Goal: Transaction & Acquisition: Obtain resource

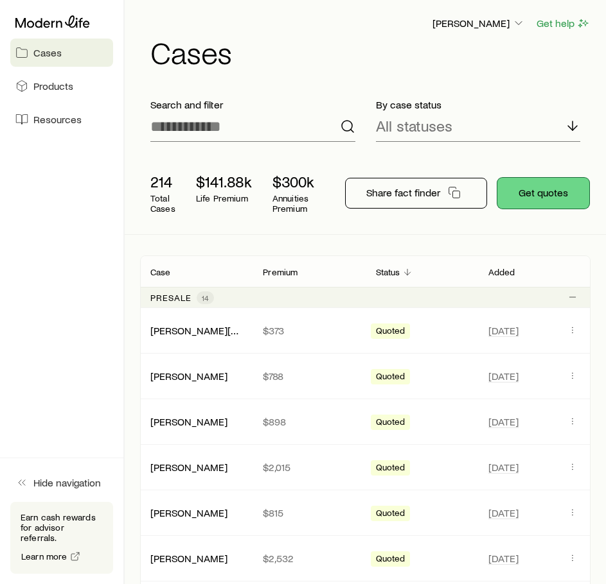
click at [547, 191] on button "Get quotes" at bounding box center [543, 193] width 92 height 31
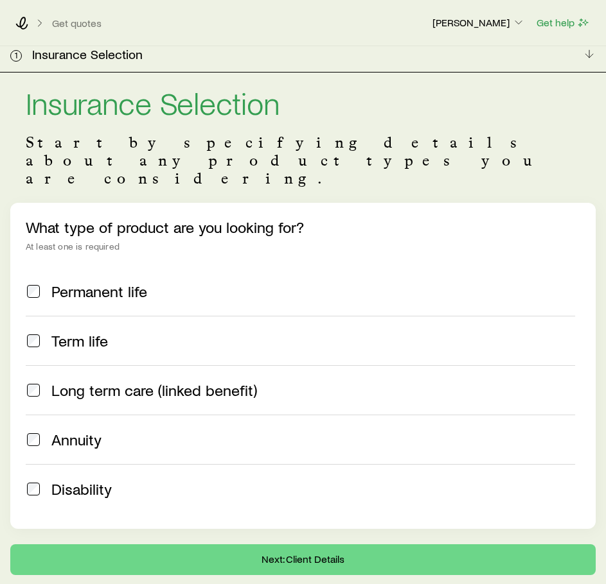
click at [94, 283] on span "Permanent life" at bounding box center [99, 292] width 96 height 18
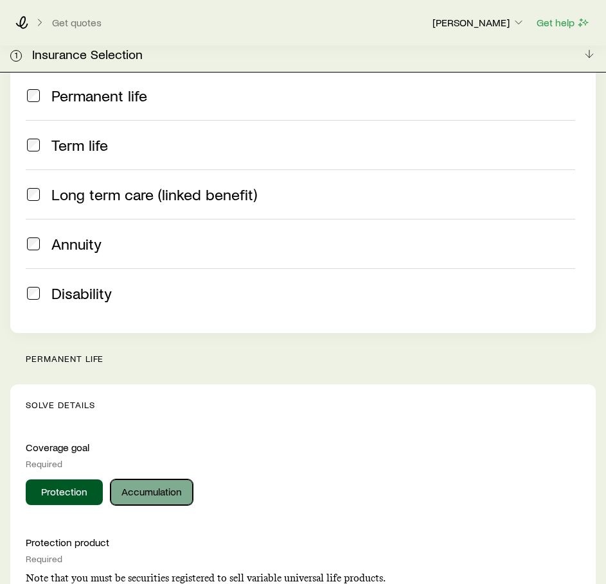
click at [152, 480] on button "Accumulation" at bounding box center [151, 493] width 82 height 26
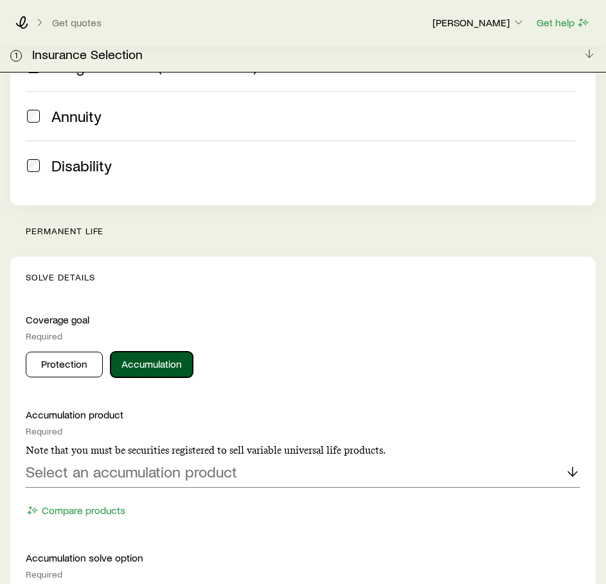
scroll to position [335, 0]
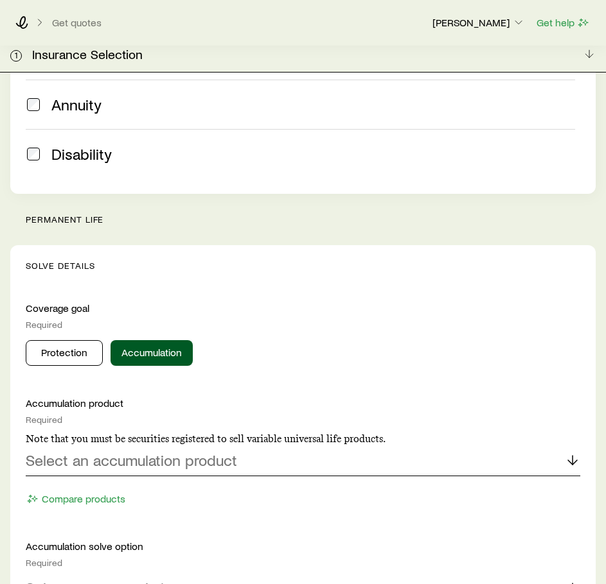
click at [152, 451] on p "Select an accumulation product" at bounding box center [131, 460] width 211 height 18
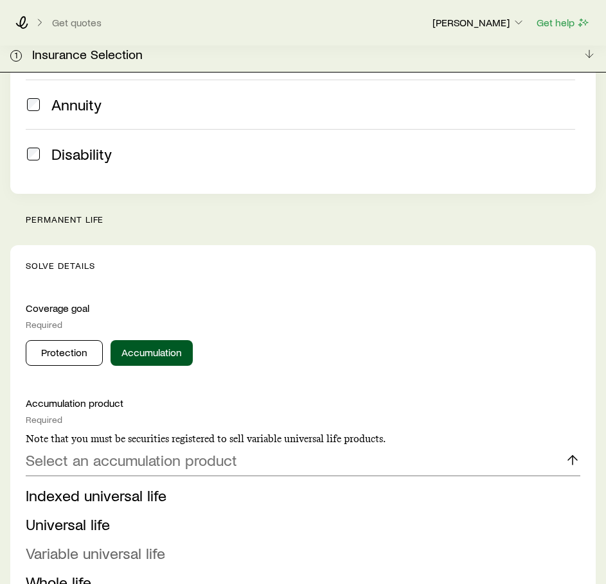
click at [136, 544] on span "Variable universal life" at bounding box center [95, 553] width 139 height 19
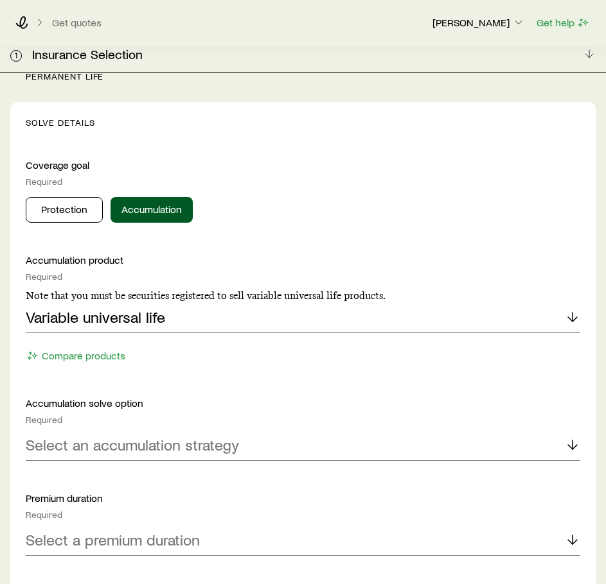
scroll to position [479, 0]
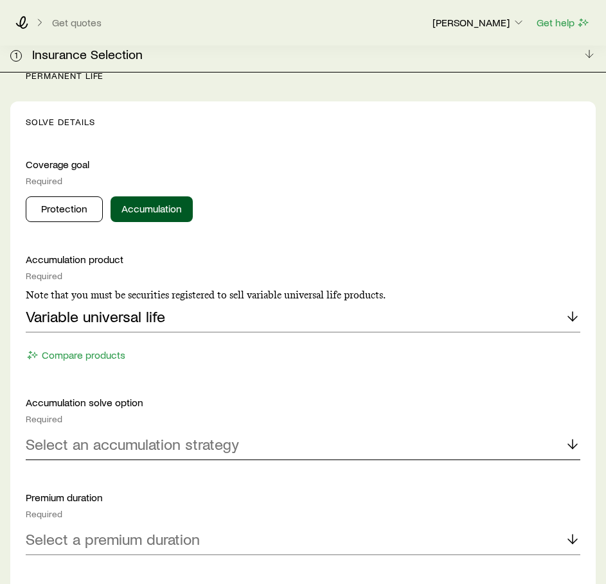
click at [148, 430] on div "Select an accumulation strategy" at bounding box center [303, 445] width 554 height 31
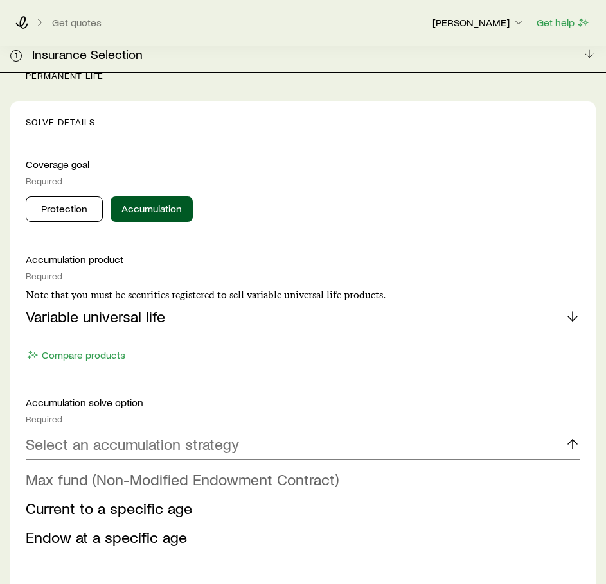
click at [147, 470] on span "Max fund (Non-Modified Endowment Contract)" at bounding box center [182, 479] width 313 height 19
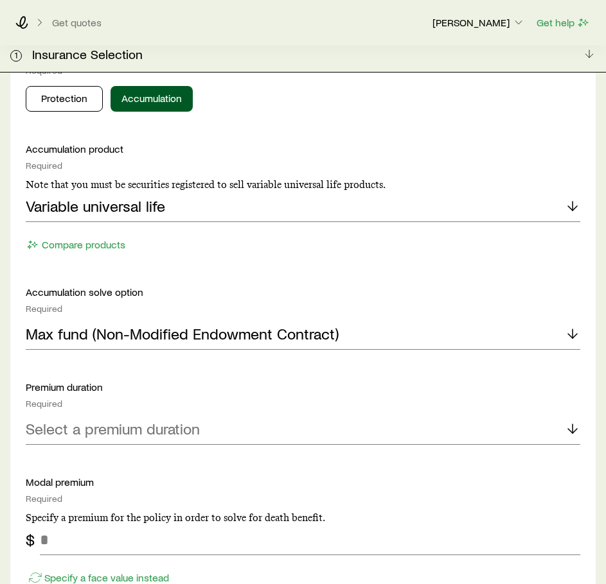
scroll to position [596, 0]
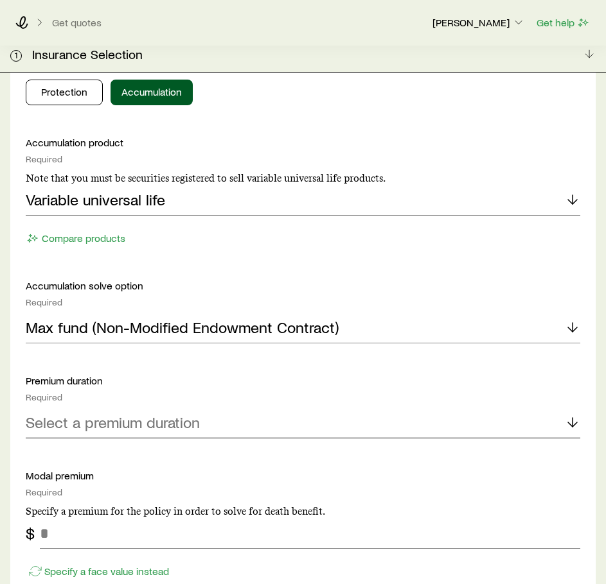
click at [144, 408] on div "Select a premium duration" at bounding box center [303, 423] width 554 height 31
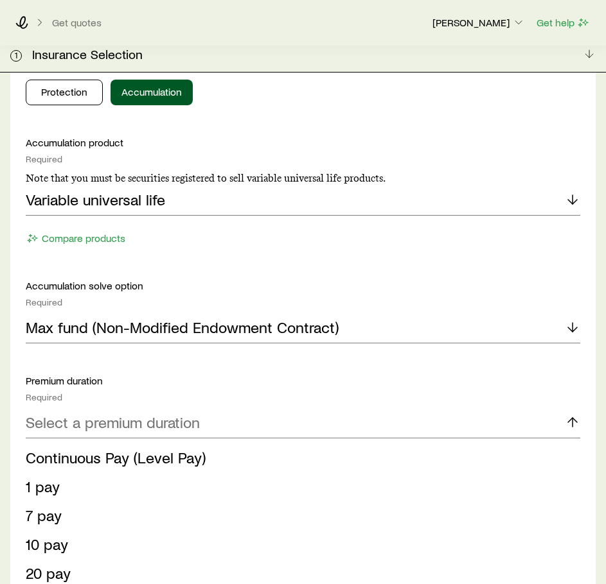
click at [111, 530] on li "10 pay" at bounding box center [299, 544] width 547 height 29
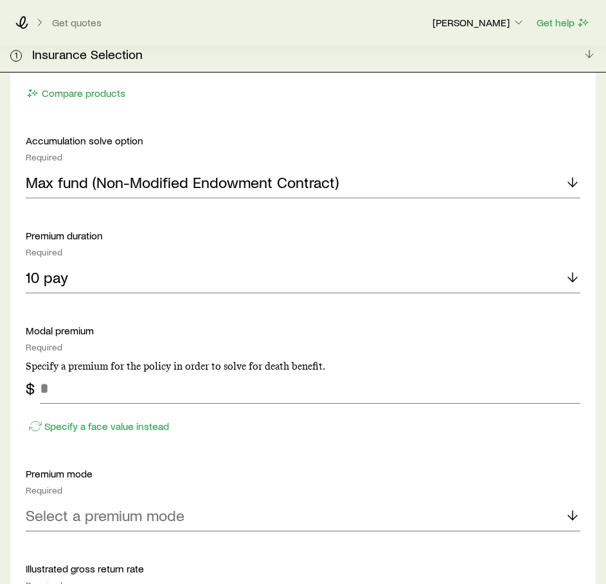
scroll to position [742, 0]
click at [410, 495] on div "Accumulation product Required Note that you must be securities registered to se…" at bounding box center [303, 409] width 554 height 838
click at [402, 500] on div "Select a premium mode" at bounding box center [303, 515] width 554 height 31
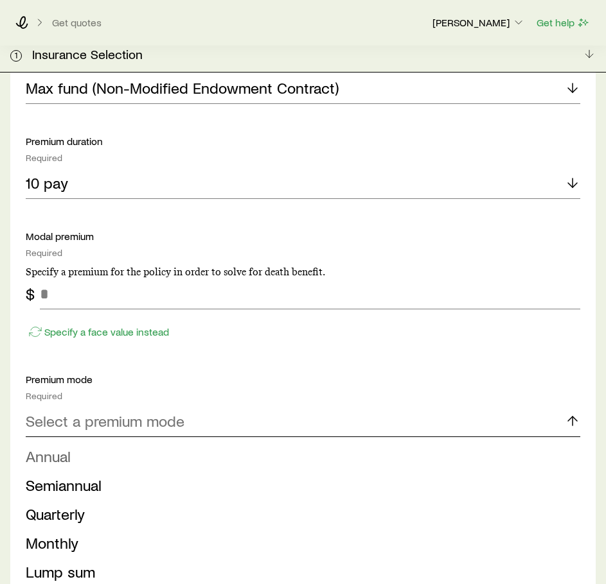
scroll to position [837, 0]
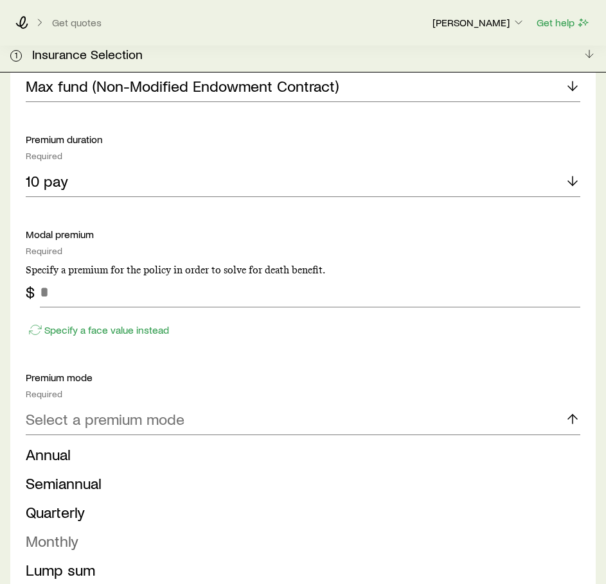
click at [202, 527] on li "Monthly" at bounding box center [299, 541] width 547 height 29
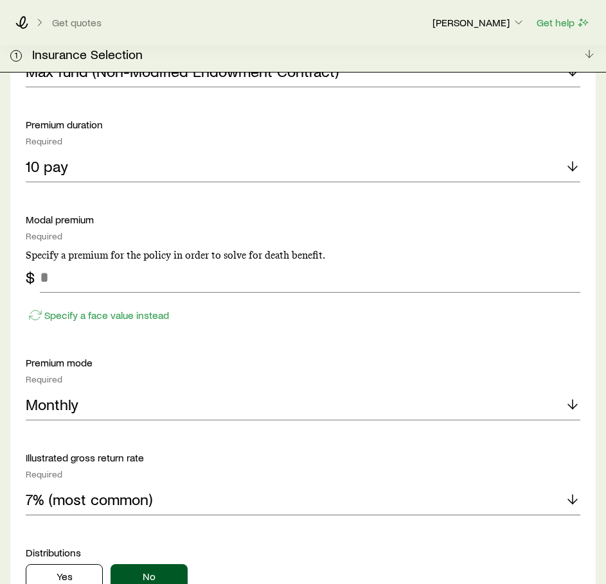
scroll to position [853, 0]
click at [171, 484] on div "7% (most common)" at bounding box center [303, 499] width 554 height 31
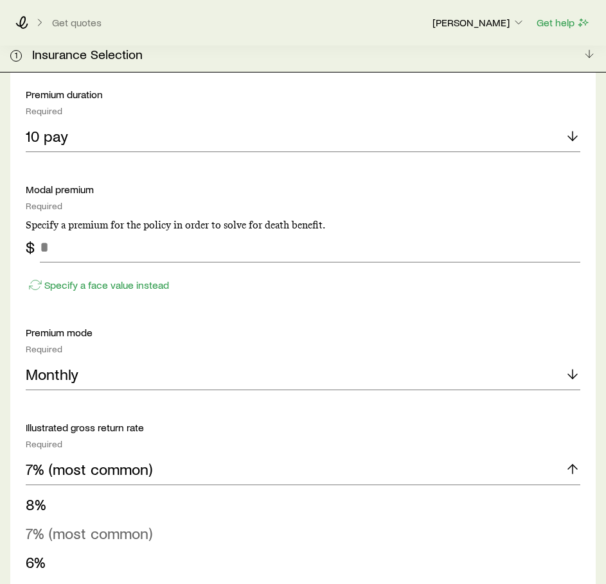
click at [126, 524] on span "7% (most common)" at bounding box center [89, 533] width 127 height 19
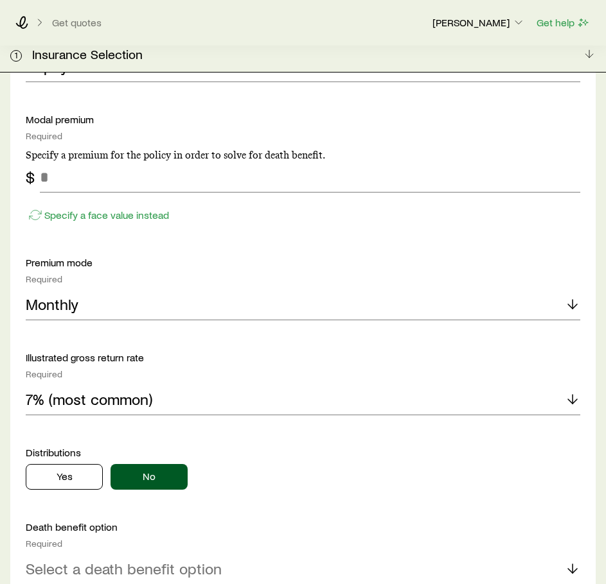
scroll to position [954, 0]
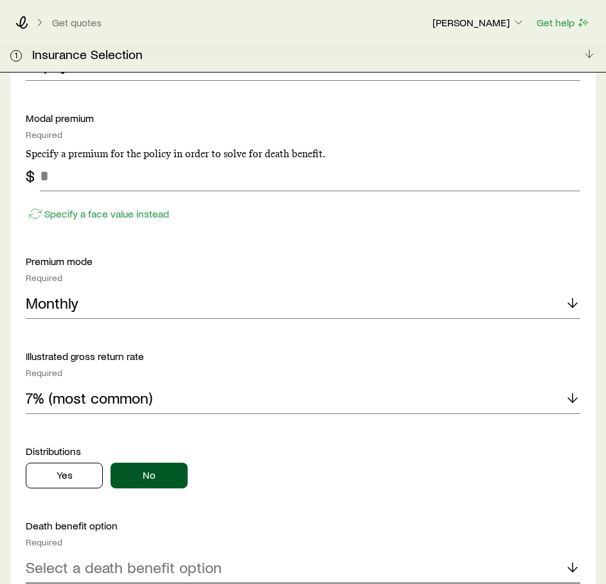
click at [157, 559] on p "Select a death benefit option" at bounding box center [124, 568] width 196 height 18
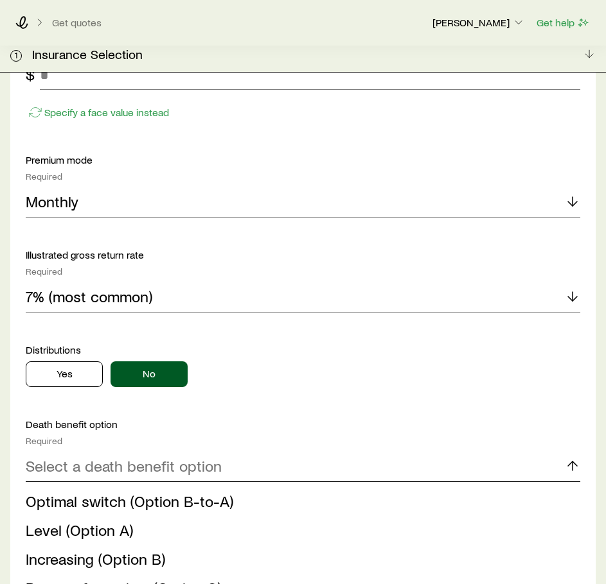
scroll to position [1060, 0]
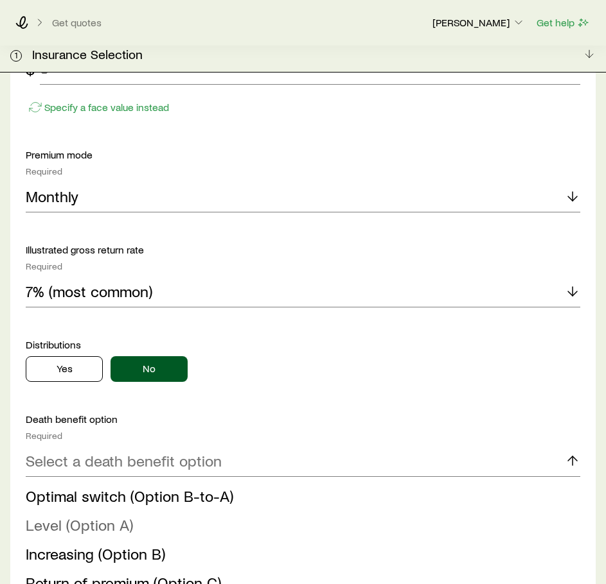
click at [112, 516] on span "Level (Option A)" at bounding box center [79, 525] width 107 height 19
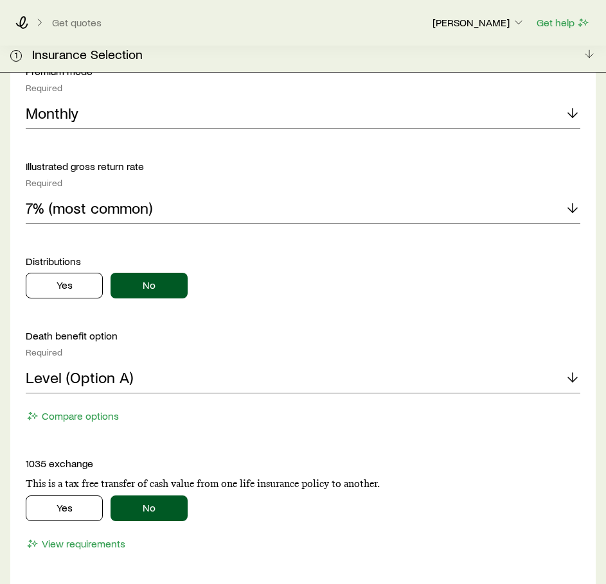
scroll to position [1150, 0]
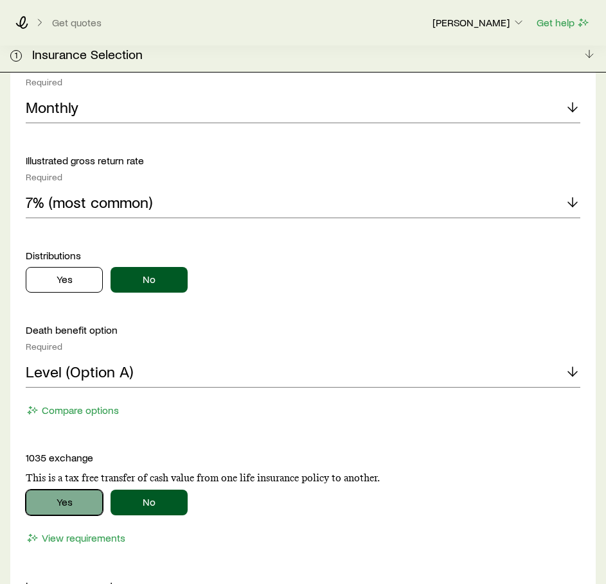
click at [73, 490] on button "Yes" at bounding box center [64, 503] width 77 height 26
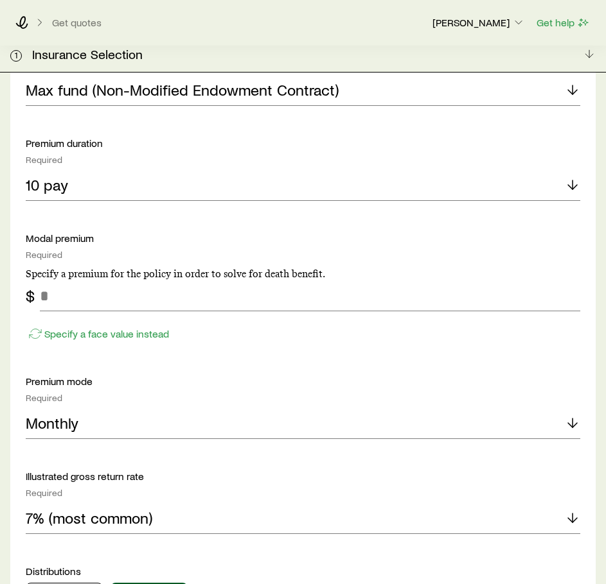
scroll to position [833, 0]
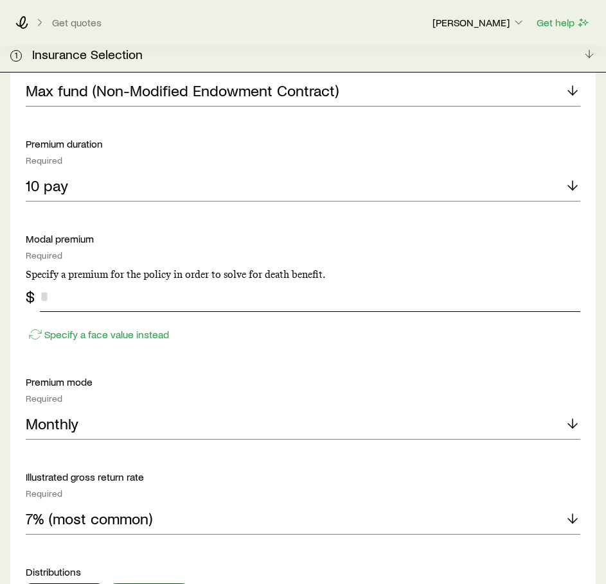
click at [107, 281] on input "tel" at bounding box center [310, 296] width 540 height 31
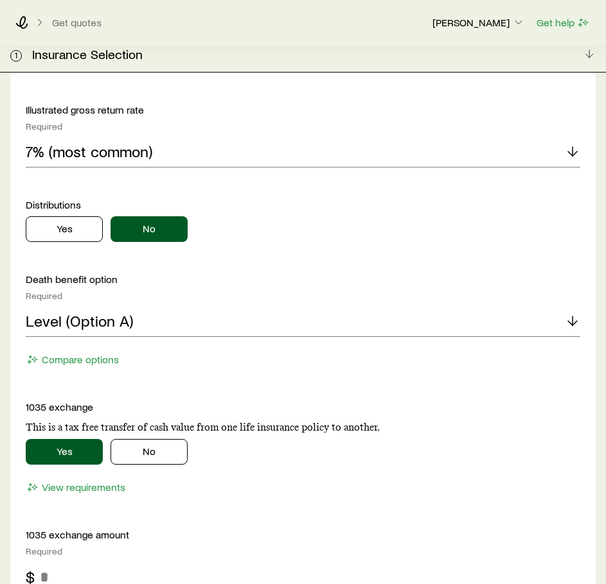
scroll to position [1208, 0]
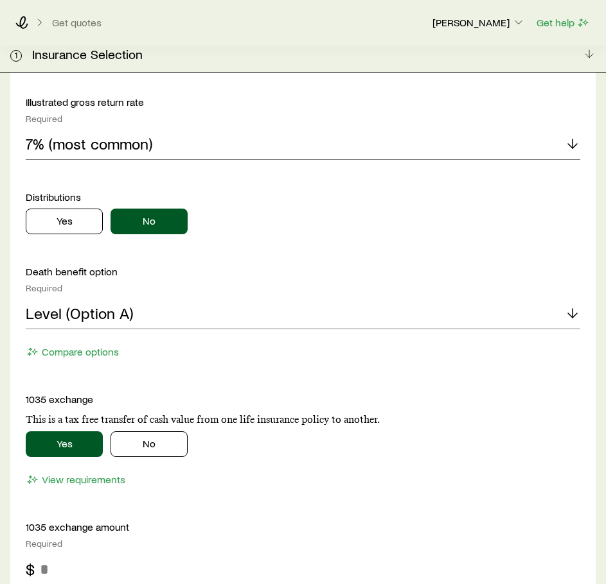
type input "*****"
click at [464, 426] on div "Yes No" at bounding box center [303, 441] width 554 height 31
click at [114, 554] on input "tel" at bounding box center [310, 569] width 540 height 31
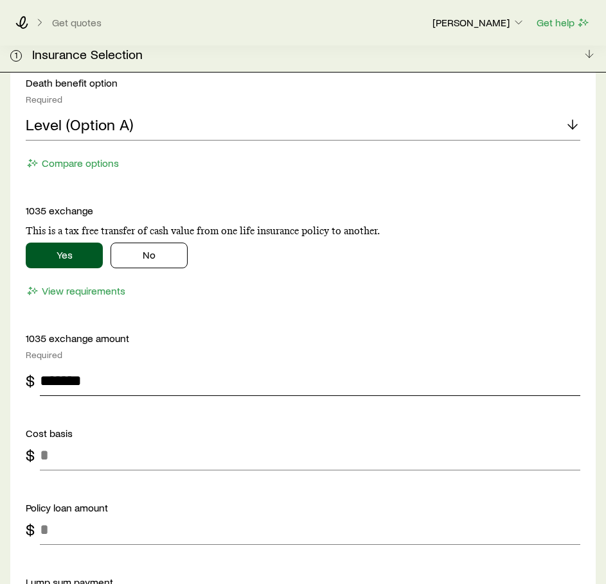
scroll to position [1421, 0]
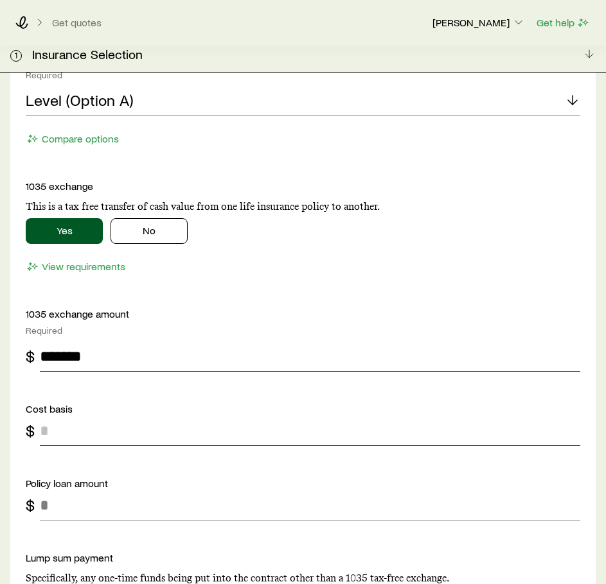
type input "*******"
click at [116, 416] on input "tel" at bounding box center [310, 431] width 540 height 31
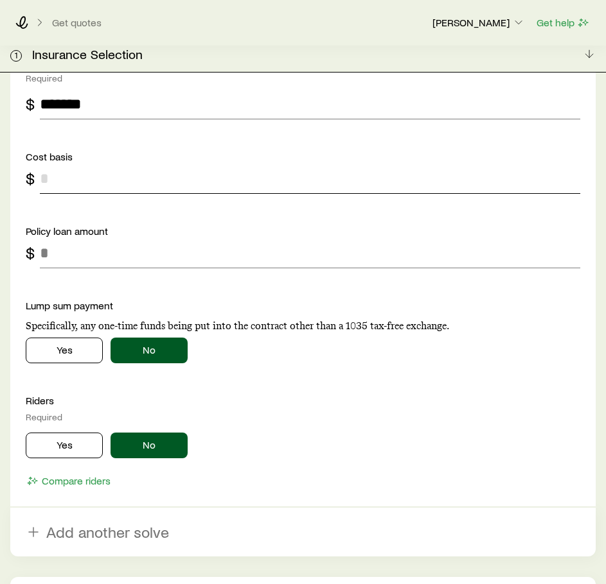
scroll to position [1688, 0]
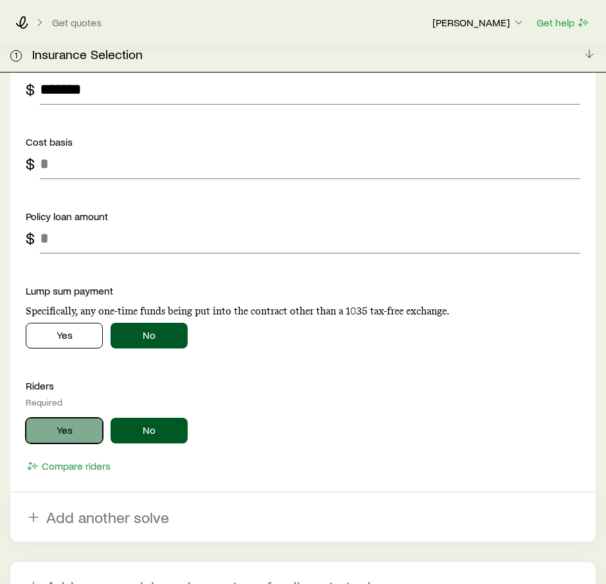
click at [65, 418] on button "Yes" at bounding box center [64, 431] width 77 height 26
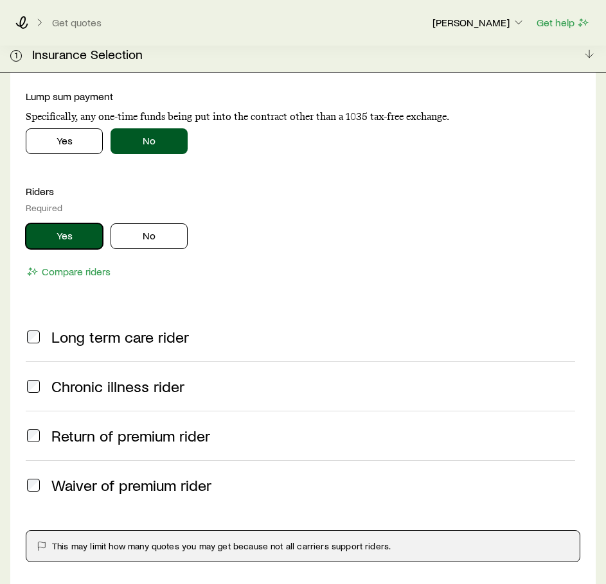
scroll to position [1884, 0]
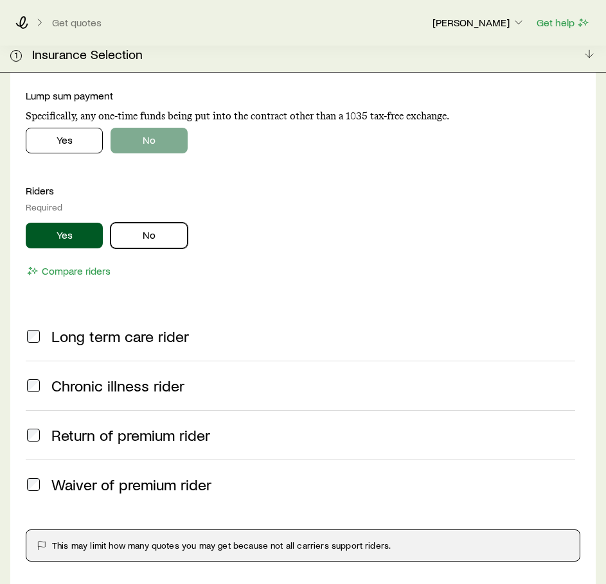
click at [141, 223] on button "No" at bounding box center [148, 236] width 77 height 26
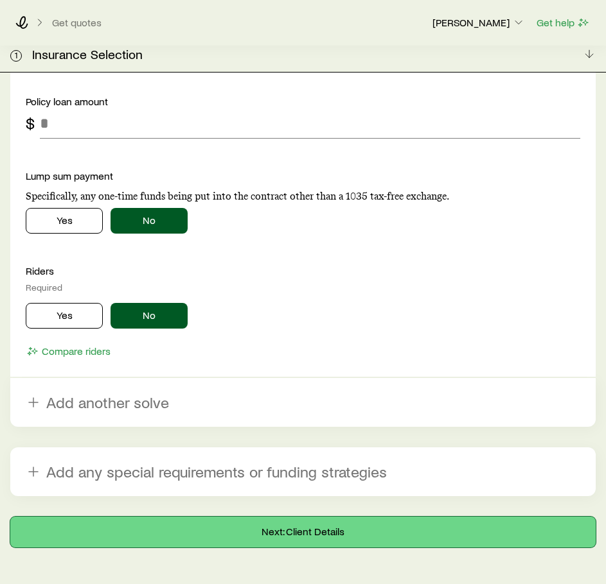
click at [245, 517] on button "Next: Client Details" at bounding box center [302, 532] width 585 height 31
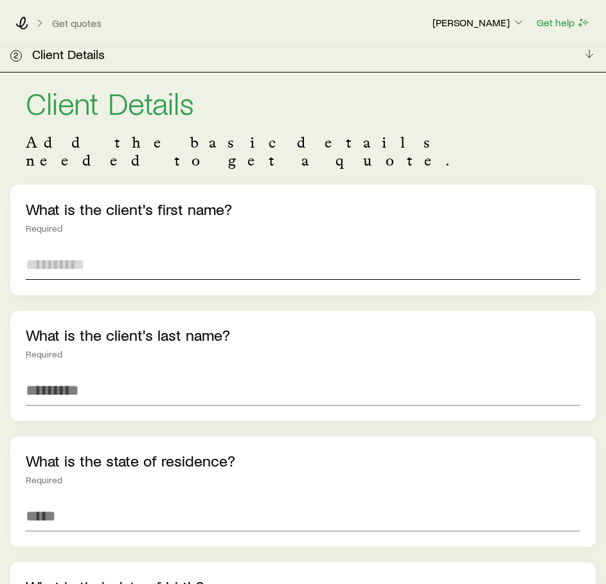
click at [200, 249] on input "text" at bounding box center [303, 264] width 554 height 31
type input "******"
type input "*******"
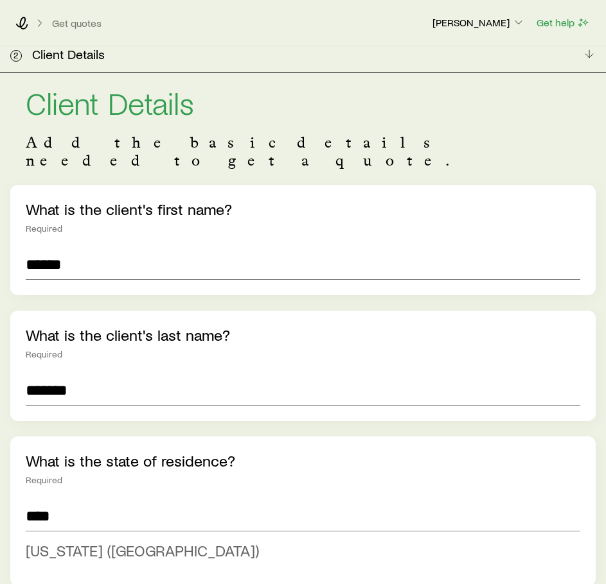
click at [67, 541] on span "[US_STATE] ([GEOGRAPHIC_DATA])" at bounding box center [142, 550] width 233 height 19
type input "**********"
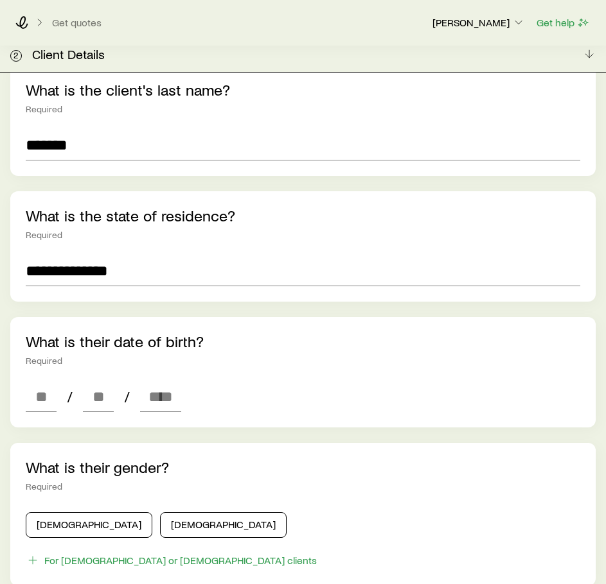
scroll to position [249, 0]
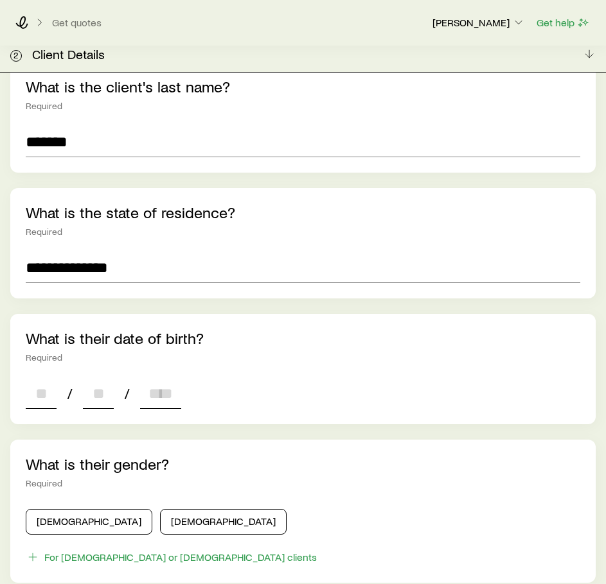
click at [30, 380] on input at bounding box center [41, 393] width 31 height 31
type input "**"
type input "****"
type input "*"
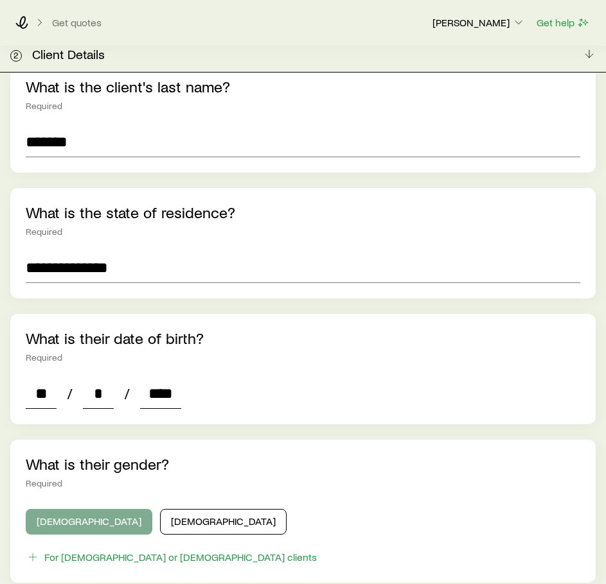
type input "****"
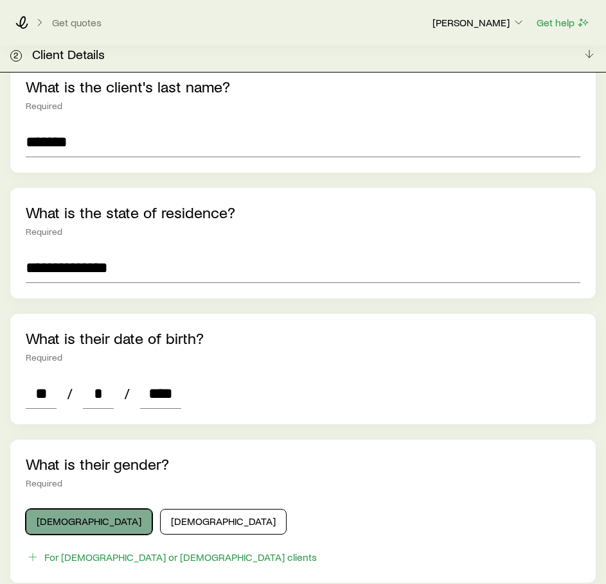
click at [60, 509] on button "[DEMOGRAPHIC_DATA]" at bounding box center [89, 522] width 127 height 26
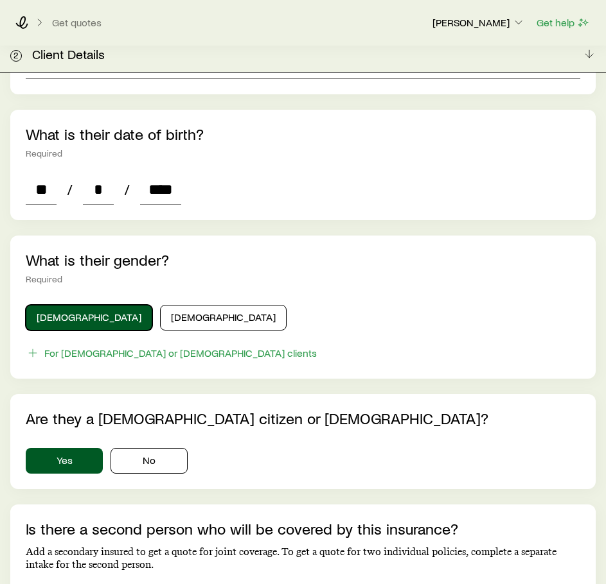
scroll to position [499, 0]
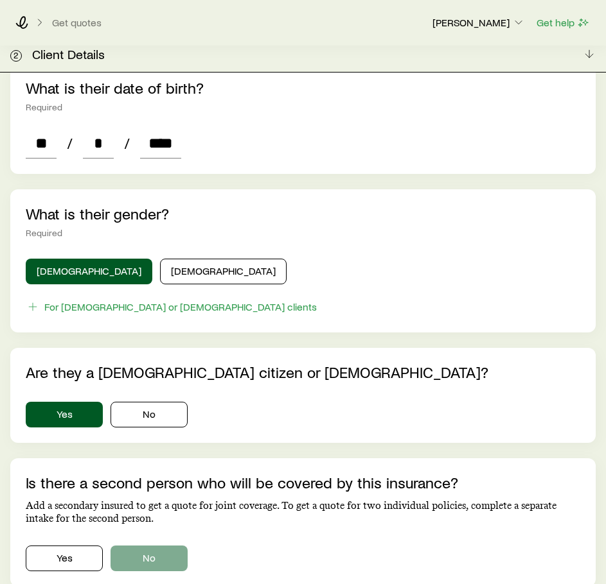
click at [147, 541] on div "Yes No" at bounding box center [303, 556] width 554 height 31
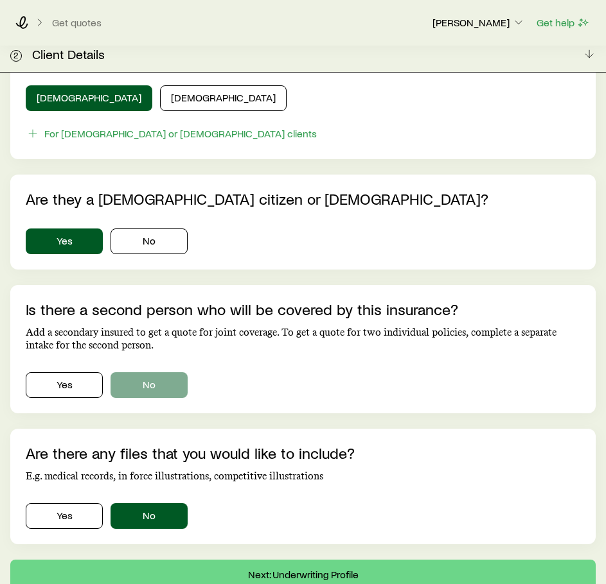
scroll to position [674, 0]
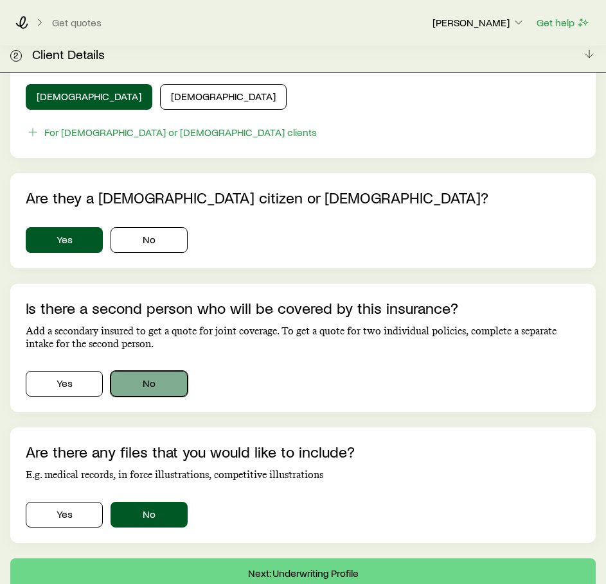
click at [152, 371] on button "No" at bounding box center [148, 384] width 77 height 26
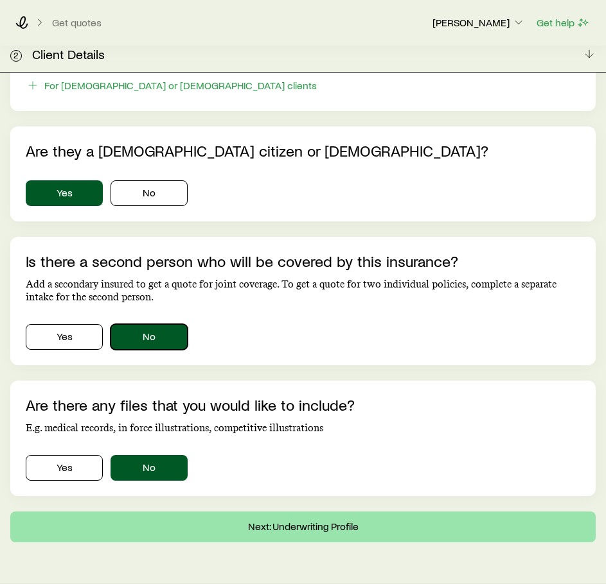
scroll to position [730, 0]
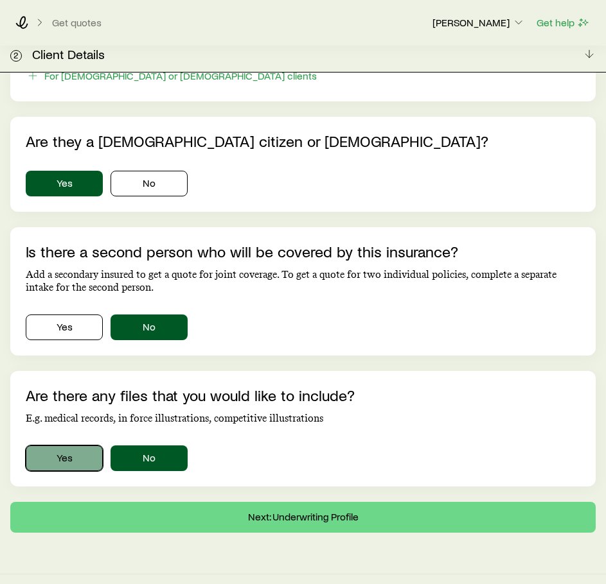
click at [63, 446] on button "Yes" at bounding box center [64, 459] width 77 height 26
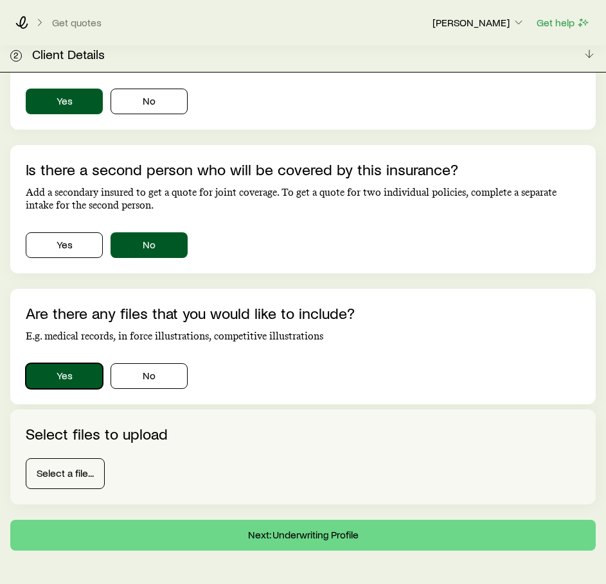
scroll to position [813, 0]
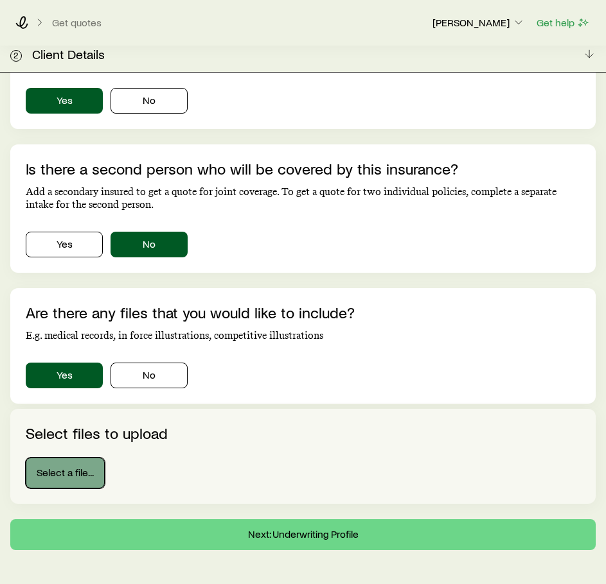
click at [83, 461] on button "Select a file..." at bounding box center [65, 473] width 79 height 31
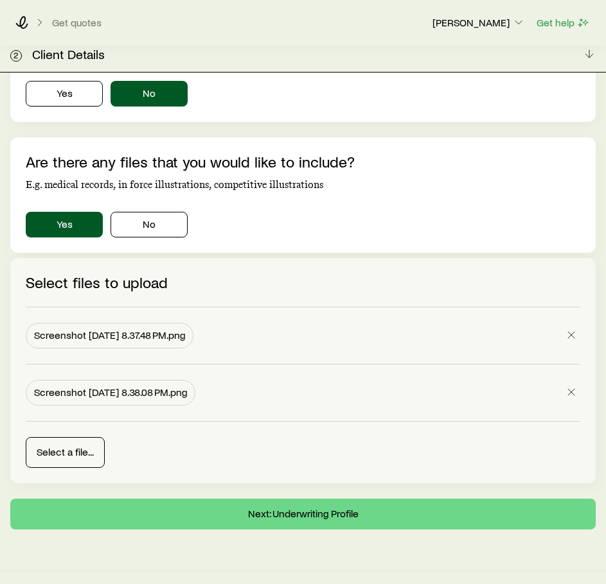
scroll to position [960, 0]
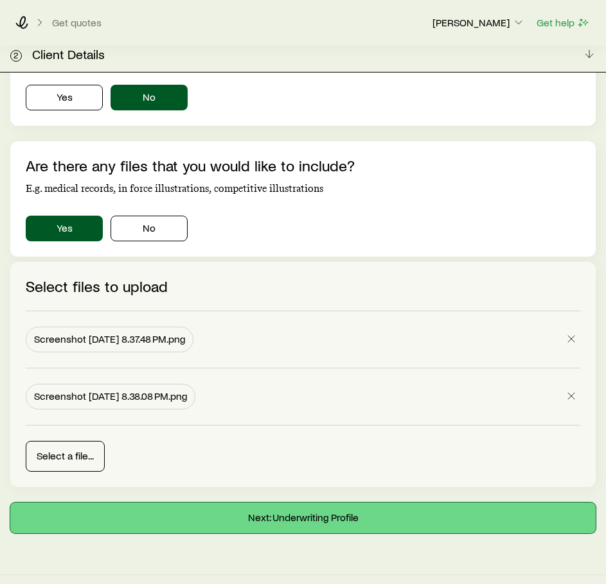
click at [317, 503] on button "Next: Underwriting Profile" at bounding box center [302, 518] width 585 height 31
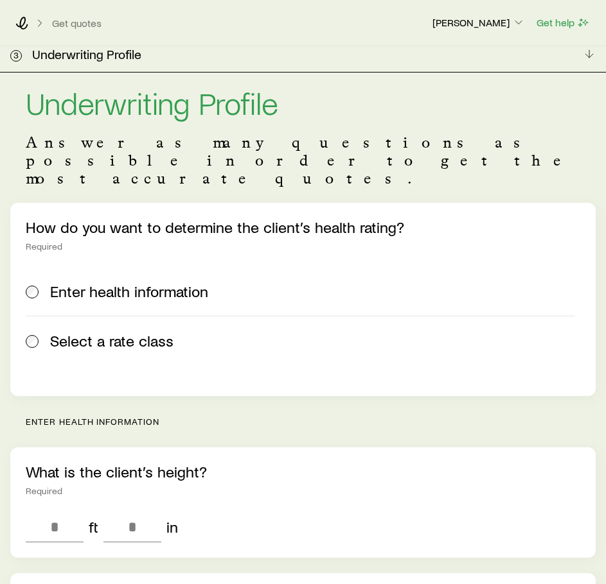
click at [128, 316] on label "Select a rate class" at bounding box center [300, 340] width 549 height 49
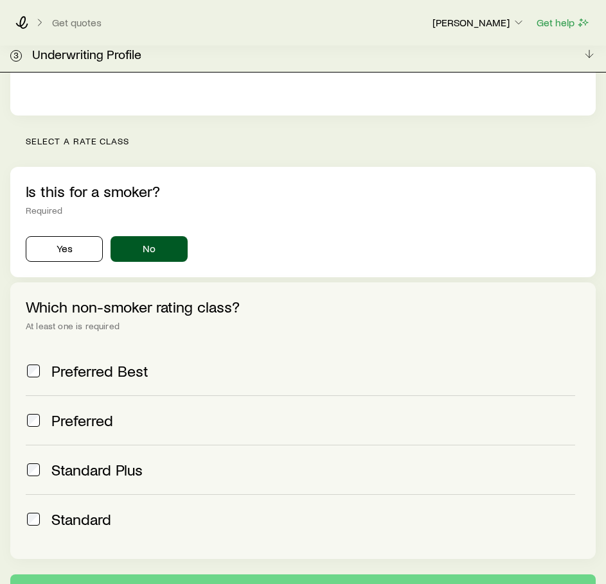
click at [125, 362] on span "Preferred Best" at bounding box center [99, 371] width 97 height 18
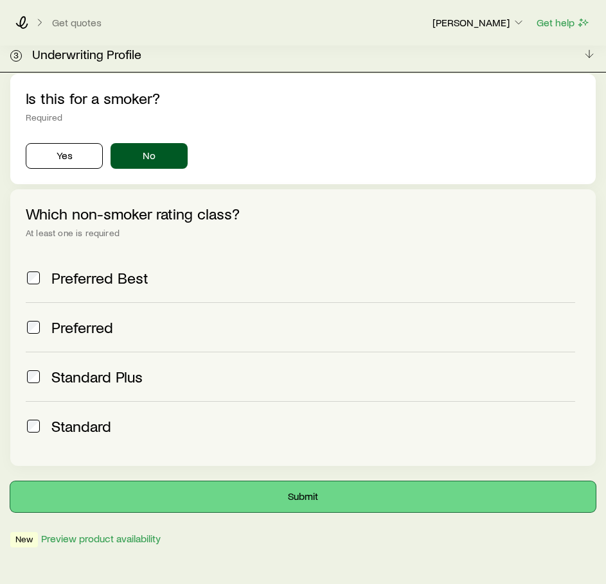
click at [217, 482] on button "Submit" at bounding box center [302, 497] width 585 height 31
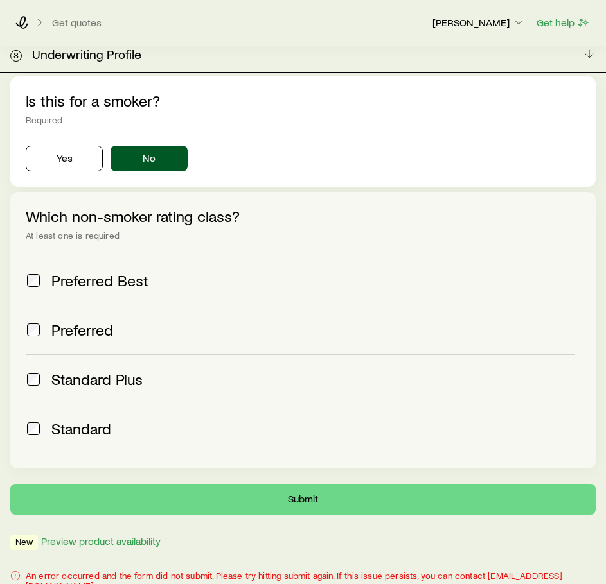
scroll to position [410, 0]
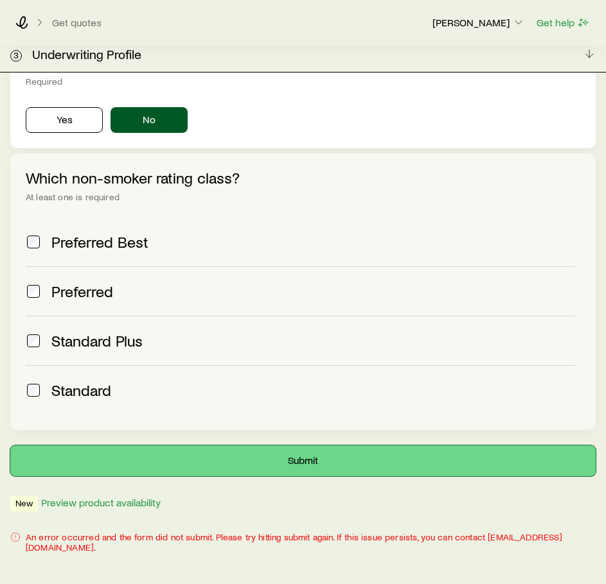
click at [225, 446] on button "Submit" at bounding box center [302, 461] width 585 height 31
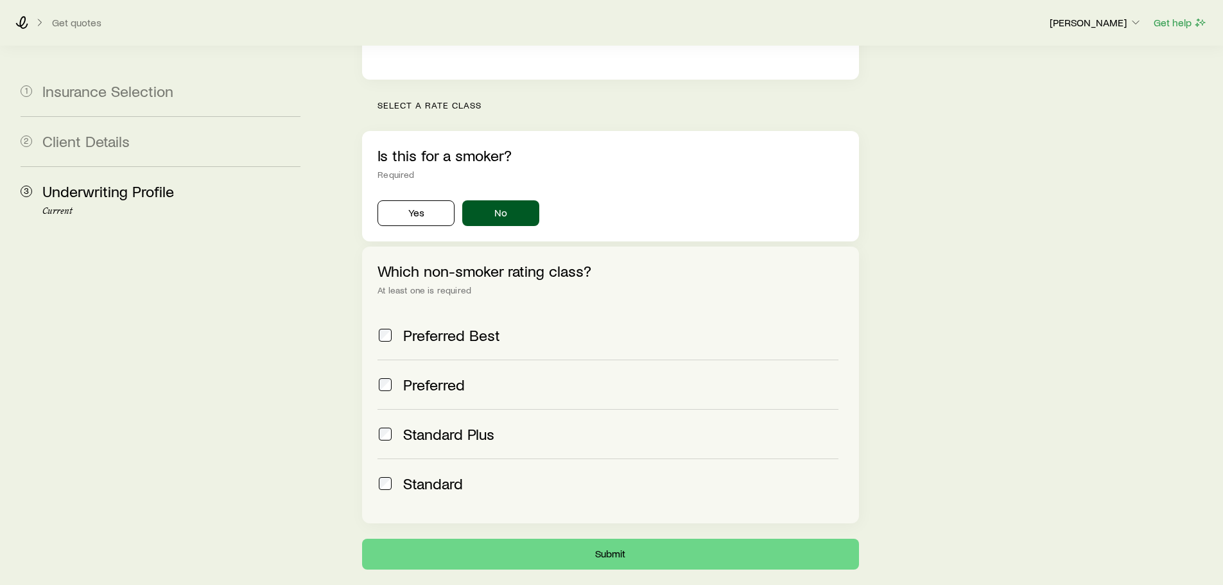
scroll to position [453, 0]
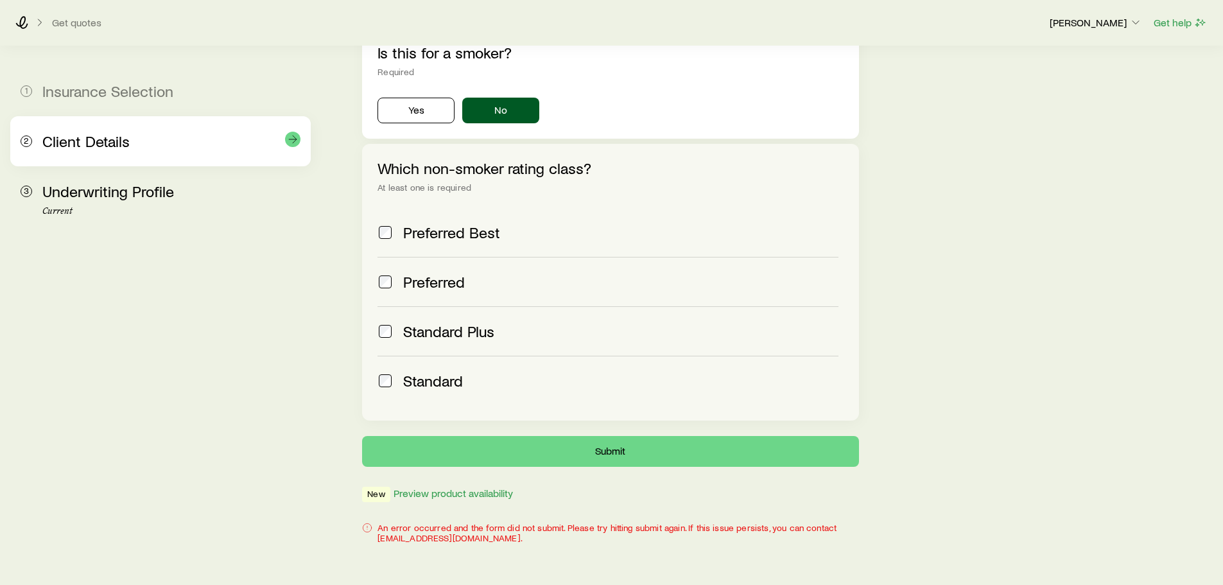
click at [127, 139] on span "Client Details" at bounding box center [85, 141] width 87 height 19
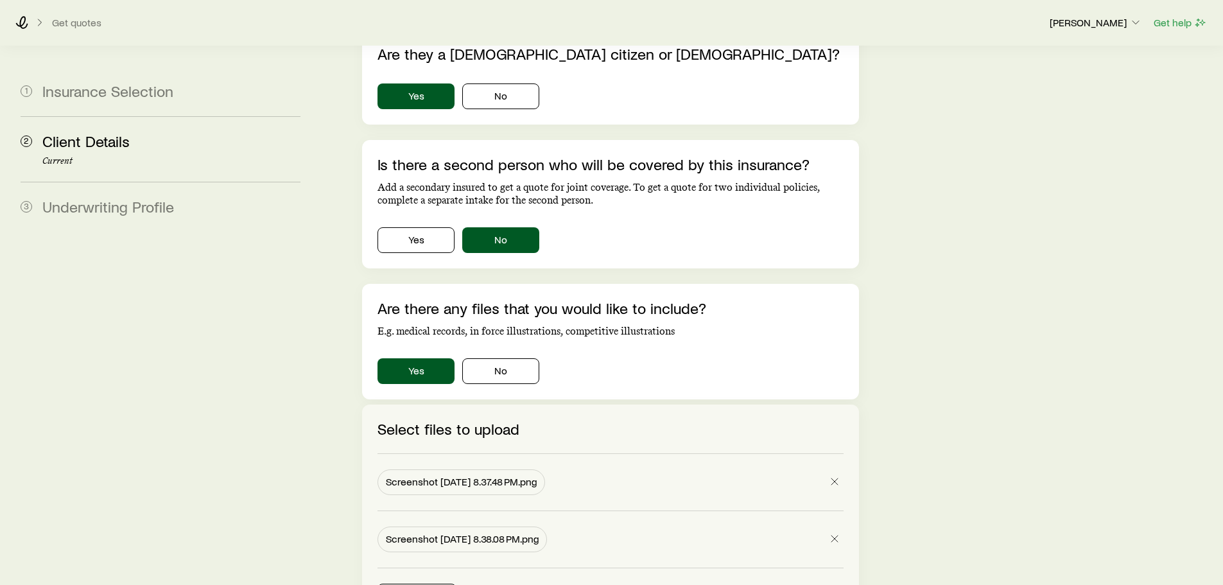
scroll to position [979, 0]
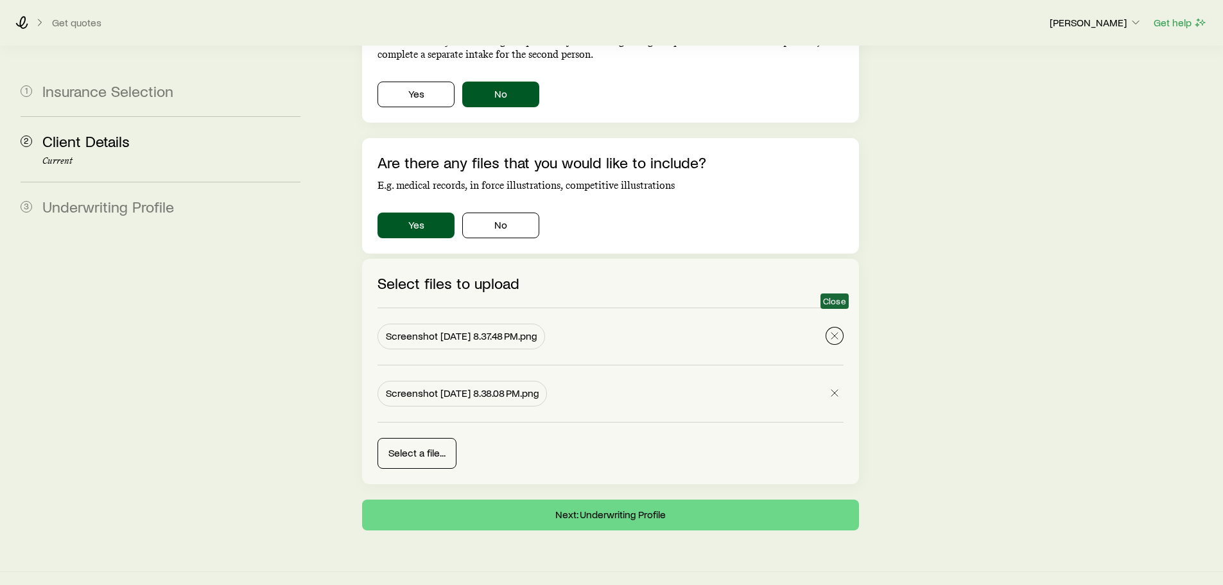
click at [605, 329] on icon "button" at bounding box center [834, 335] width 13 height 13
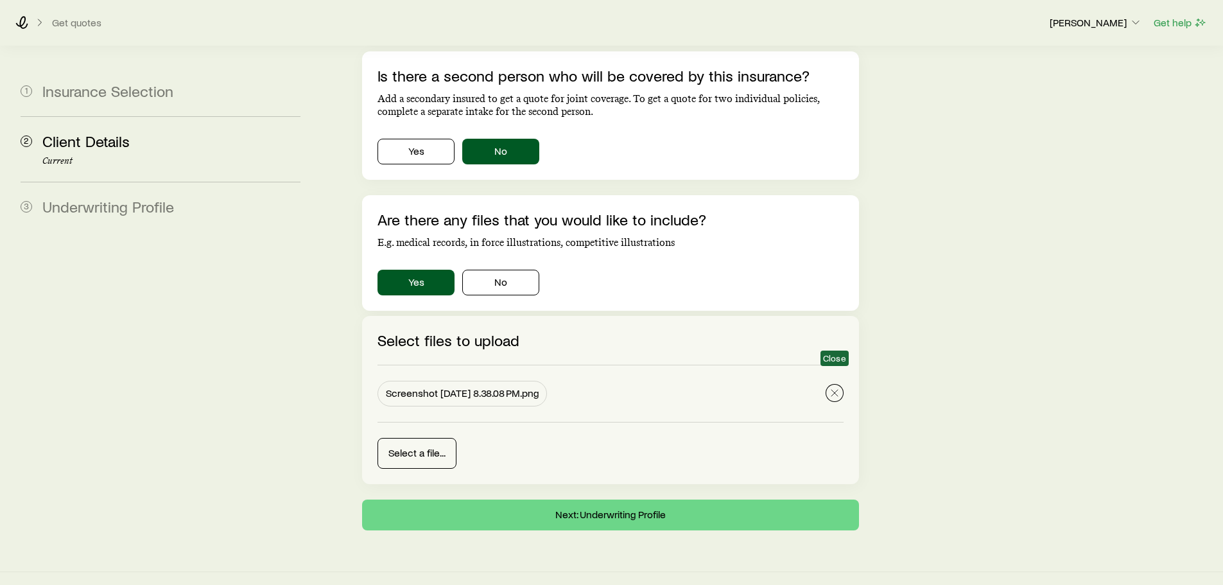
click at [605, 387] on icon "button" at bounding box center [834, 393] width 13 height 13
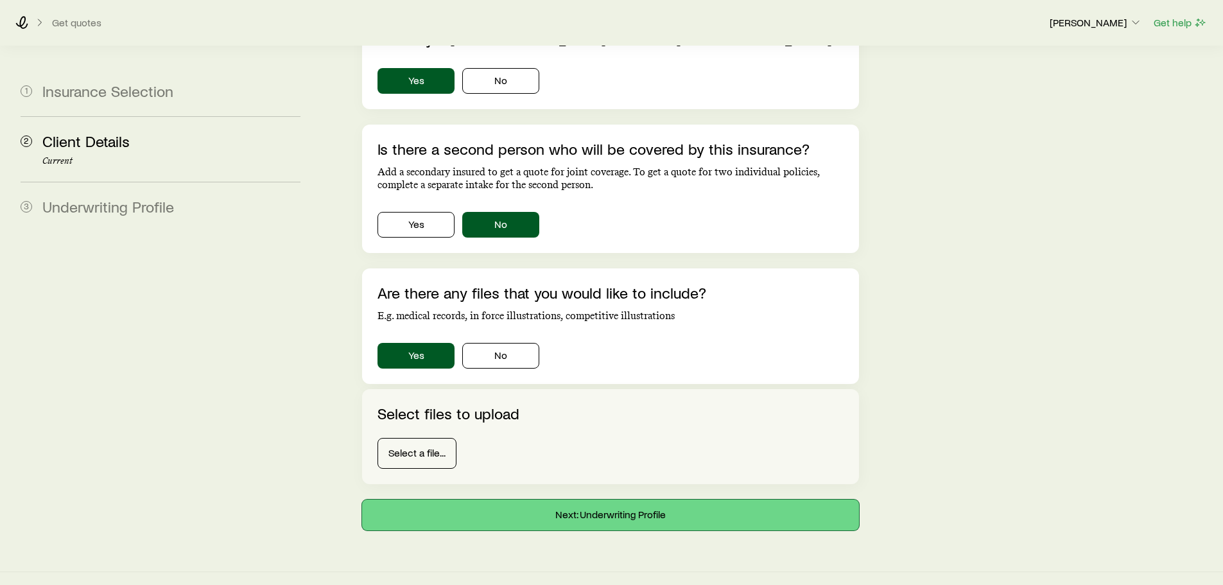
click at [605, 503] on button "Next: Underwriting Profile" at bounding box center [610, 515] width 496 height 31
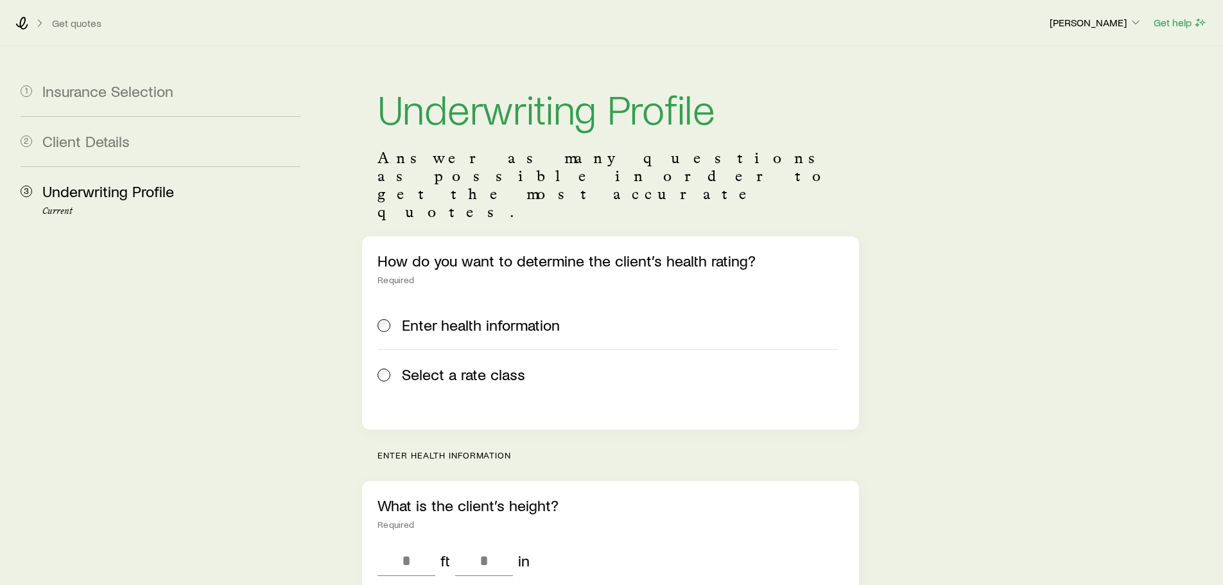
click at [495, 365] on span "Select a rate class" at bounding box center [463, 374] width 123 height 18
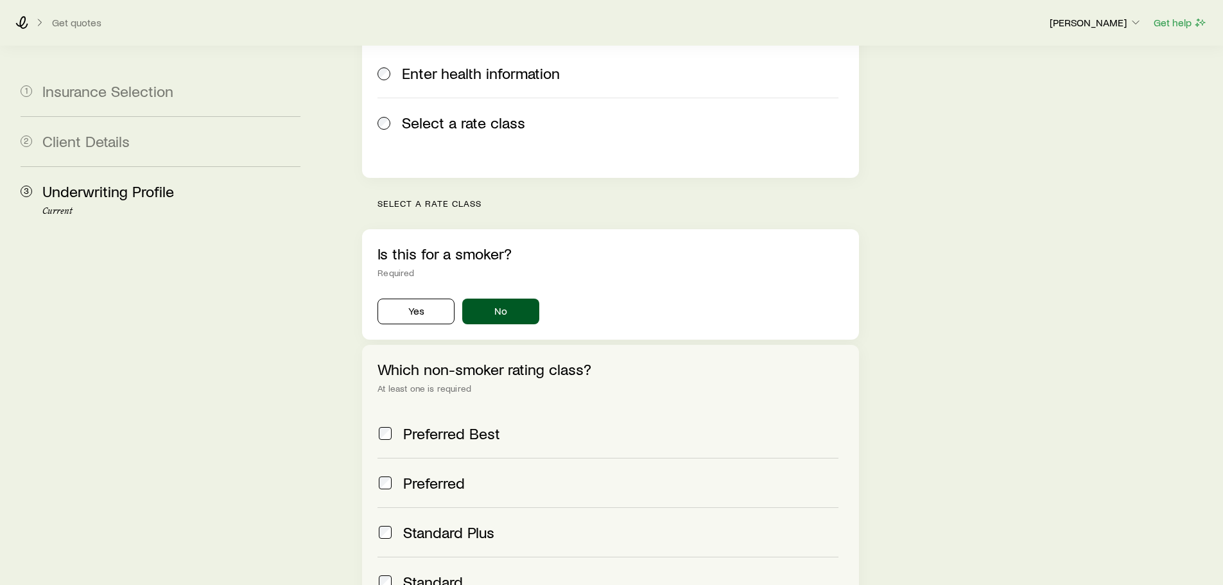
scroll to position [407, 0]
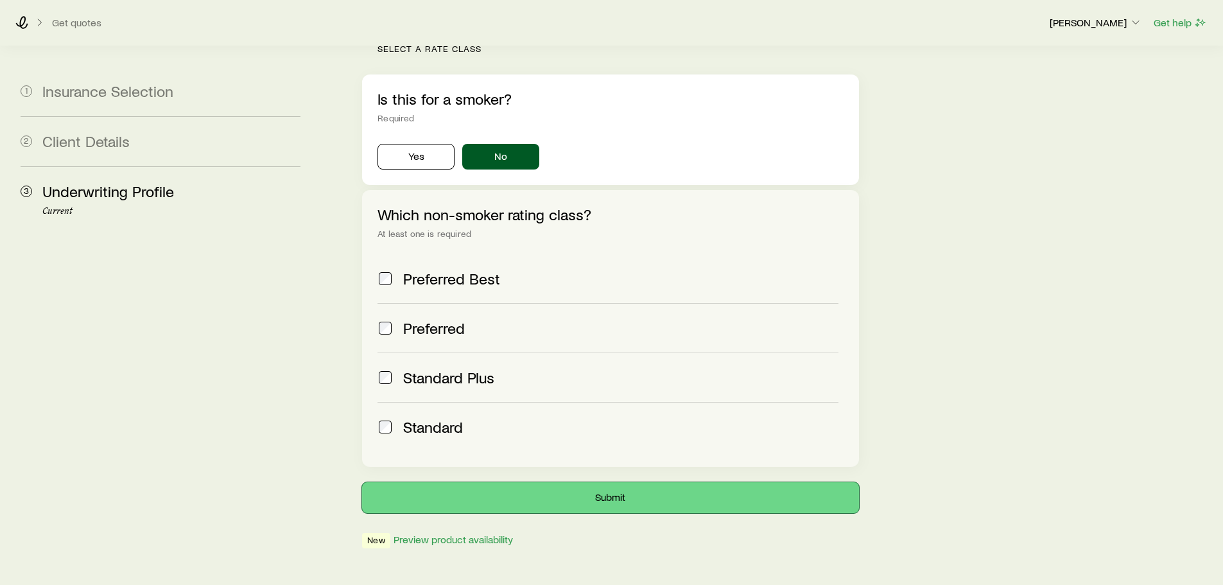
click at [532, 482] on button "Submit" at bounding box center [610, 497] width 496 height 31
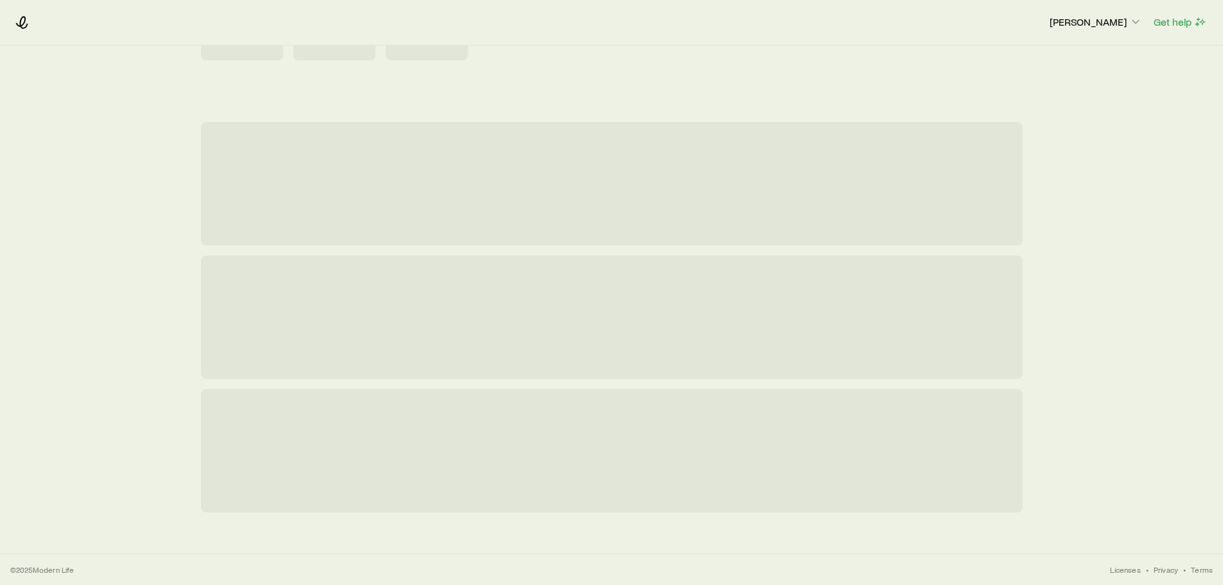
scroll to position [0, 0]
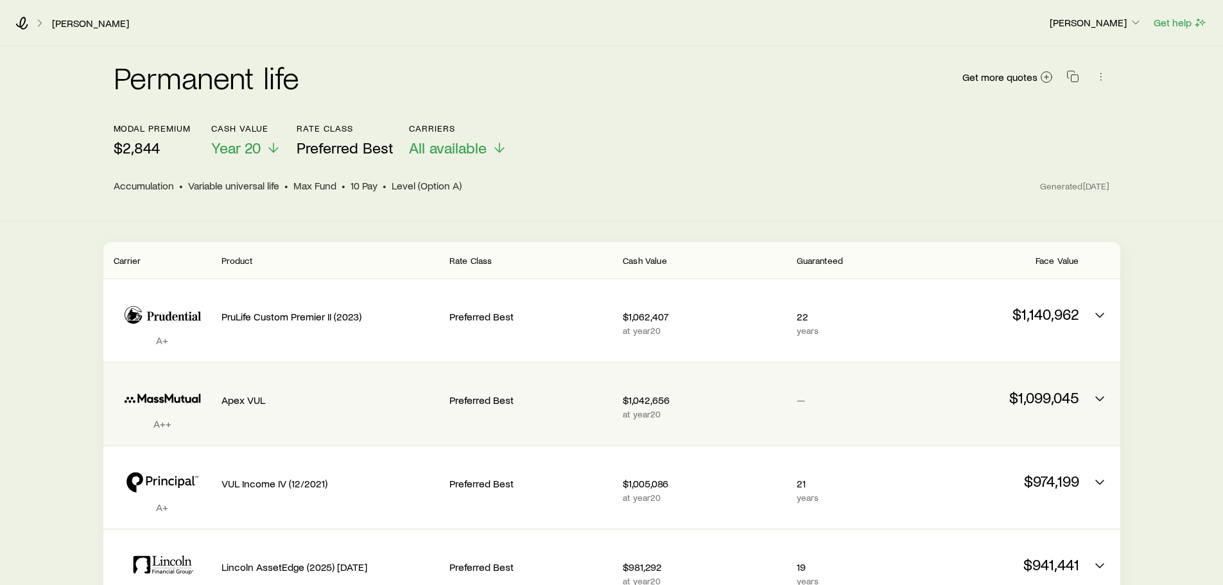
click at [605, 382] on div "Carrier Product Rate Class Cash Value Guaranteed Face Value A+ PruLife Custom P…" at bounding box center [611, 468] width 1017 height 453
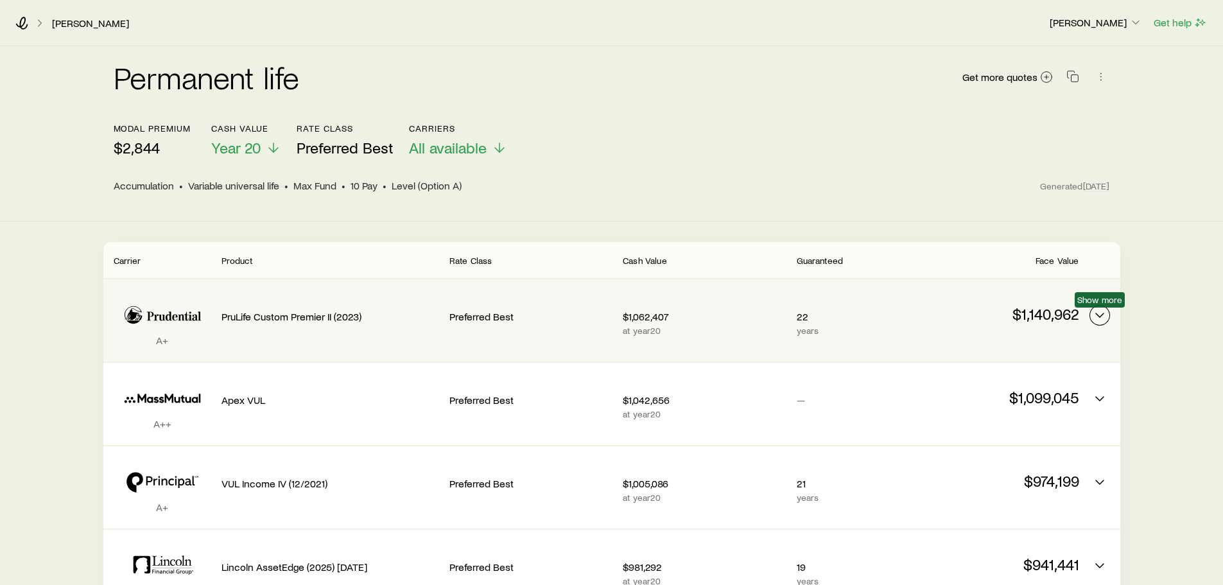
click at [605, 320] on icon "Permanent quotes" at bounding box center [1099, 315] width 15 height 15
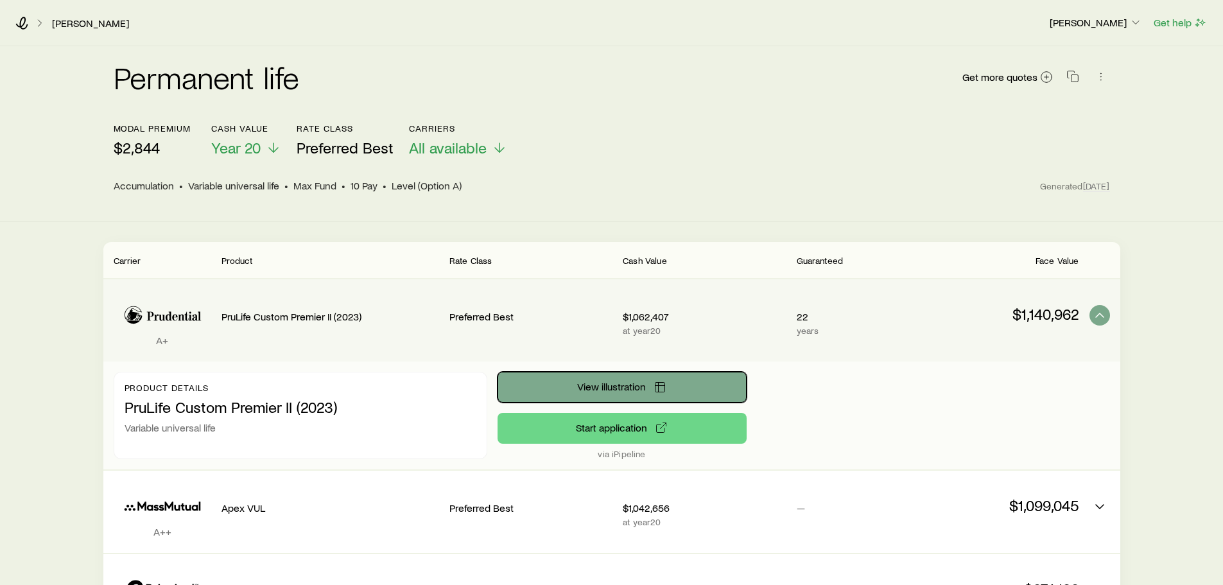
click at [605, 378] on button "View illustration" at bounding box center [622, 387] width 249 height 31
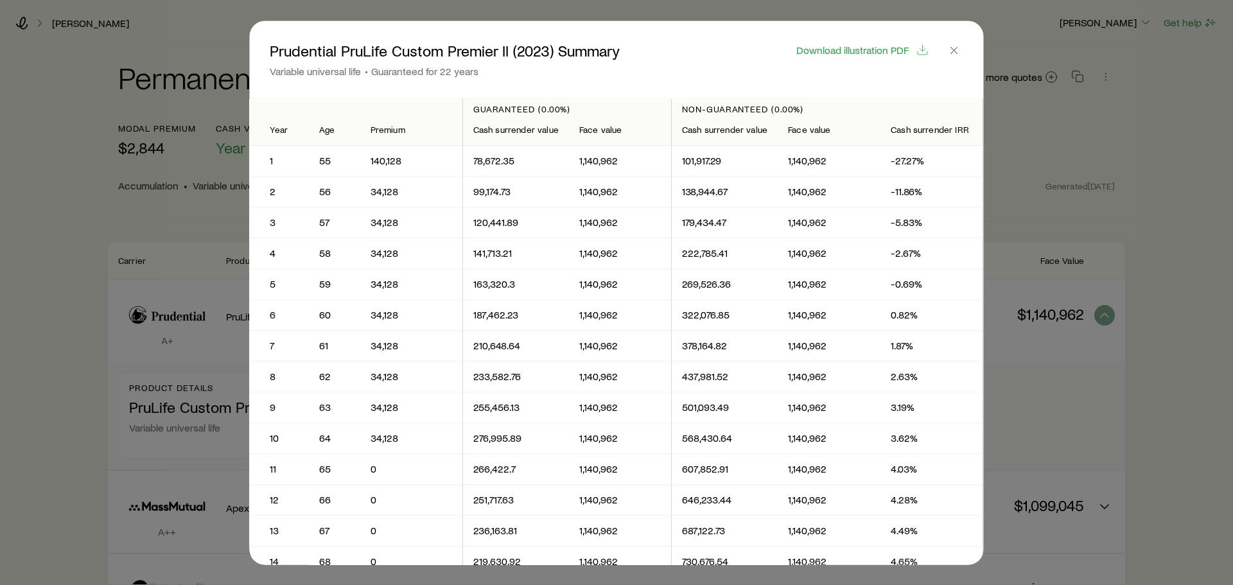
click at [605, 155] on div at bounding box center [616, 292] width 1233 height 585
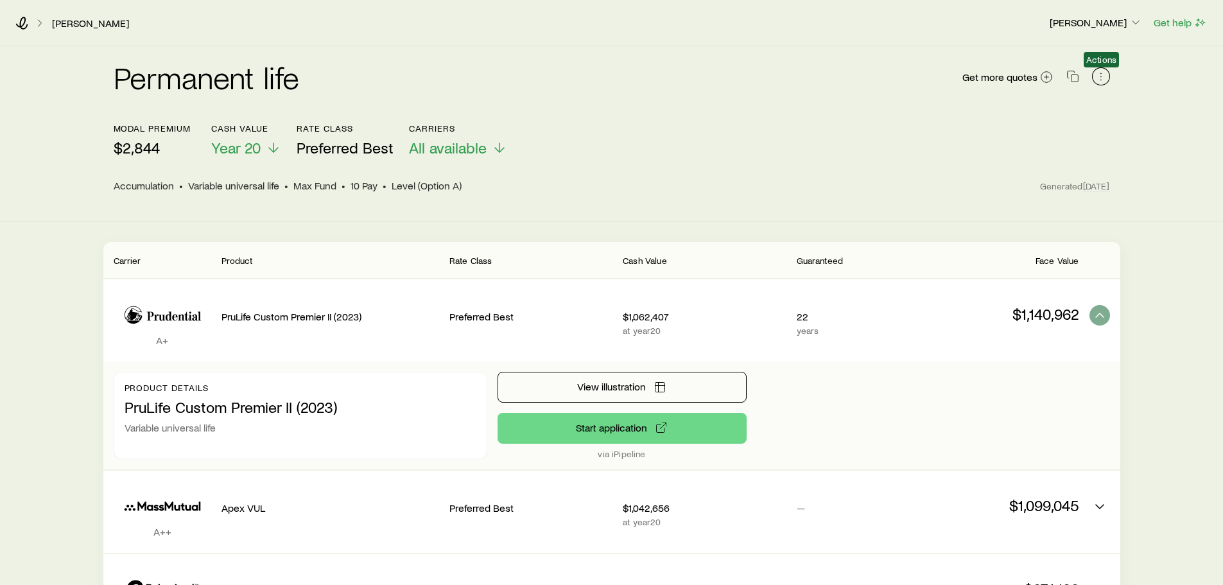
click at [605, 80] on icon "button" at bounding box center [1101, 76] width 13 height 13
click at [605, 84] on link "Get more quotes" at bounding box center [1008, 77] width 92 height 15
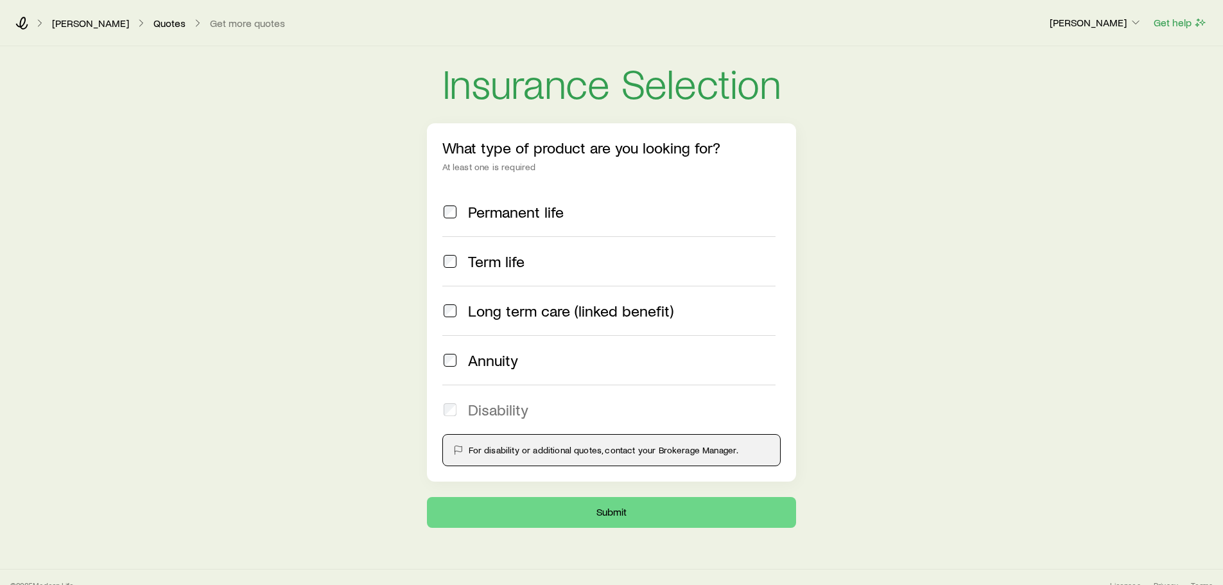
click at [507, 217] on span "Permanent life" at bounding box center [516, 212] width 96 height 18
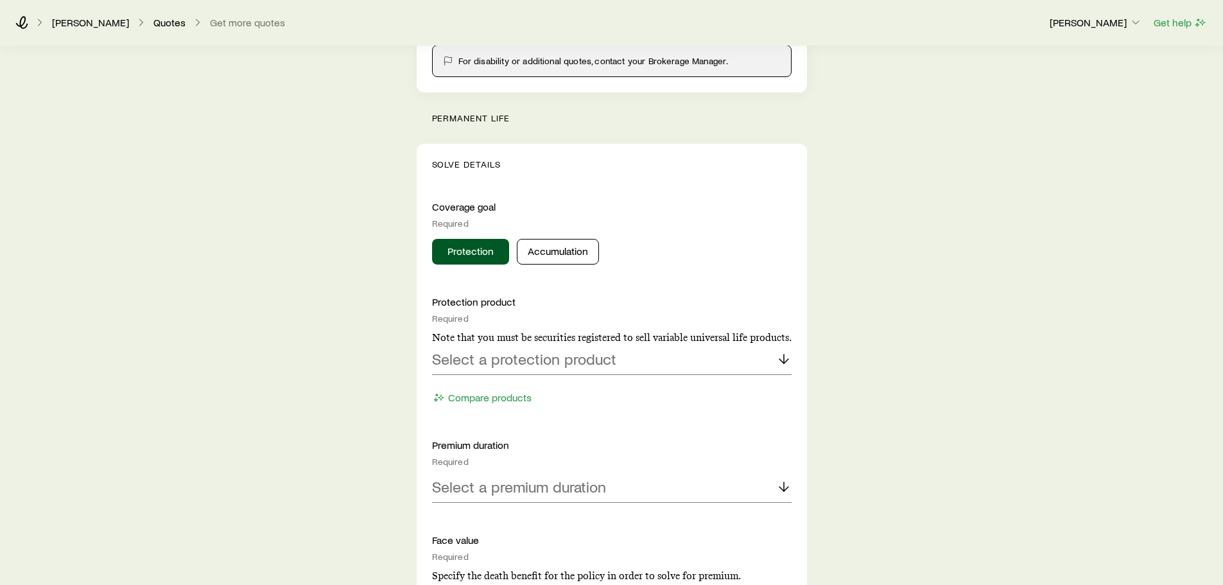
scroll to position [390, 0]
click at [572, 261] on button "Accumulation" at bounding box center [558, 251] width 82 height 26
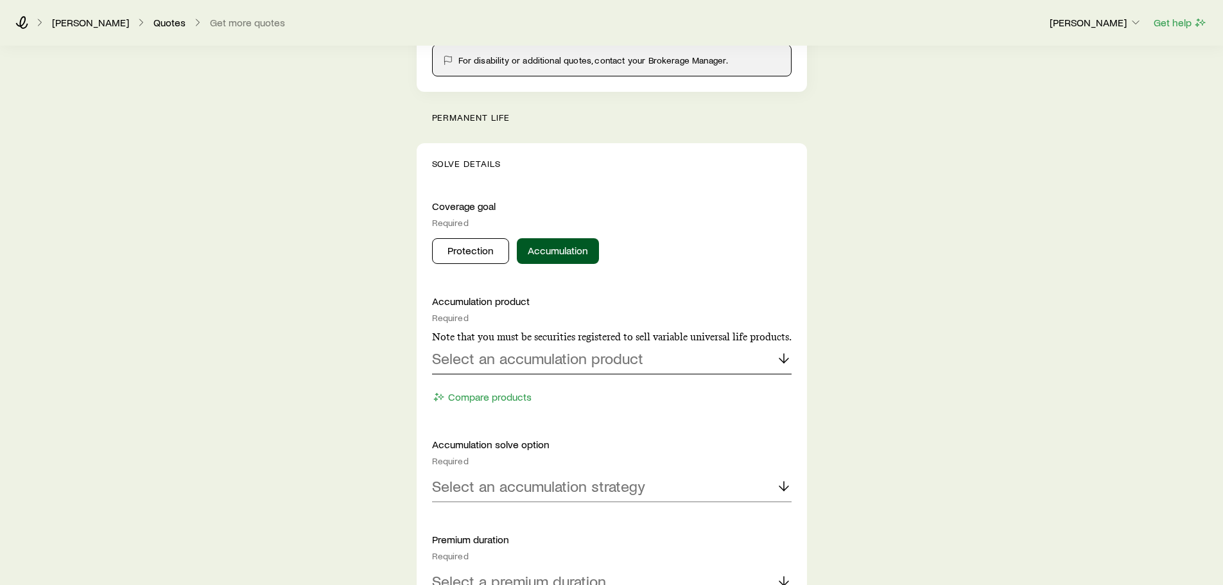
click at [565, 352] on p "Select an accumulation product" at bounding box center [537, 358] width 211 height 18
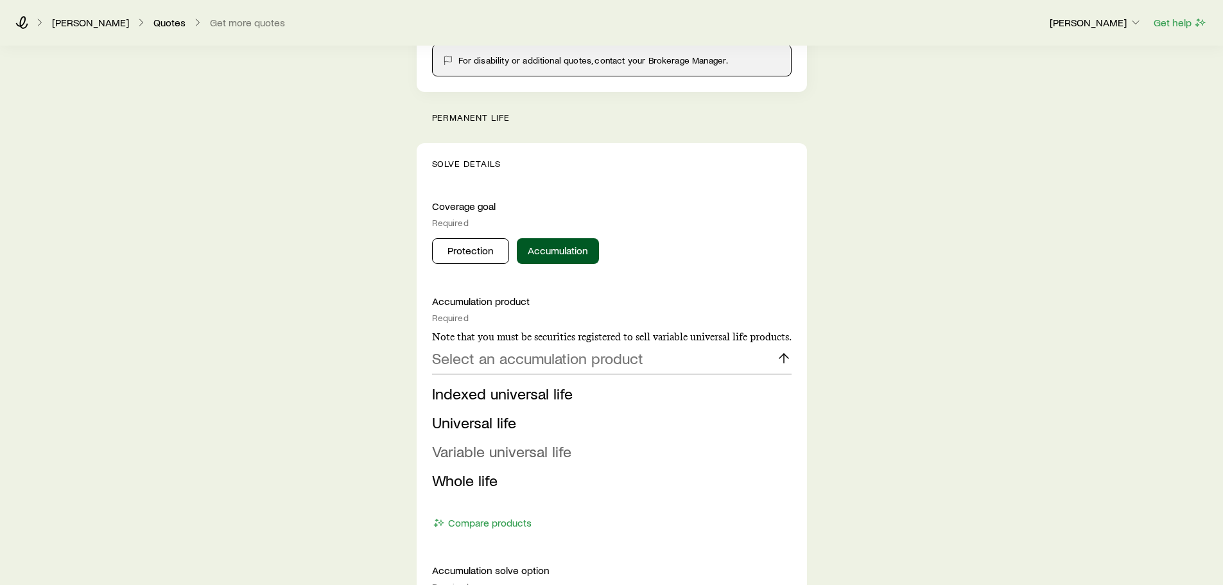
click at [523, 450] on span "Variable universal life" at bounding box center [501, 451] width 139 height 19
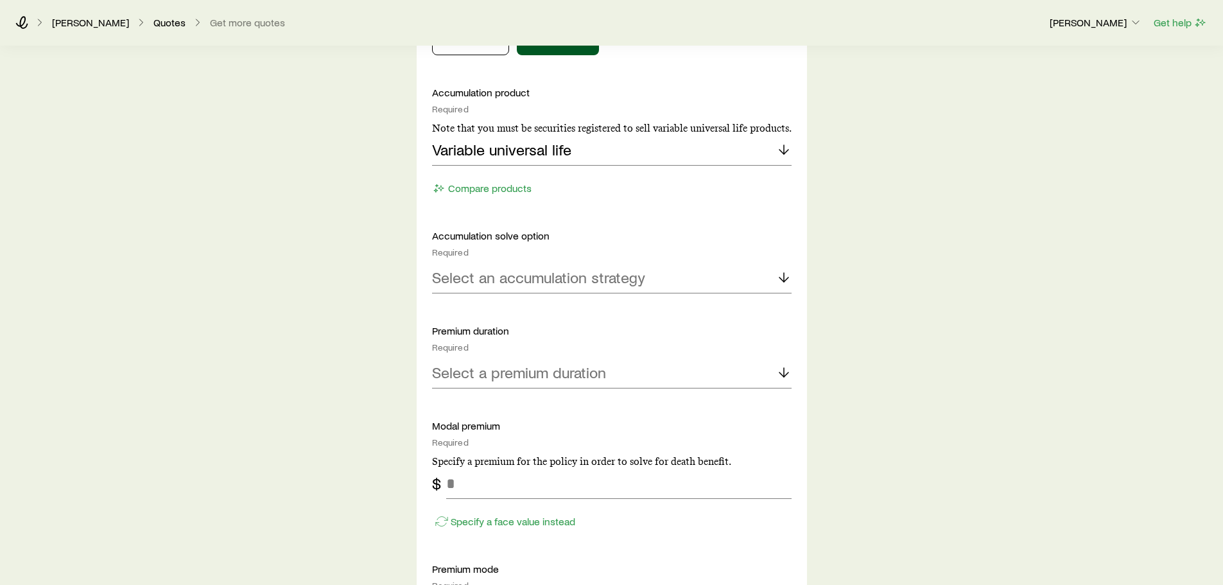
scroll to position [604, 0]
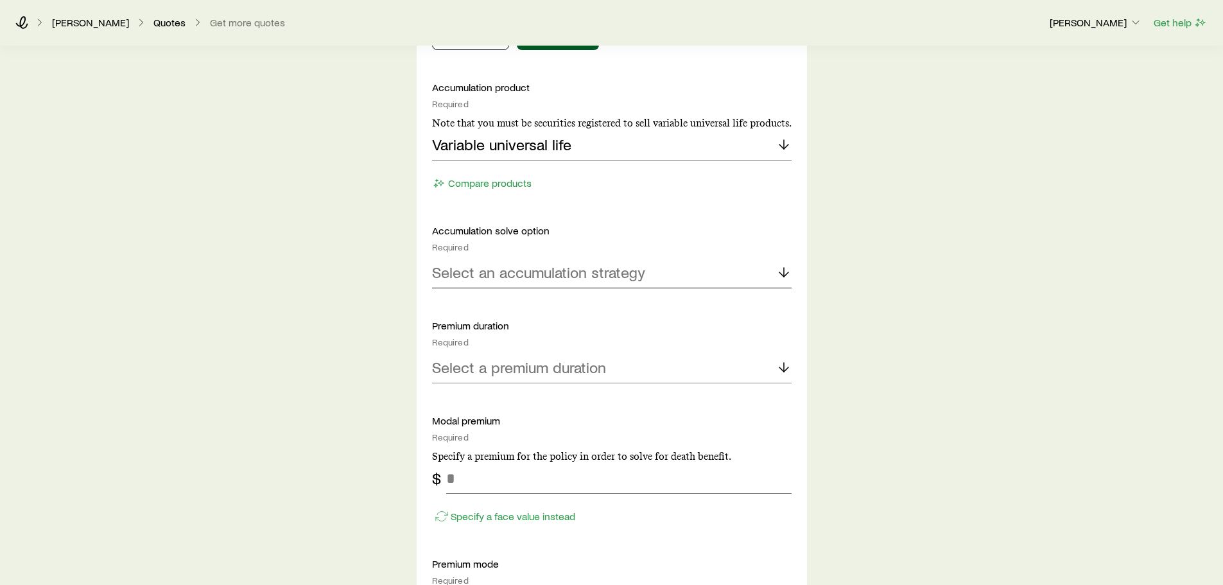
click at [533, 268] on p "Select an accumulation strategy" at bounding box center [538, 272] width 213 height 18
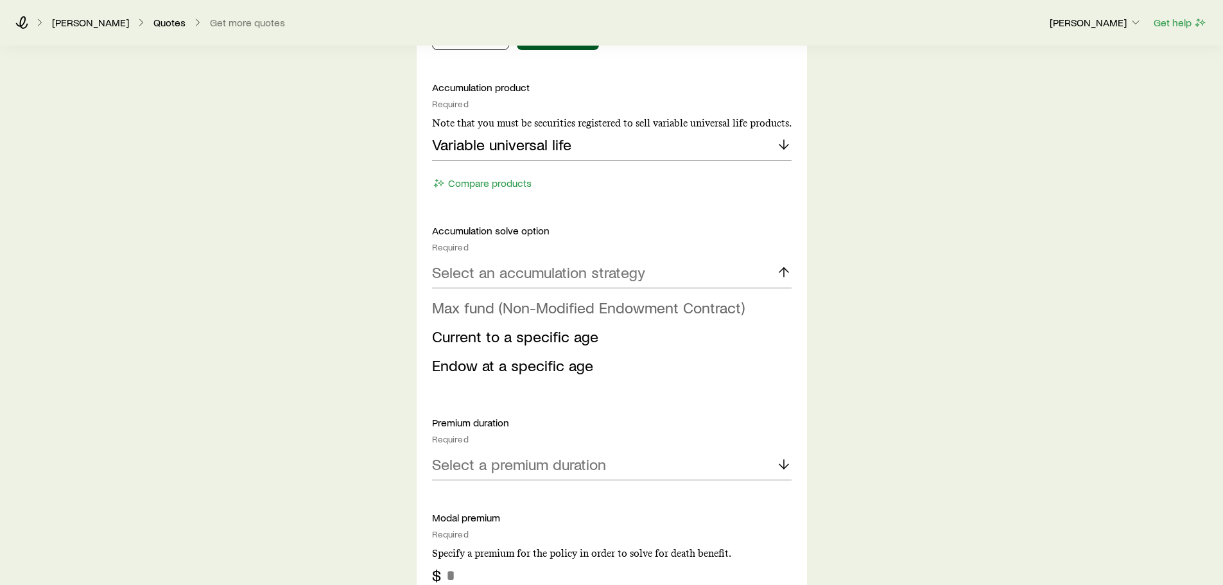
click at [528, 299] on span "Max fund (Non-Modified Endowment Contract)" at bounding box center [588, 307] width 313 height 19
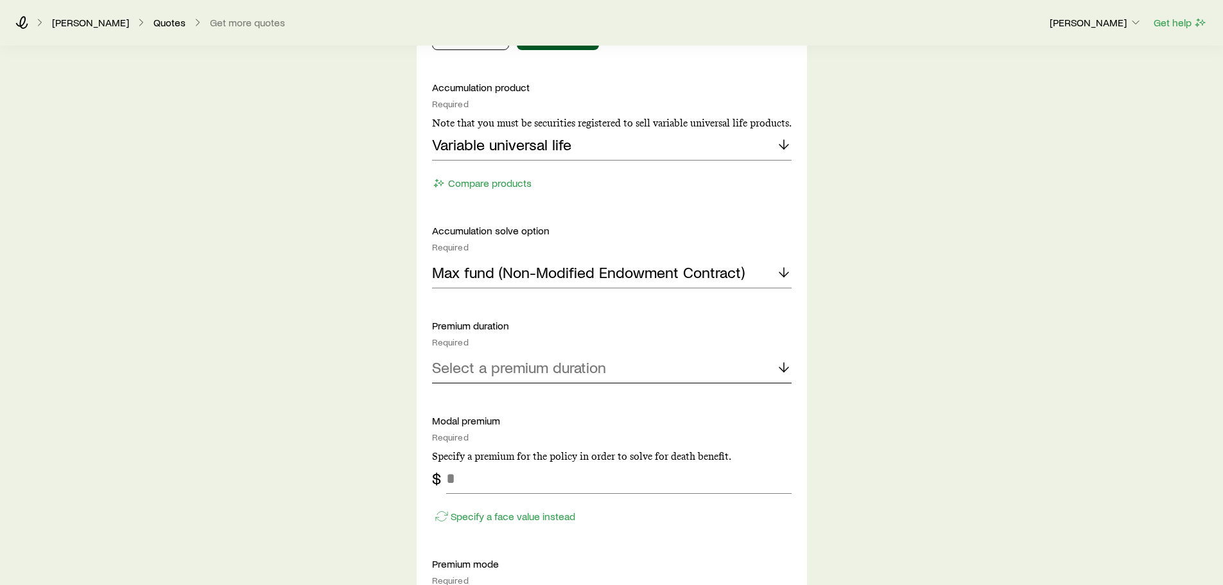
click at [525, 372] on p "Select a premium duration" at bounding box center [519, 367] width 174 height 18
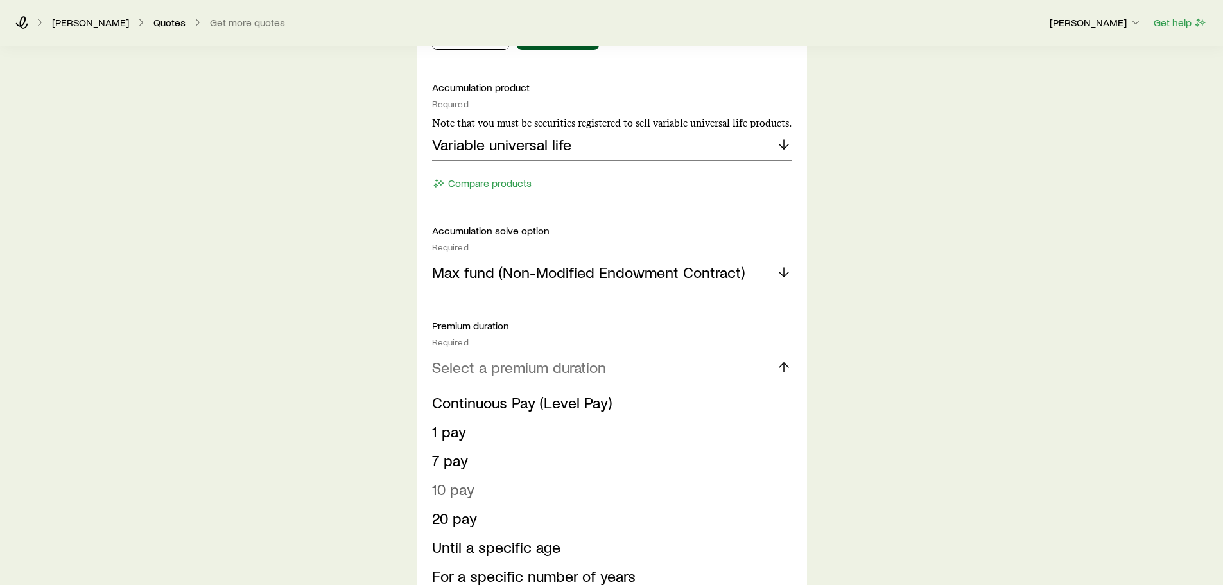
click at [514, 495] on li "10 pay" at bounding box center [608, 489] width 352 height 29
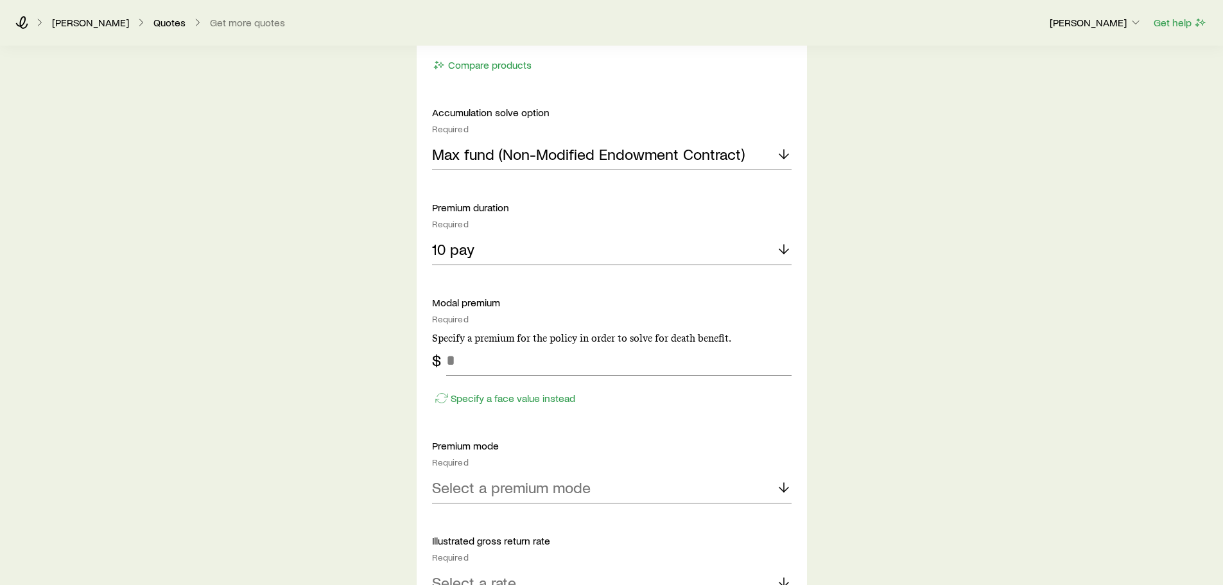
scroll to position [722, 0]
click at [491, 367] on input "tel" at bounding box center [619, 359] width 346 height 31
type input "*****"
click at [487, 492] on p "Select a premium mode" at bounding box center [511, 487] width 159 height 18
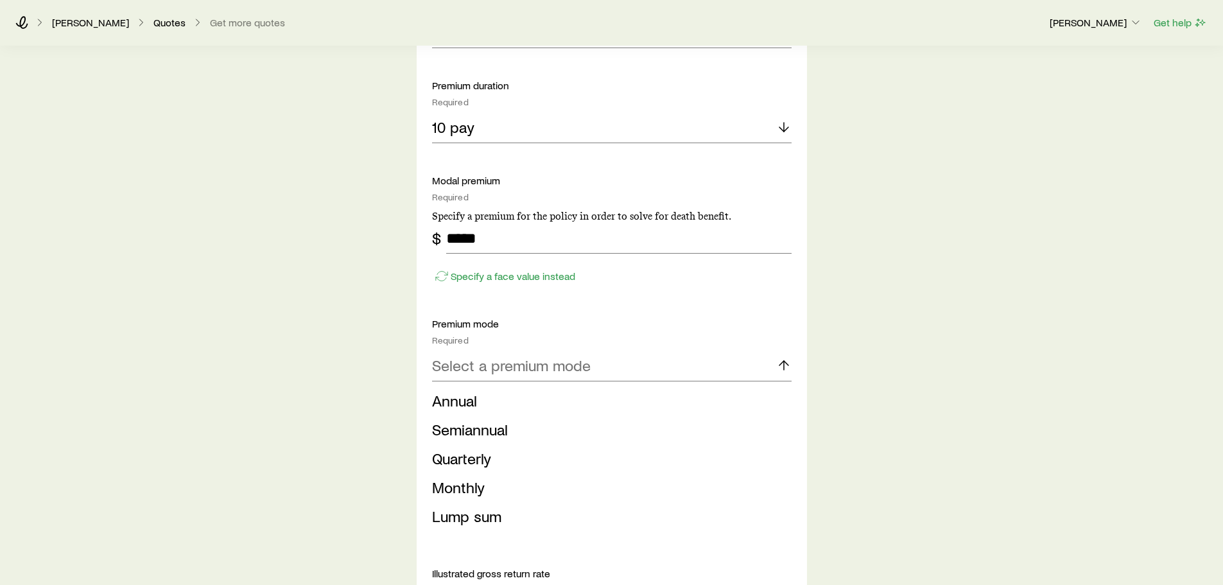
click at [486, 495] on li "Monthly" at bounding box center [608, 487] width 352 height 29
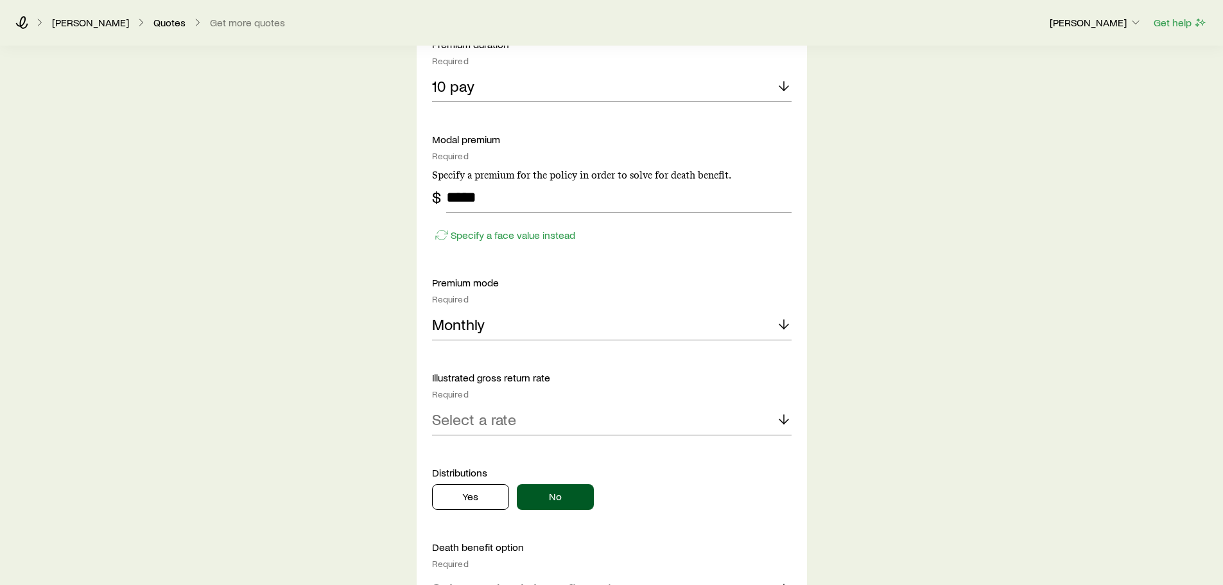
scroll to position [887, 0]
click at [494, 424] on p "Select a rate" at bounding box center [474, 417] width 84 height 18
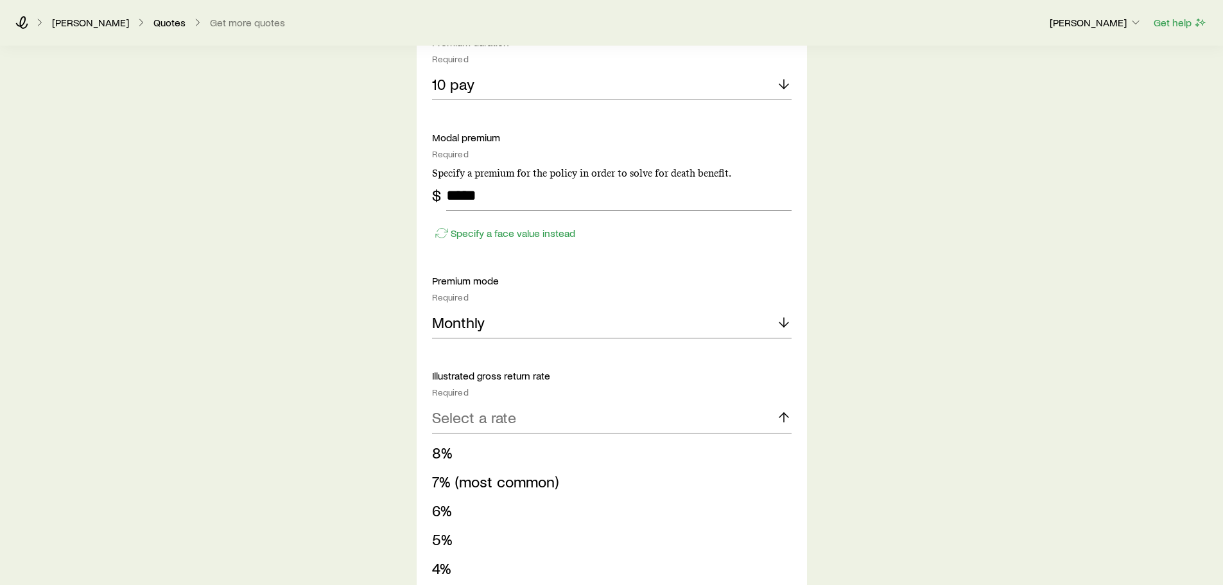
click at [488, 480] on span "7% (most common)" at bounding box center [495, 481] width 127 height 19
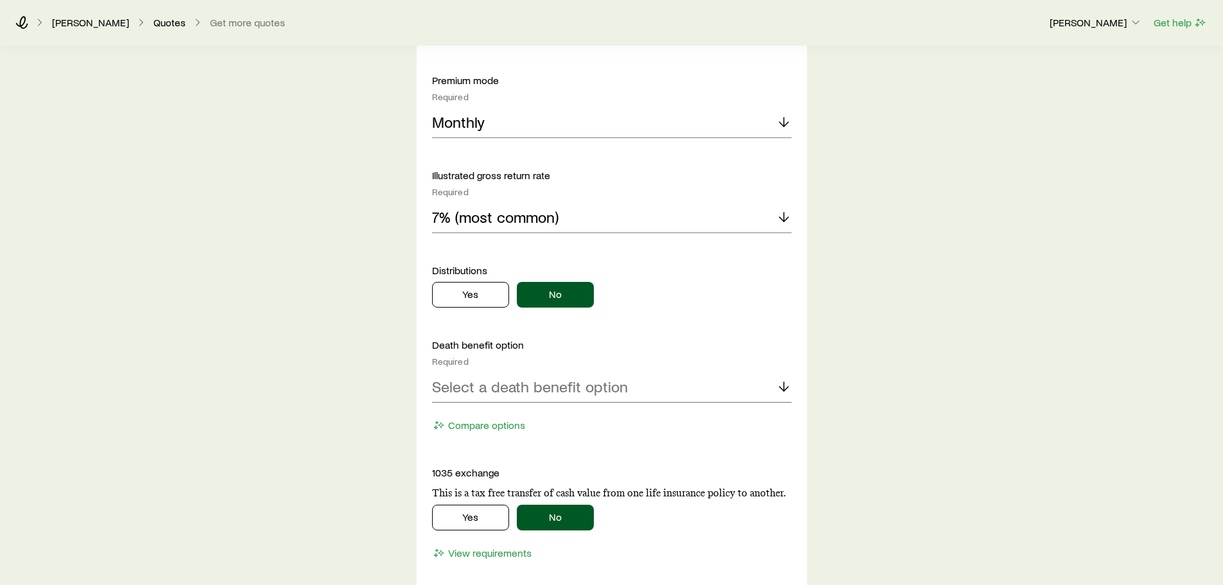
scroll to position [1088, 0]
click at [523, 391] on p "Select a death benefit option" at bounding box center [530, 386] width 196 height 18
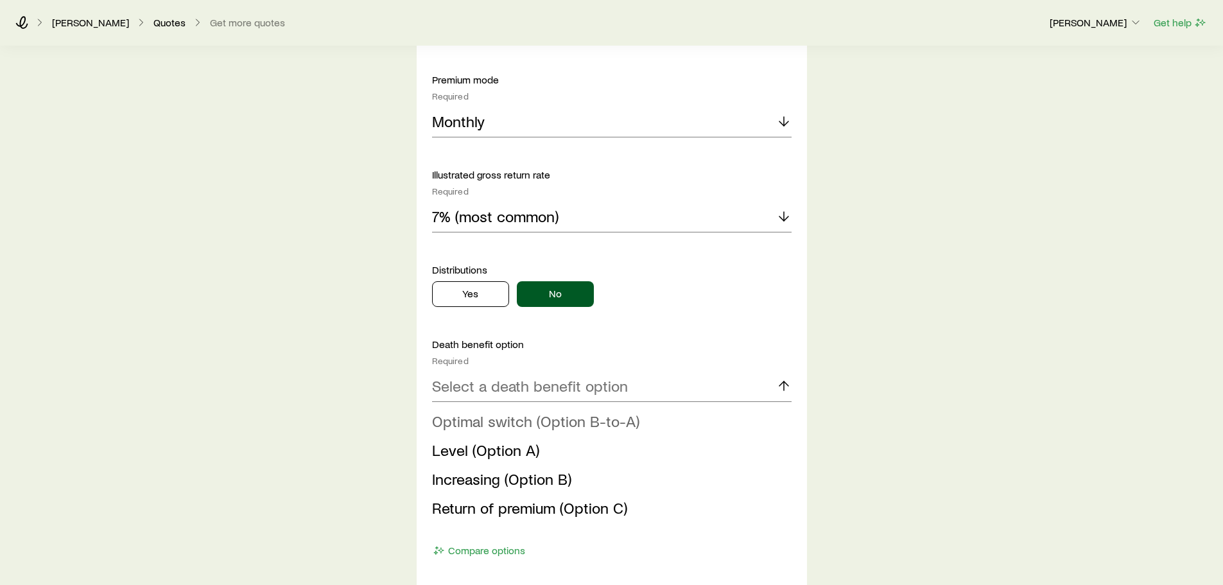
click at [519, 420] on span "Optimal switch (Option B-to-A)" at bounding box center [535, 421] width 207 height 19
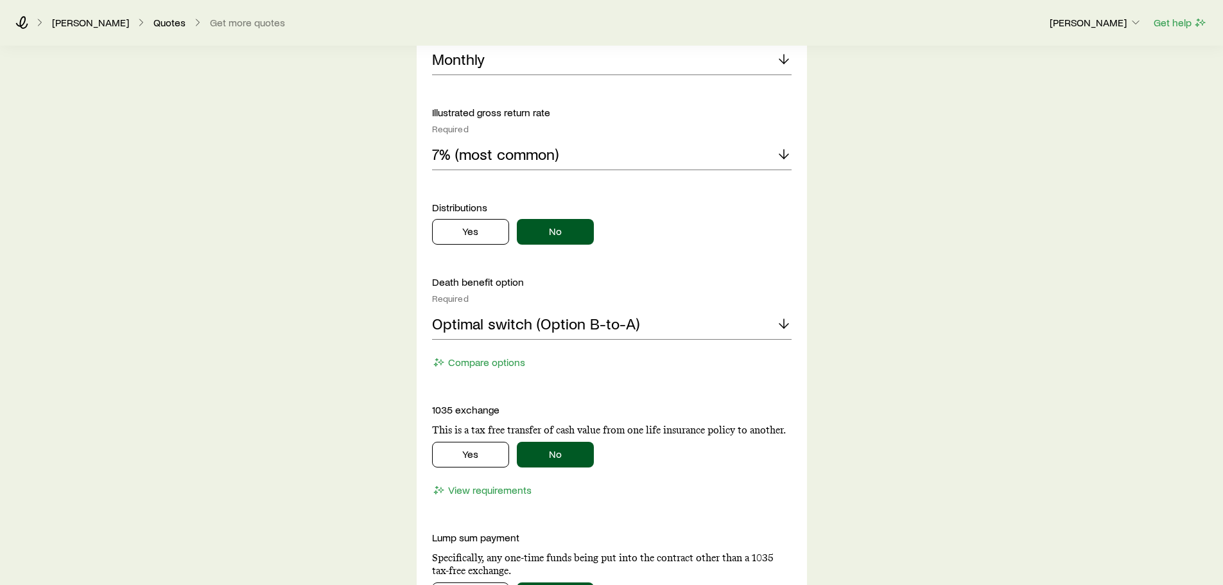
scroll to position [1151, 0]
click at [475, 459] on button "Yes" at bounding box center [470, 454] width 77 height 26
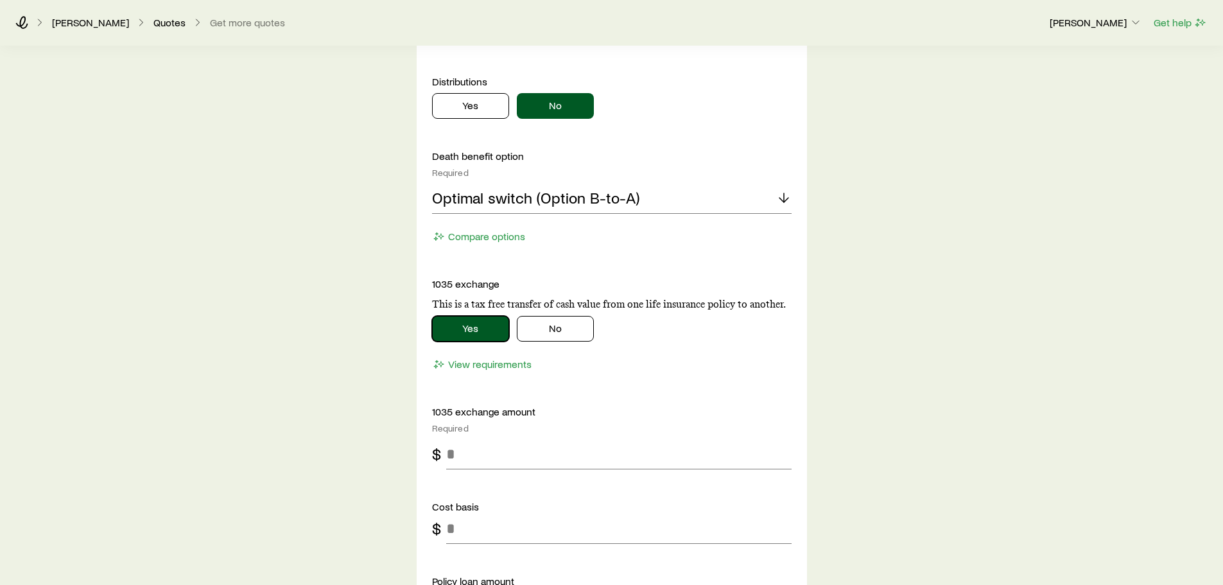
scroll to position [1277, 0]
click at [498, 445] on input "tel" at bounding box center [619, 453] width 346 height 31
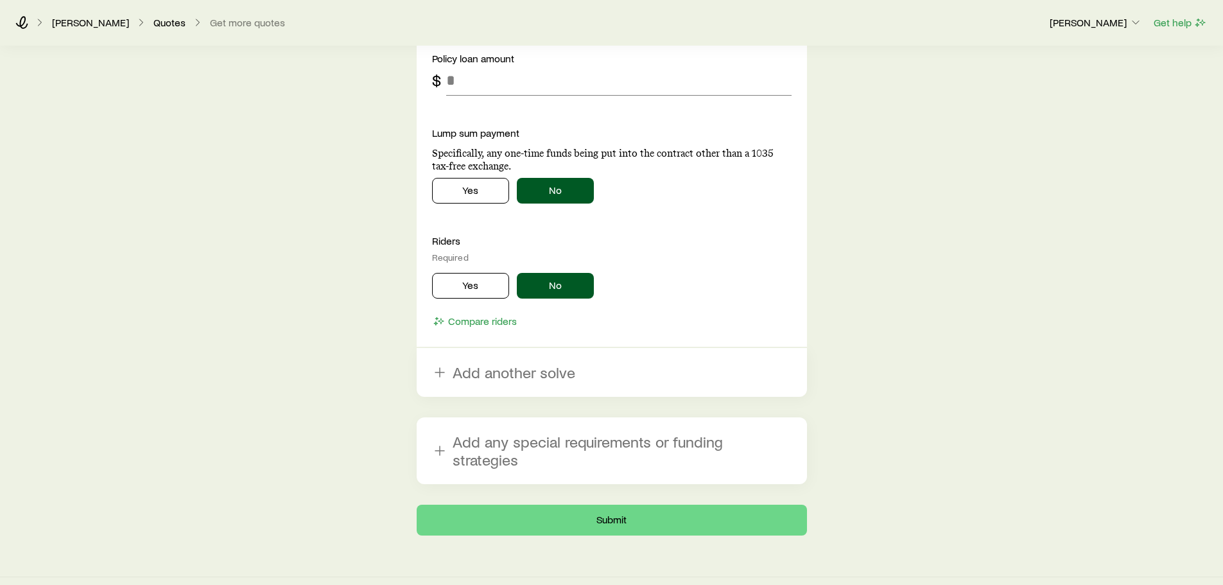
scroll to position [1804, 0]
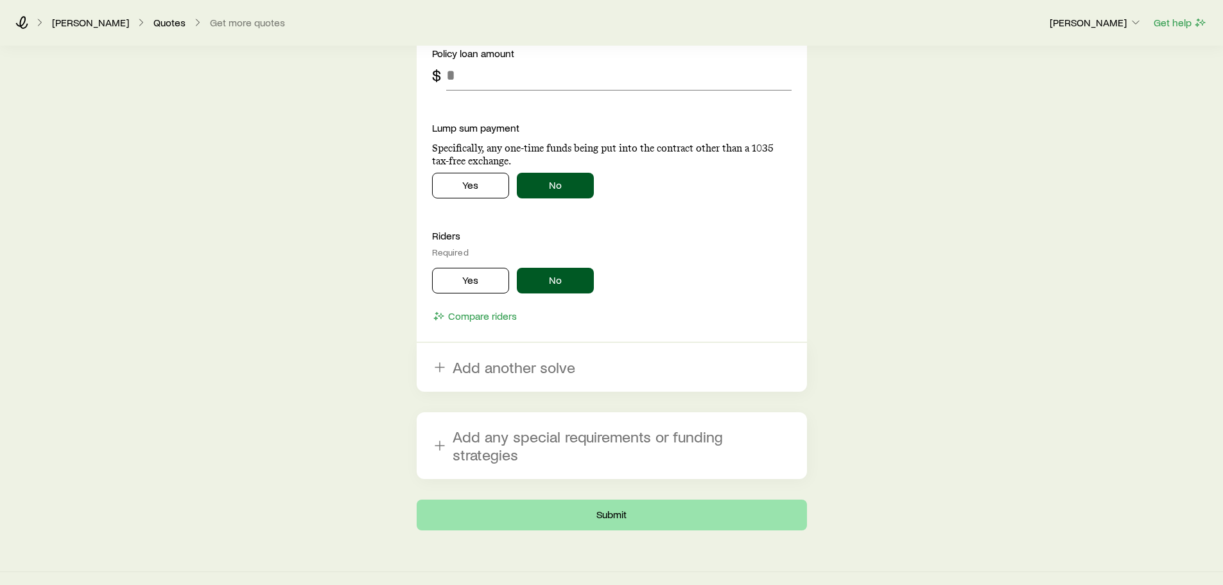
type input "*******"
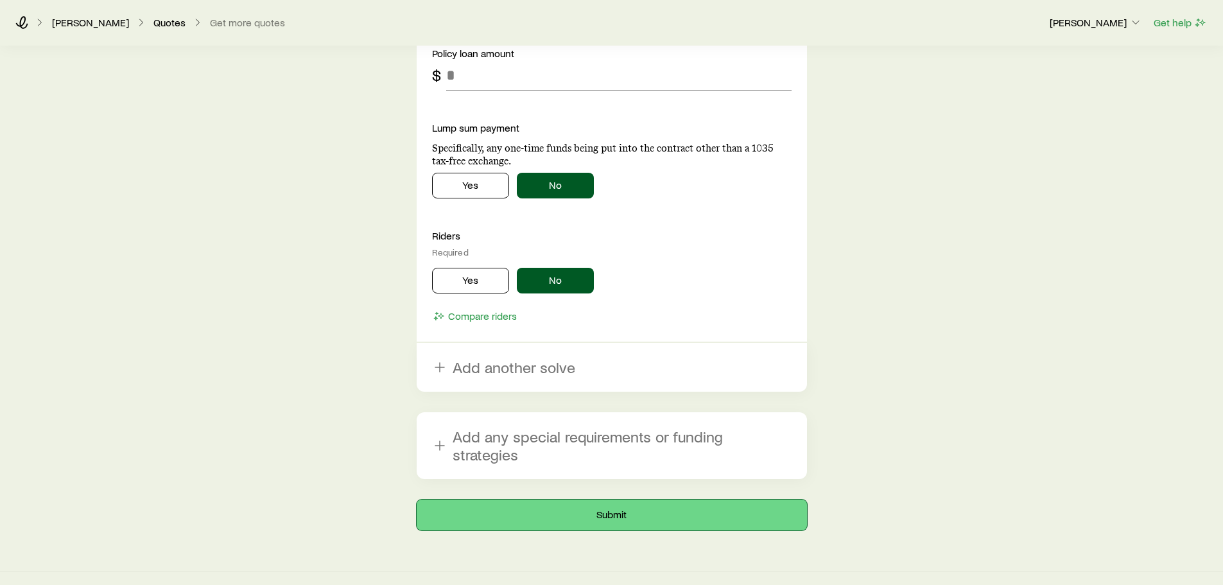
click at [556, 500] on button "Submit" at bounding box center [612, 515] width 390 height 31
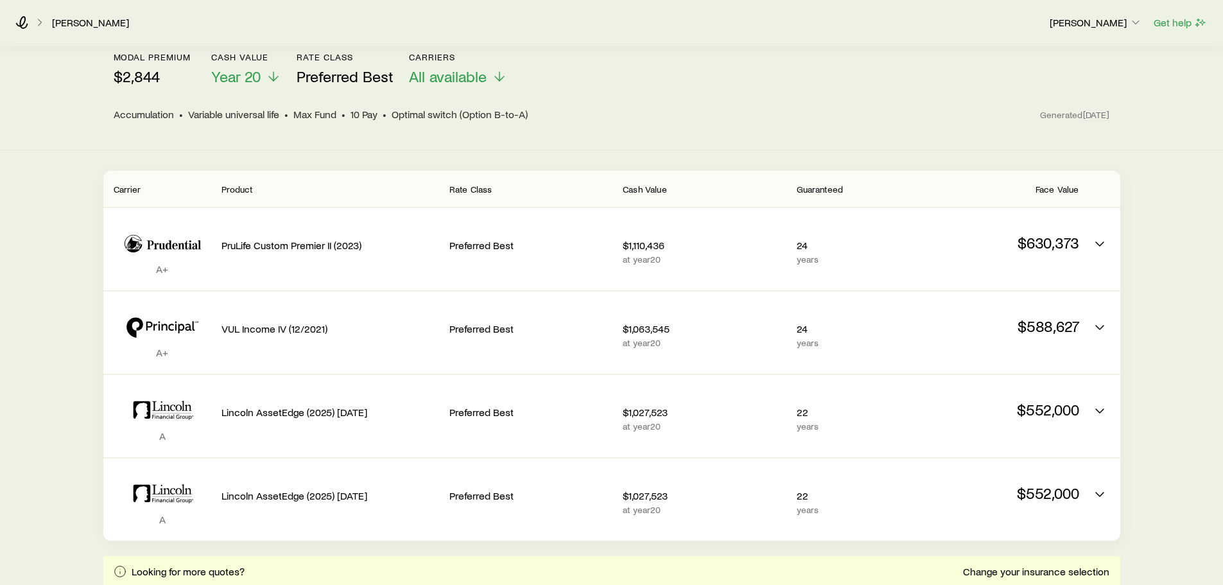
scroll to position [148, 0]
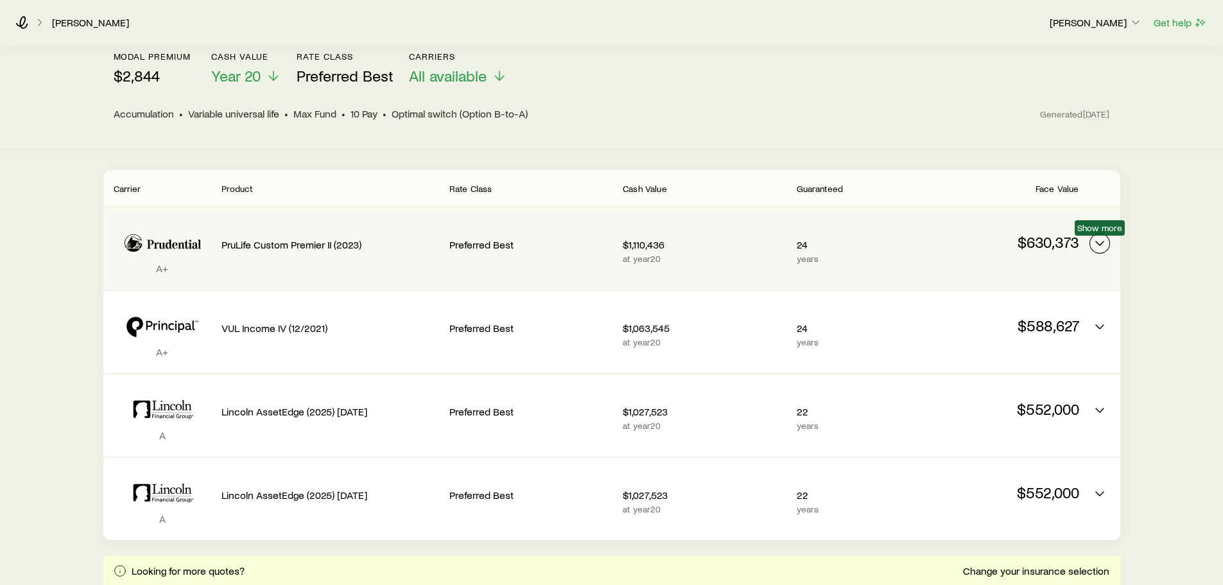
click at [605, 239] on button "Permanent quotes" at bounding box center [1100, 243] width 21 height 21
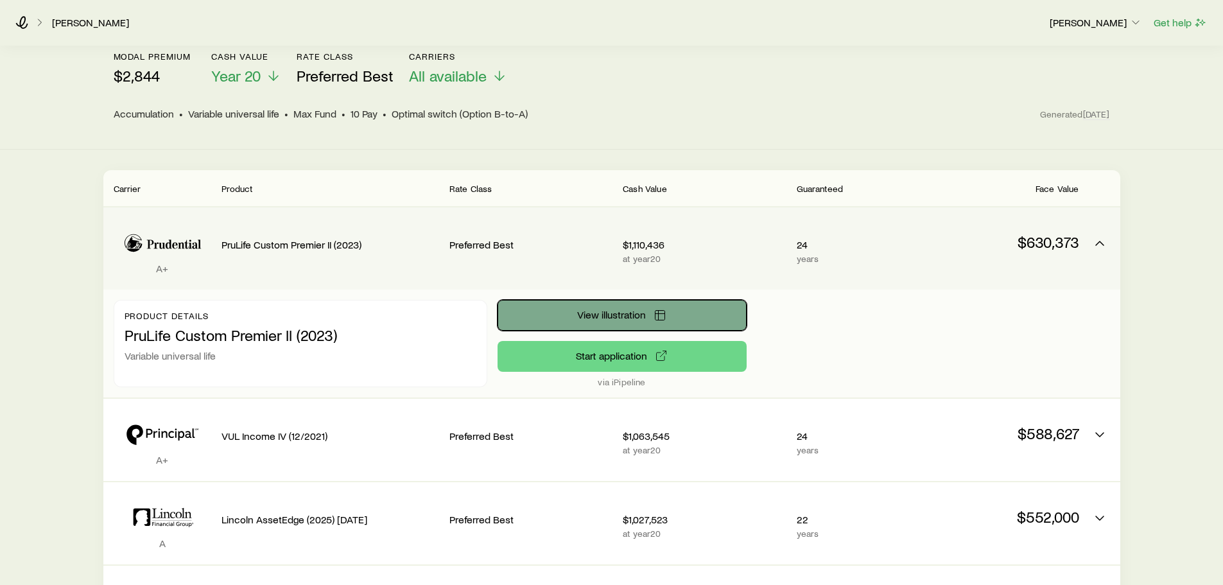
click at [605, 311] on icon "Permanent quotes" at bounding box center [660, 315] width 13 height 13
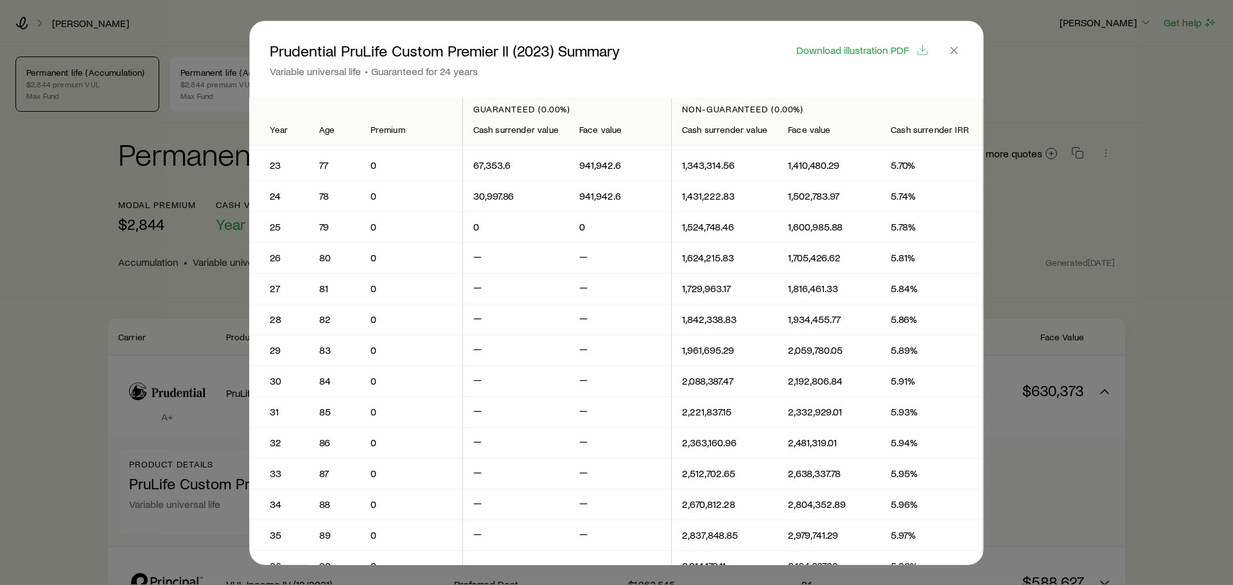
scroll to position [661, 0]
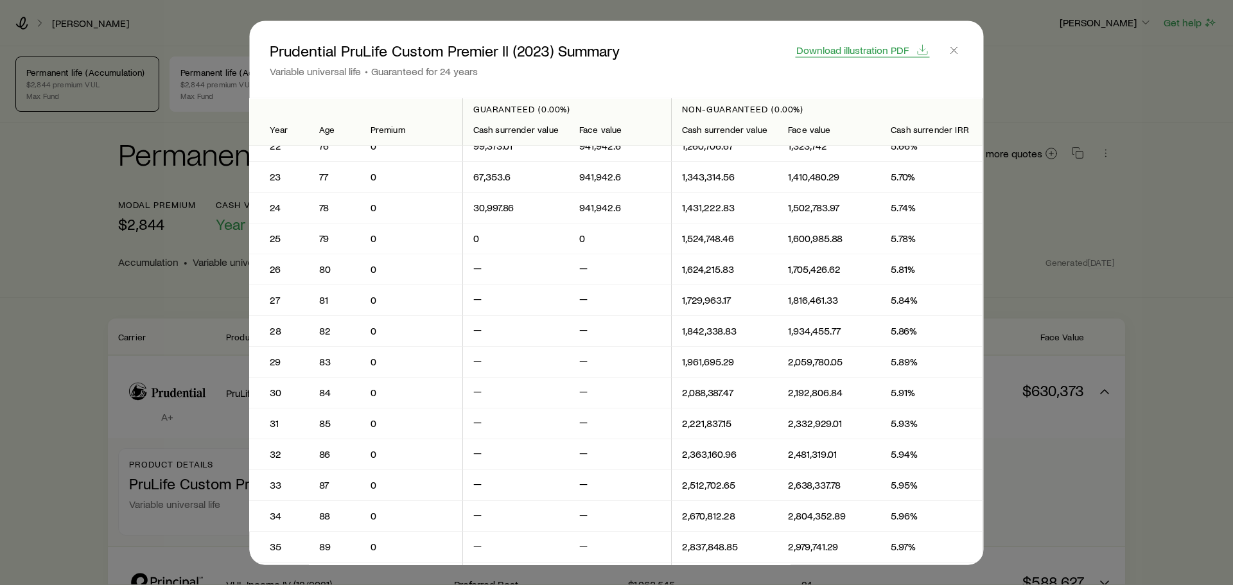
click at [605, 51] on span "Download illustration PDF" at bounding box center [852, 49] width 112 height 10
click at [605, 49] on icon "button" at bounding box center [954, 50] width 13 height 13
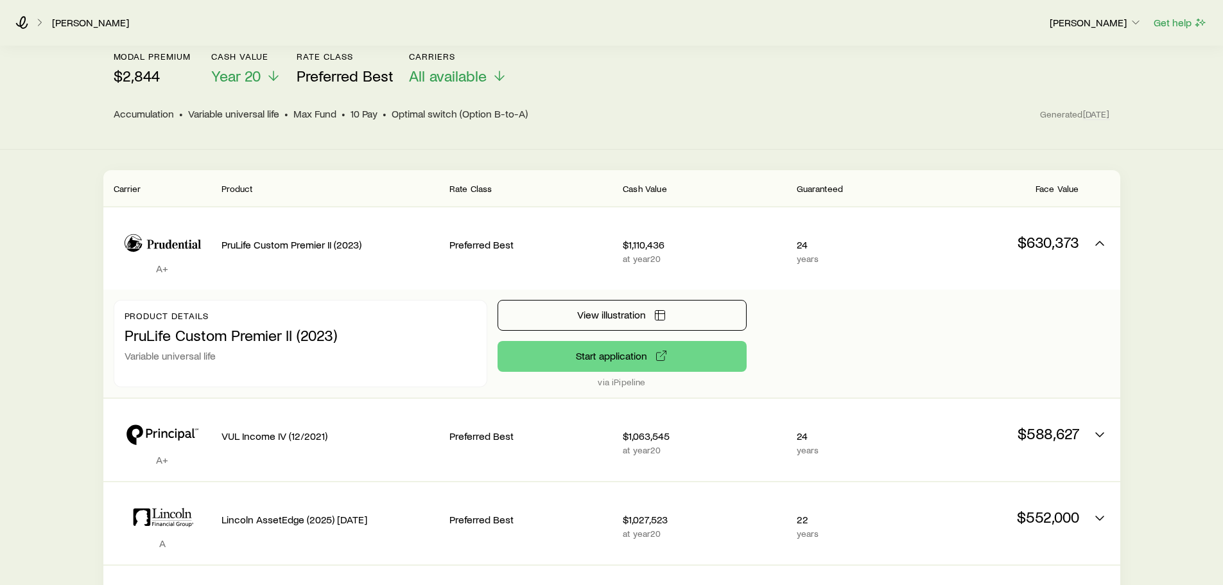
scroll to position [0, 0]
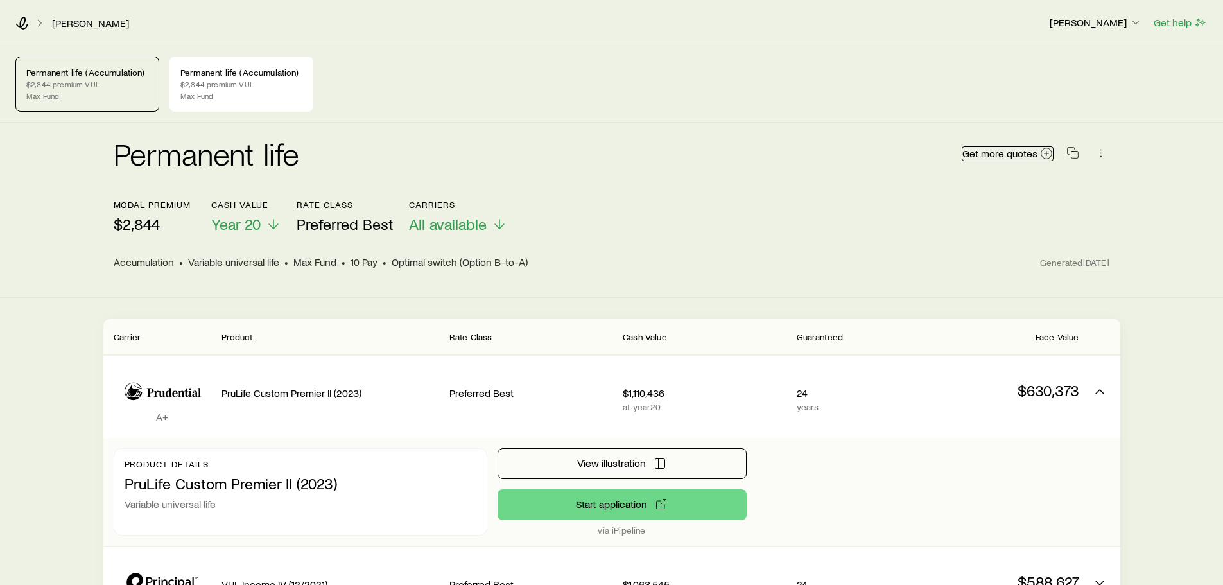
click at [605, 149] on span "Get more quotes" at bounding box center [1000, 153] width 75 height 10
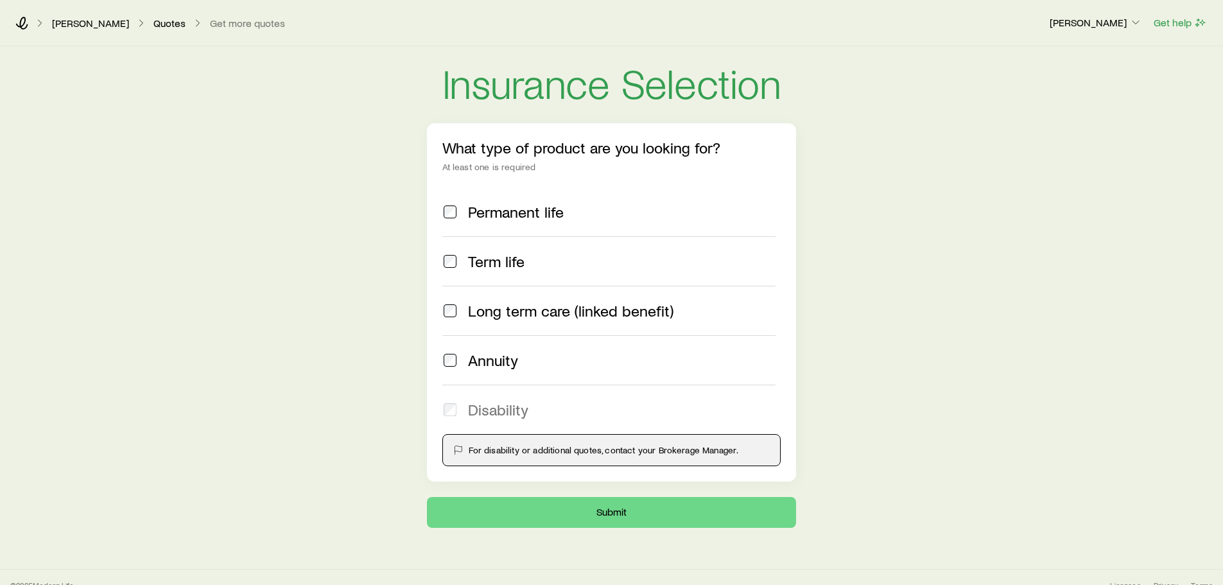
click at [538, 207] on span "Permanent life" at bounding box center [516, 212] width 96 height 18
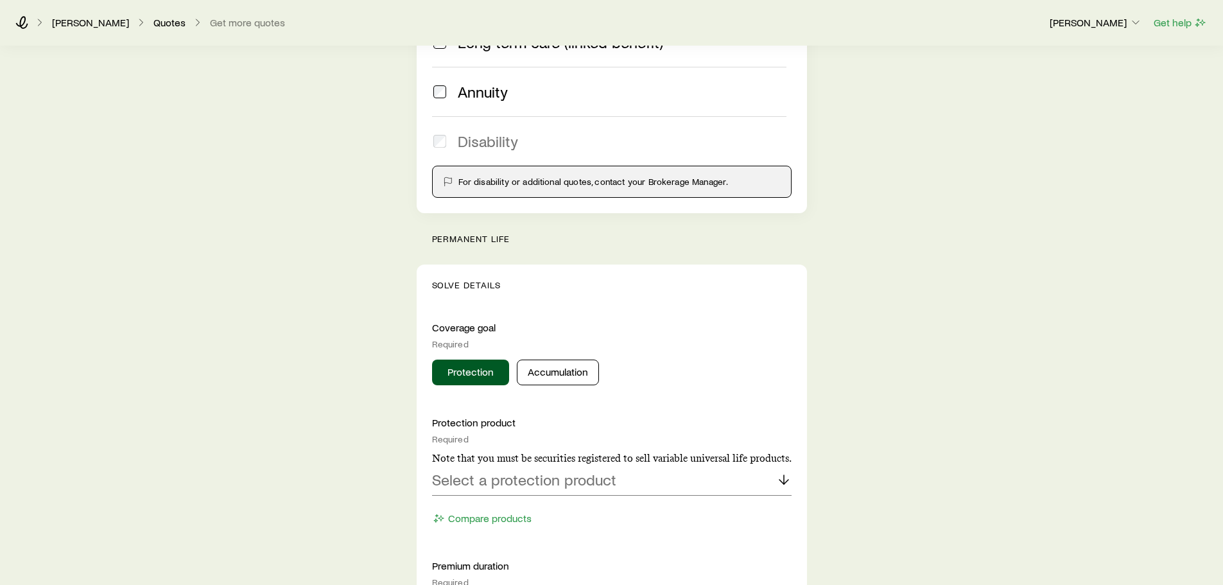
scroll to position [271, 0]
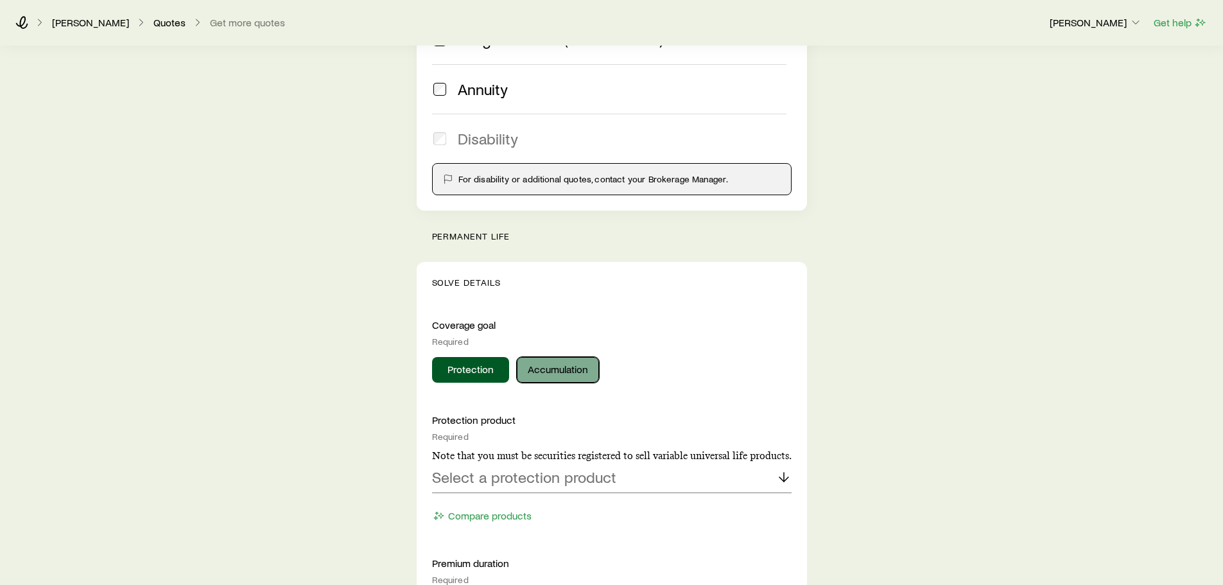
click at [541, 372] on button "Accumulation" at bounding box center [558, 370] width 82 height 26
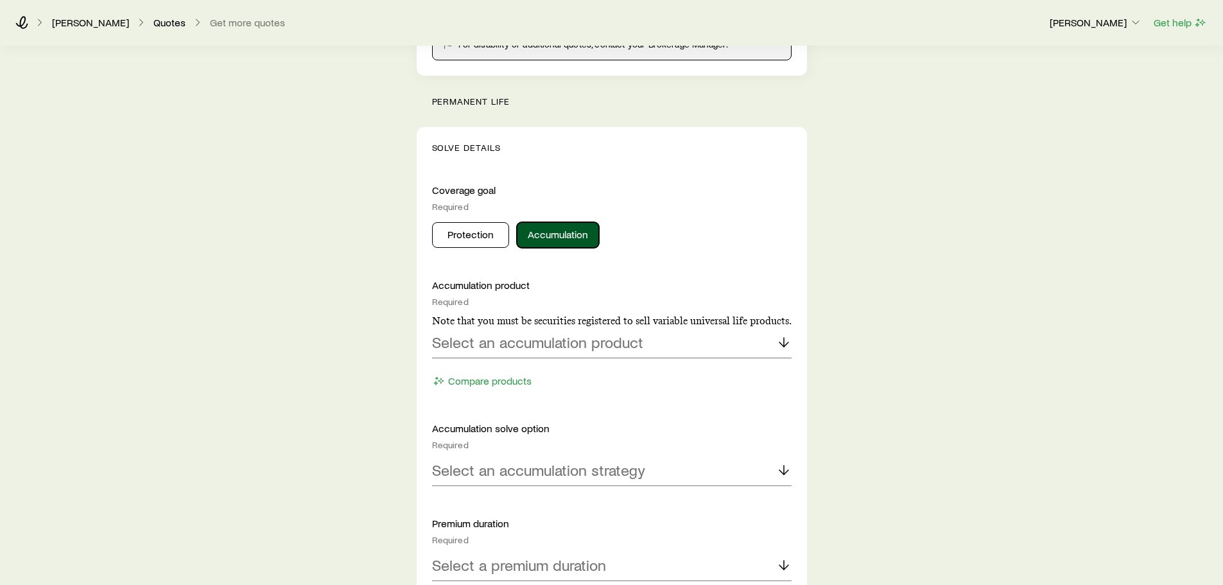
scroll to position [407, 0]
click at [521, 327] on div "Select an accumulation product" at bounding box center [612, 341] width 360 height 31
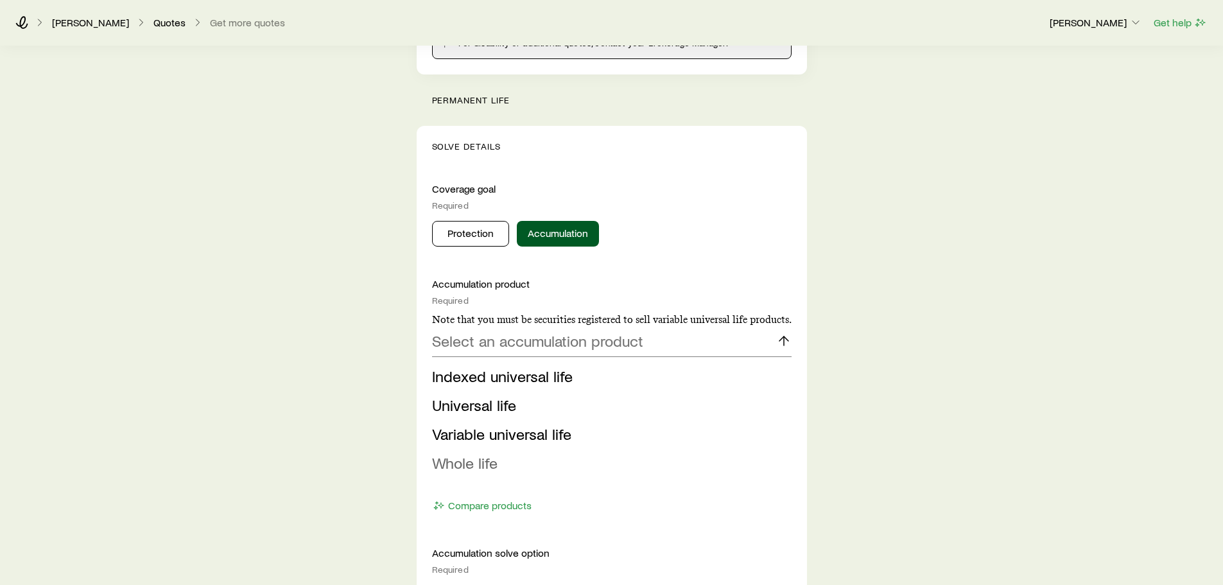
click at [493, 464] on span "Whole life" at bounding box center [465, 462] width 66 height 19
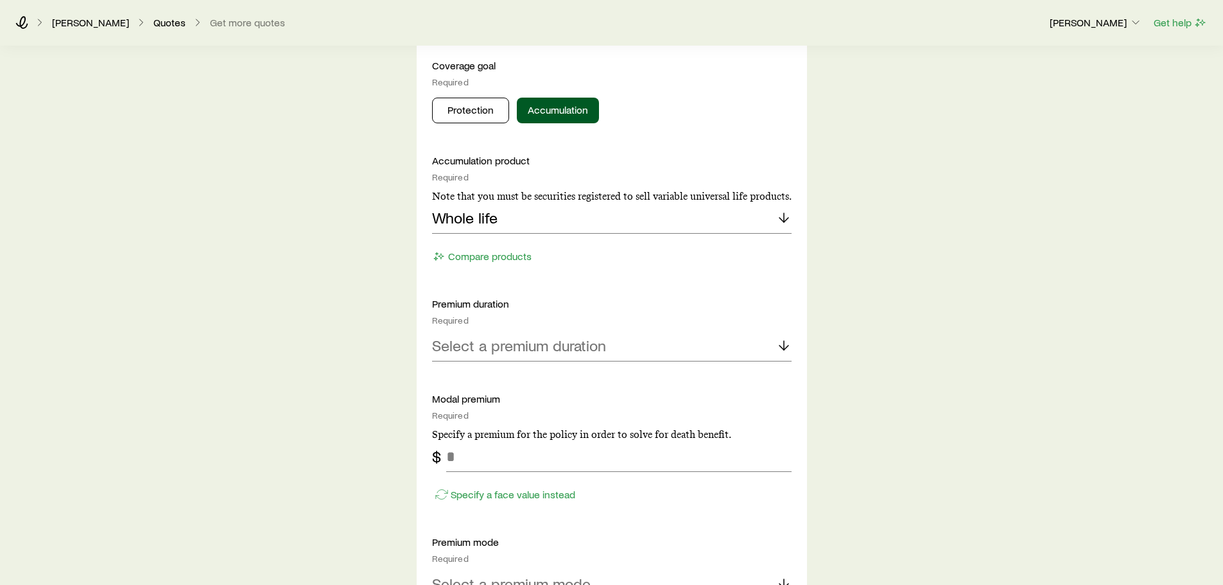
scroll to position [532, 0]
click at [508, 362] on div "Accumulation product Required Note that you must be securities registered to se…" at bounding box center [612, 571] width 360 height 838
click at [514, 345] on p "Select a premium duration" at bounding box center [519, 344] width 174 height 18
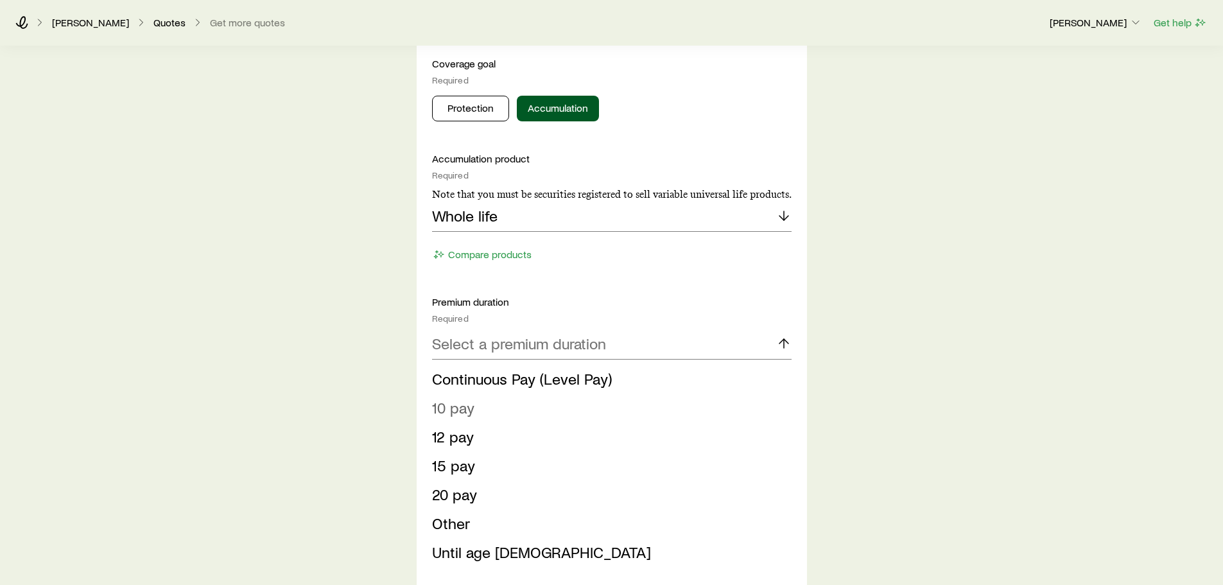
click at [475, 408] on li "10 pay" at bounding box center [608, 408] width 352 height 29
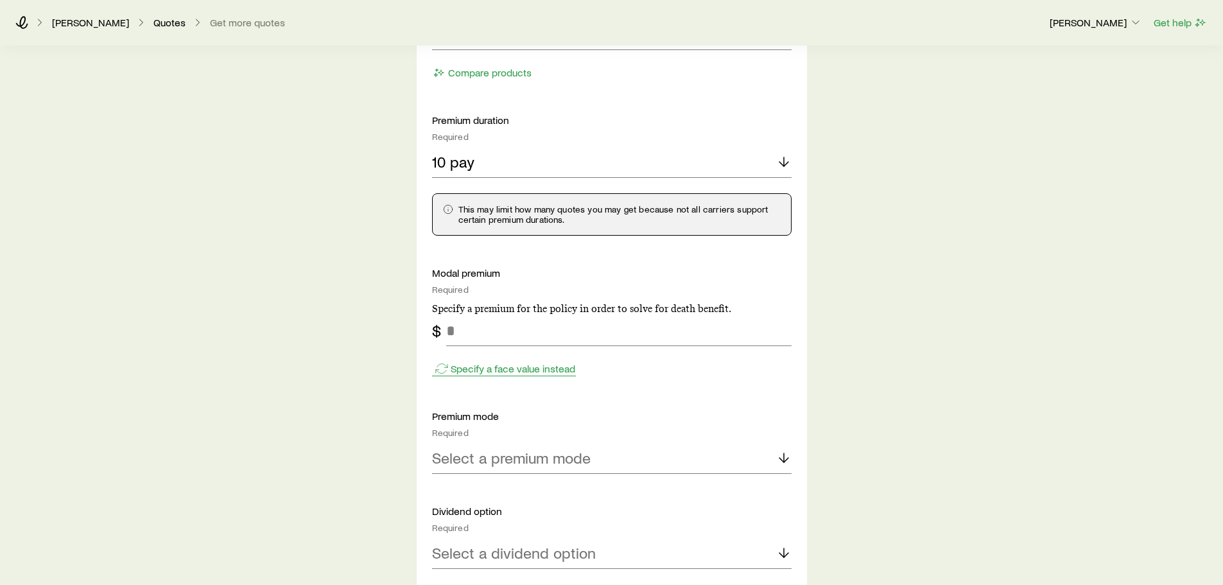
scroll to position [715, 0]
click at [488, 333] on input "tel" at bounding box center [619, 329] width 346 height 31
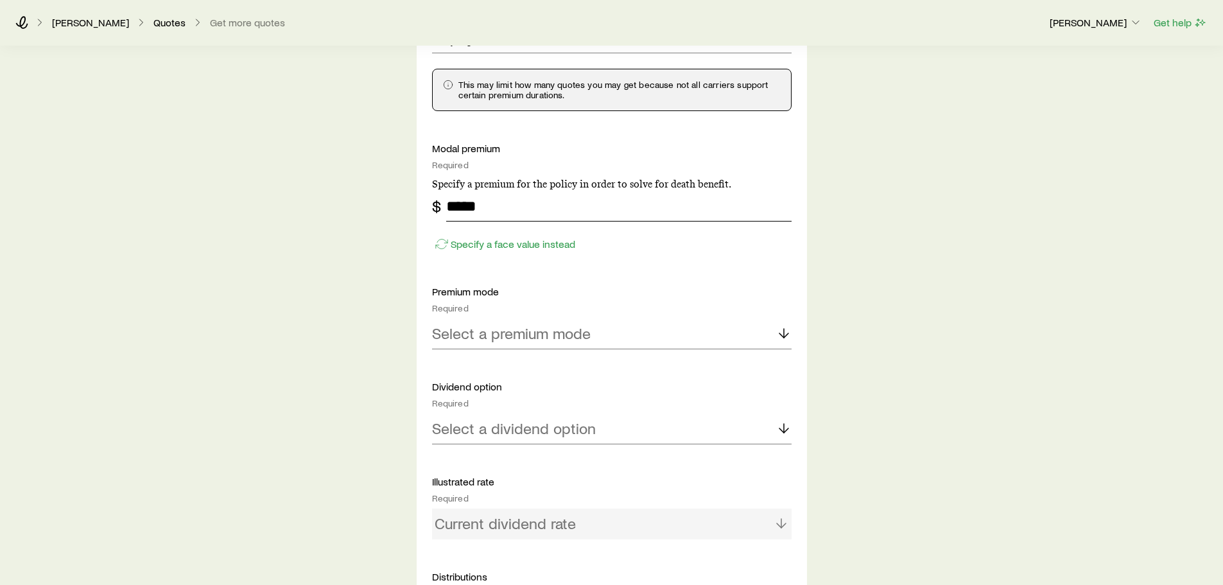
scroll to position [839, 0]
type input "*****"
click at [530, 344] on div "Accumulation product Required Note that you must be securities registered to se…" at bounding box center [612, 293] width 360 height 896
click at [530, 328] on p "Select a premium mode" at bounding box center [511, 333] width 159 height 18
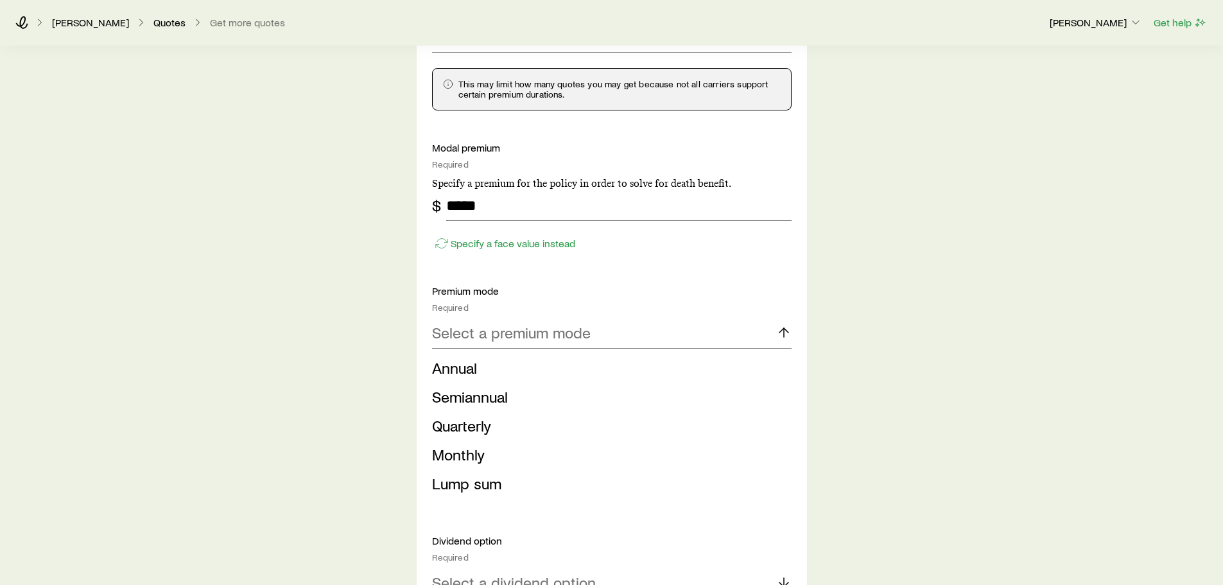
click at [483, 460] on span "Monthly" at bounding box center [458, 454] width 53 height 19
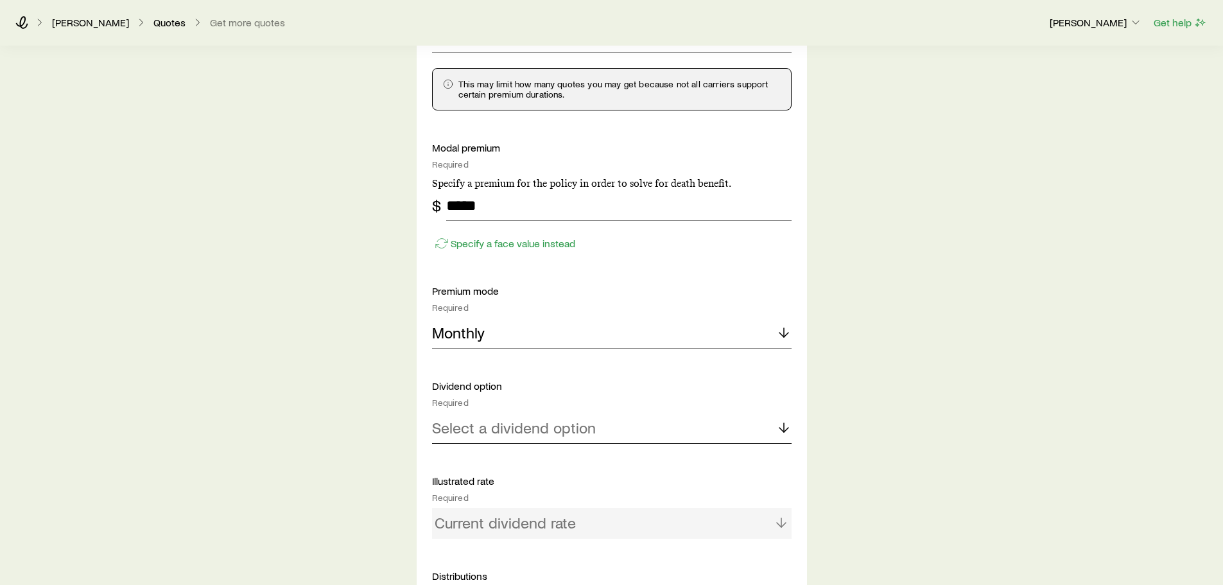
click at [486, 439] on div "Select a dividend option" at bounding box center [612, 428] width 360 height 31
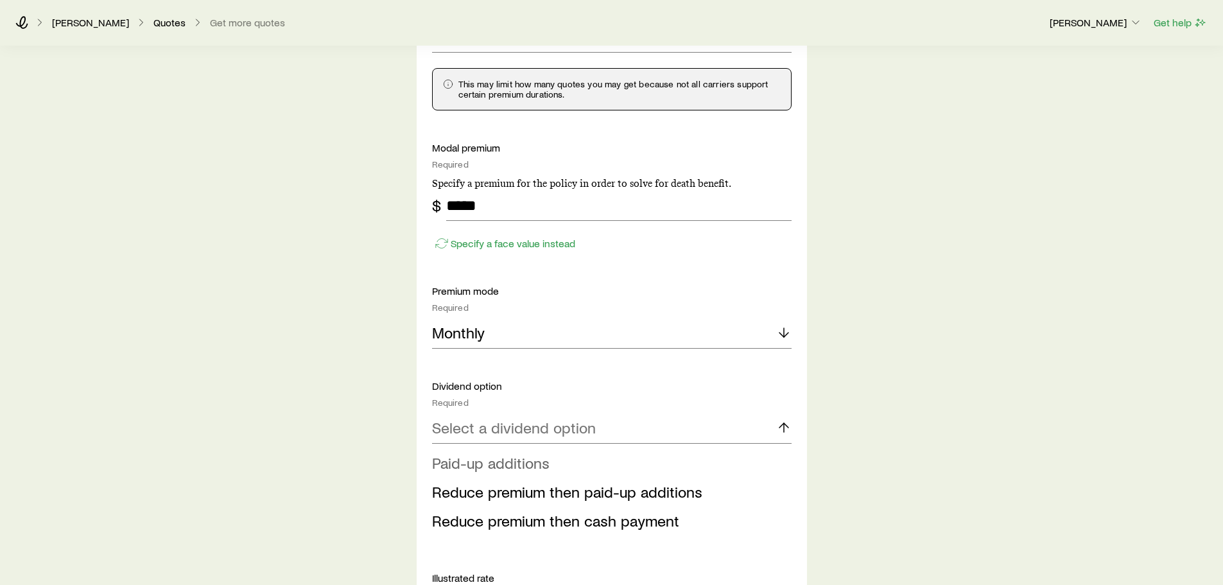
click at [490, 464] on span "Paid-up additions" at bounding box center [491, 462] width 118 height 19
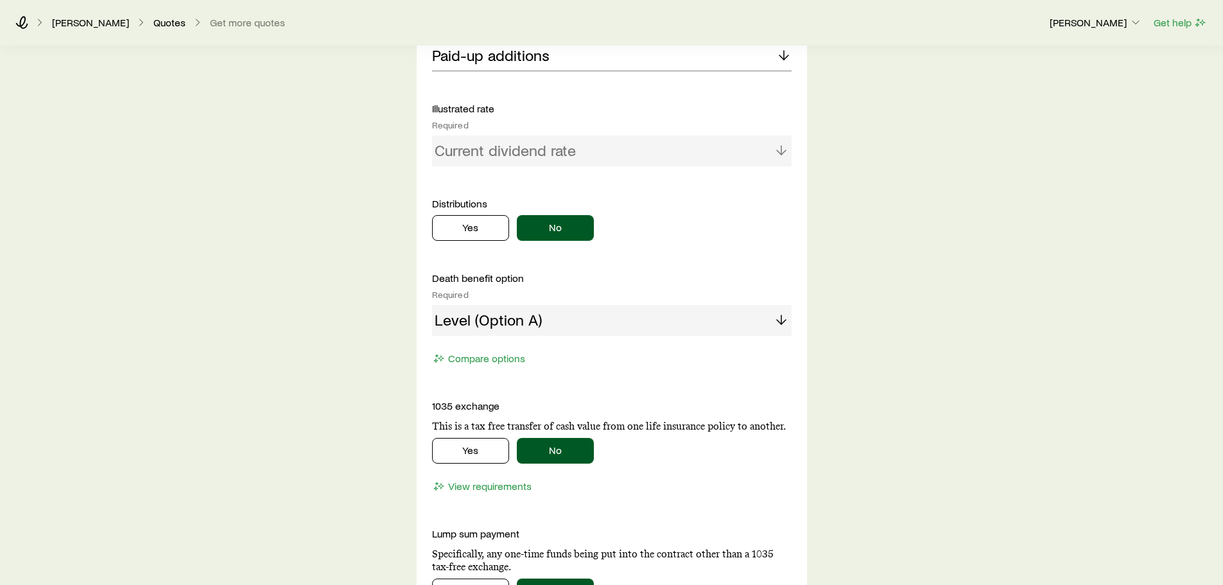
scroll to position [1213, 0]
click at [604, 316] on div "Level (Option A)" at bounding box center [612, 319] width 360 height 31
click at [605, 340] on div "Death benefit option Required Level (Option A) Compare options" at bounding box center [612, 319] width 360 height 97
click at [605, 335] on div "Level (Option A)" at bounding box center [612, 319] width 360 height 31
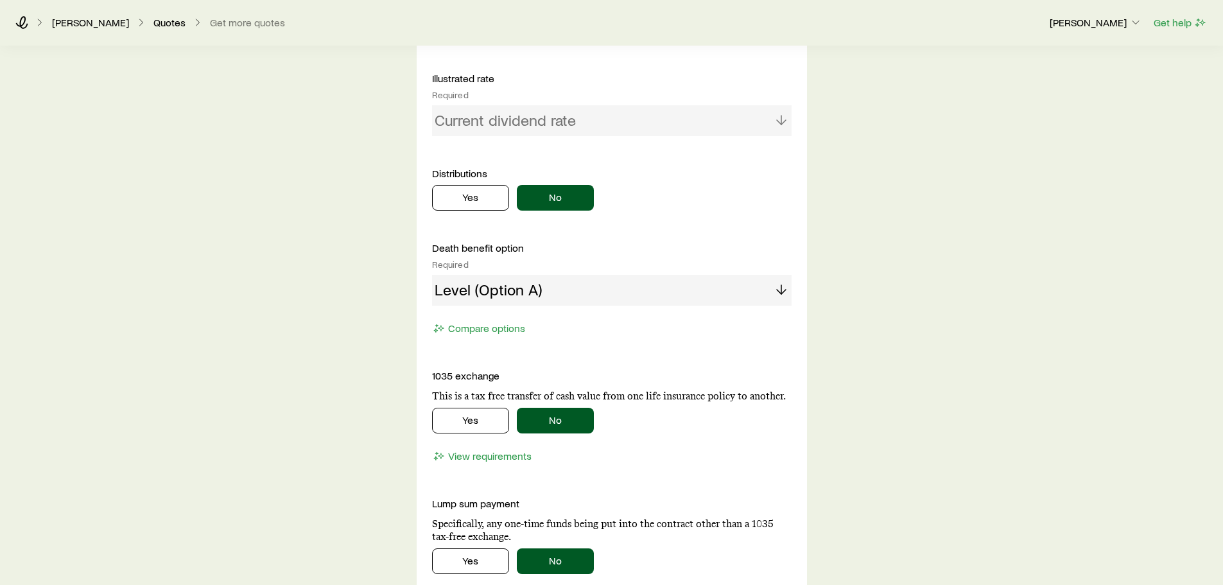
scroll to position [1243, 0]
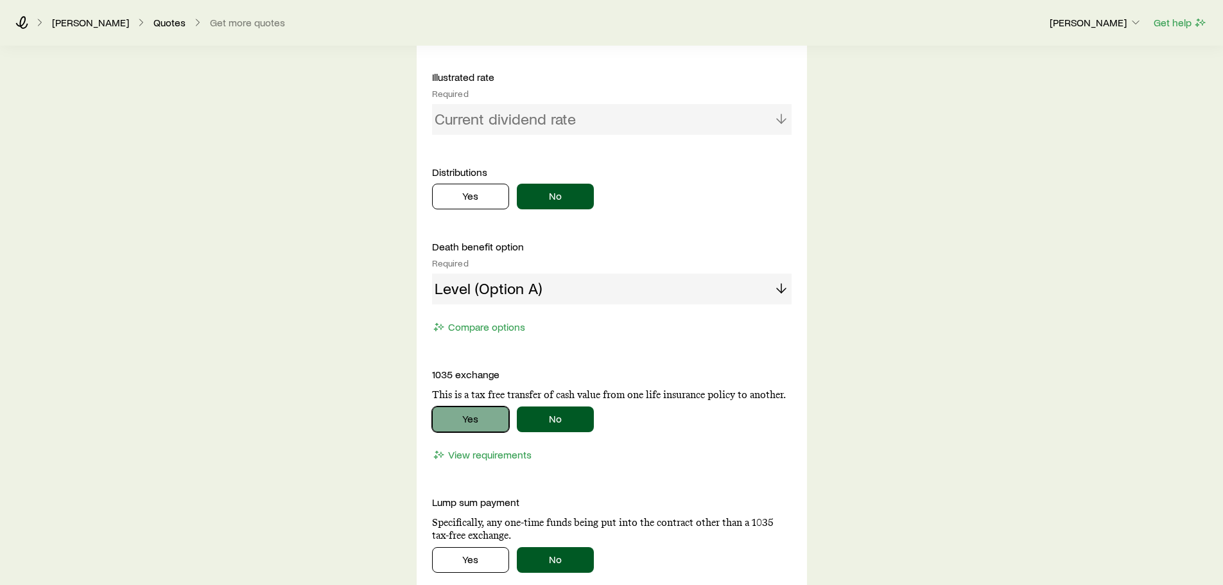
click at [478, 423] on button "Yes" at bounding box center [470, 420] width 77 height 26
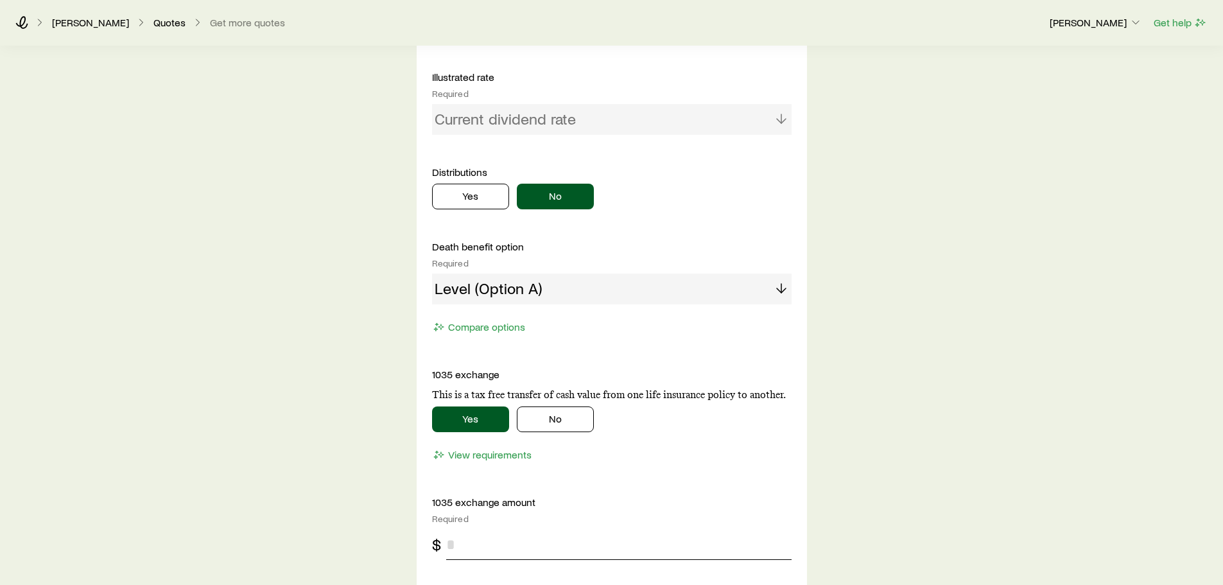
click at [501, 545] on input "tel" at bounding box center [619, 544] width 346 height 31
type input "*******"
click at [489, 313] on div "Death benefit option Required Level (Option A) Compare options" at bounding box center [612, 288] width 360 height 97
click at [484, 322] on button "Compare options" at bounding box center [479, 327] width 94 height 15
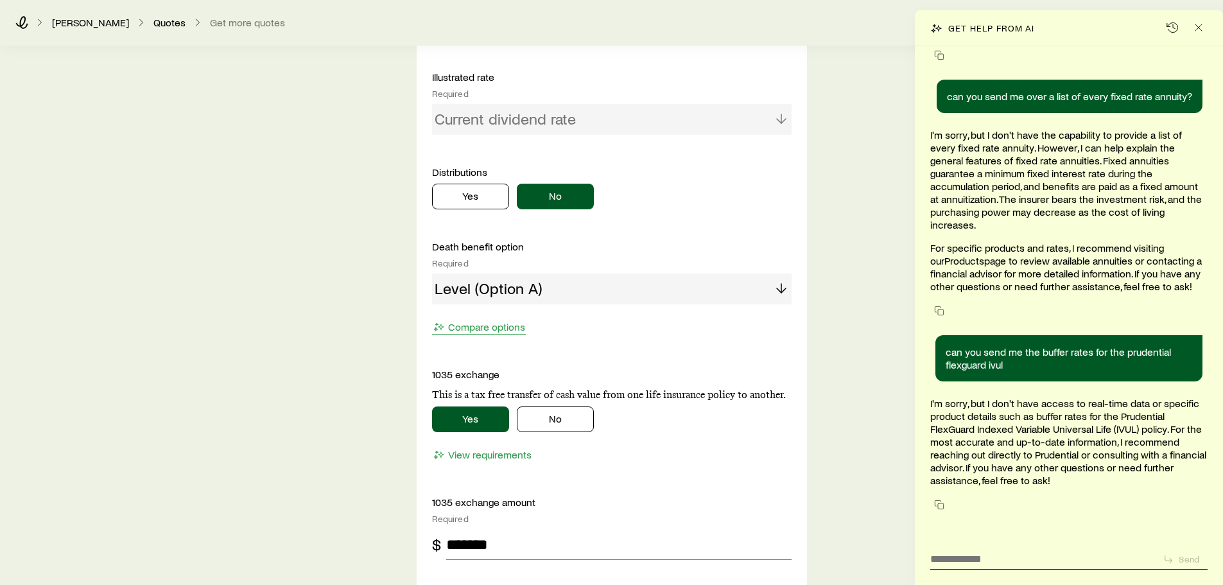
scroll to position [1508, 0]
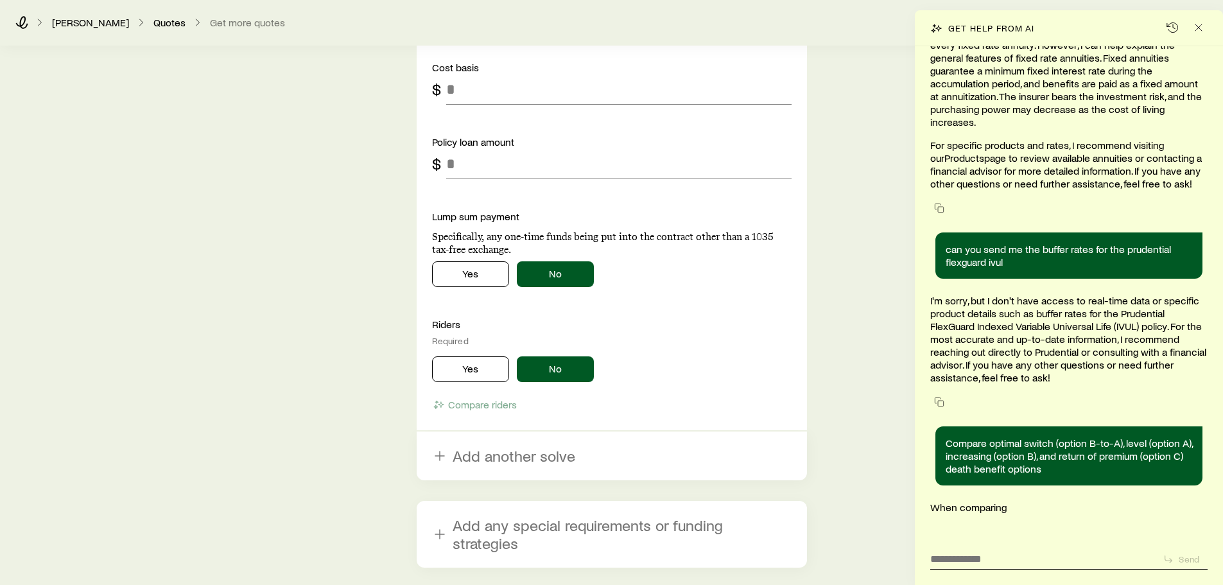
scroll to position [1862, 0]
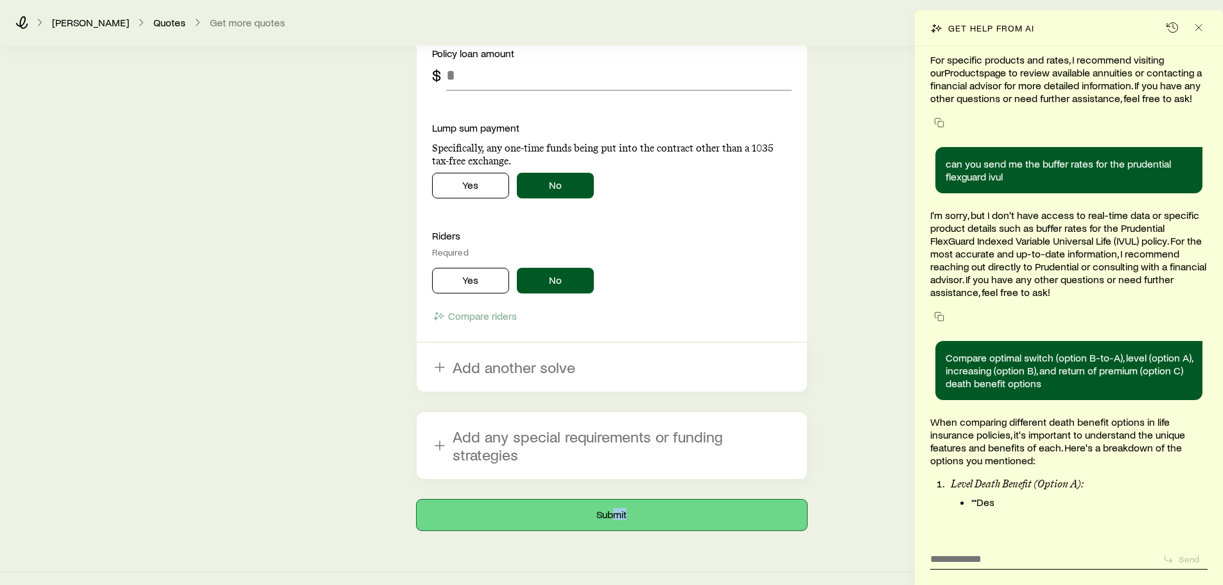
click at [605, 508] on button "Submit" at bounding box center [612, 515] width 390 height 31
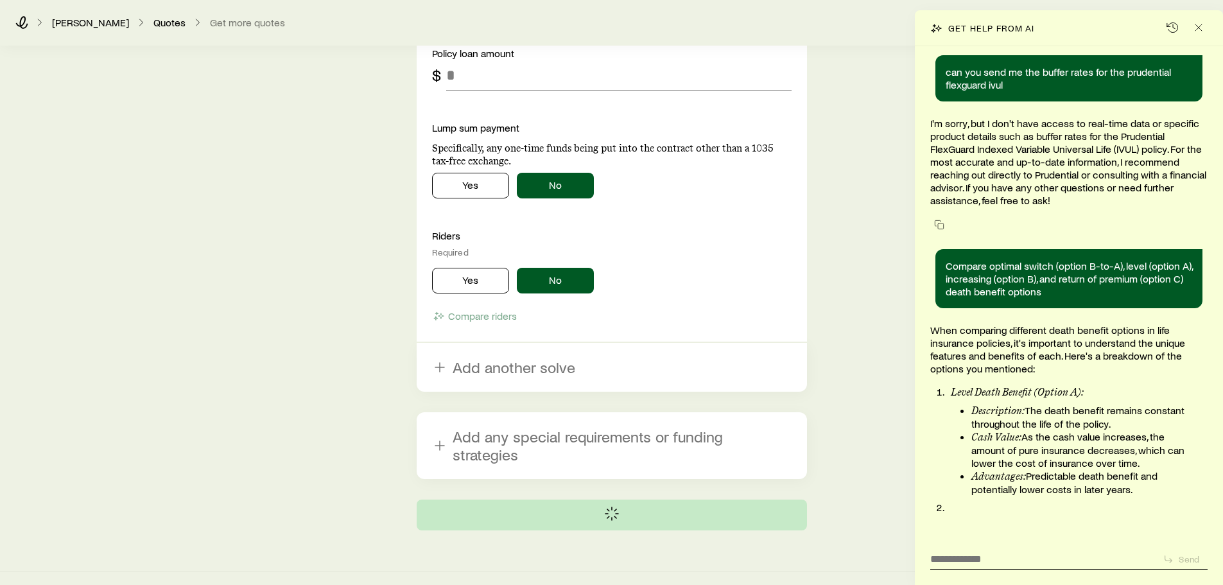
scroll to position [1685, 0]
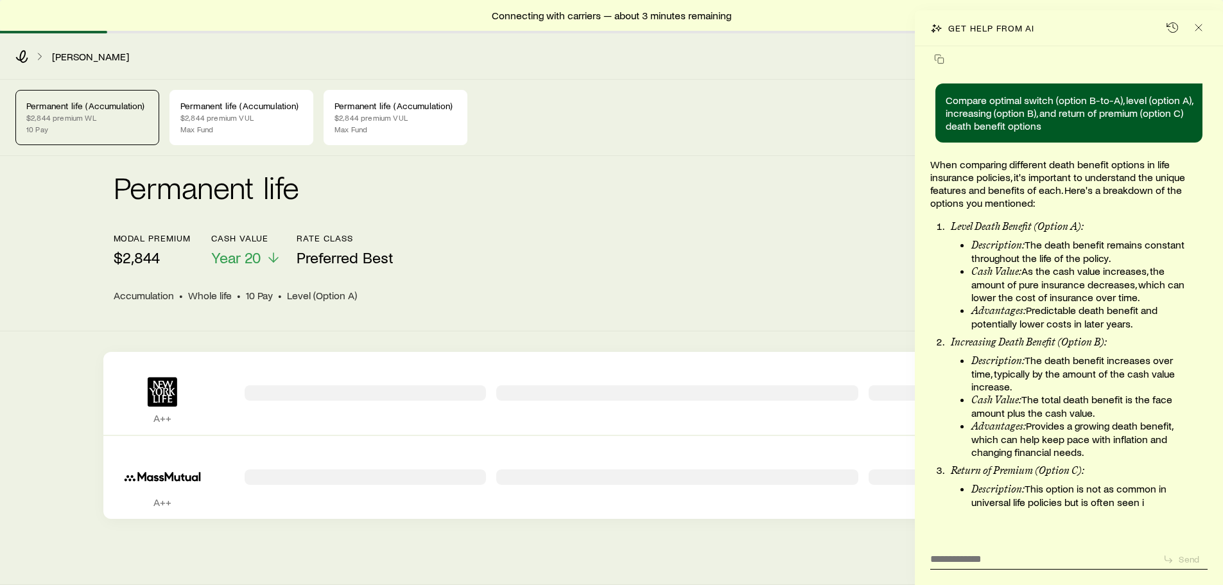
click at [605, 189] on div "Permanent life Get more quotes" at bounding box center [612, 194] width 997 height 46
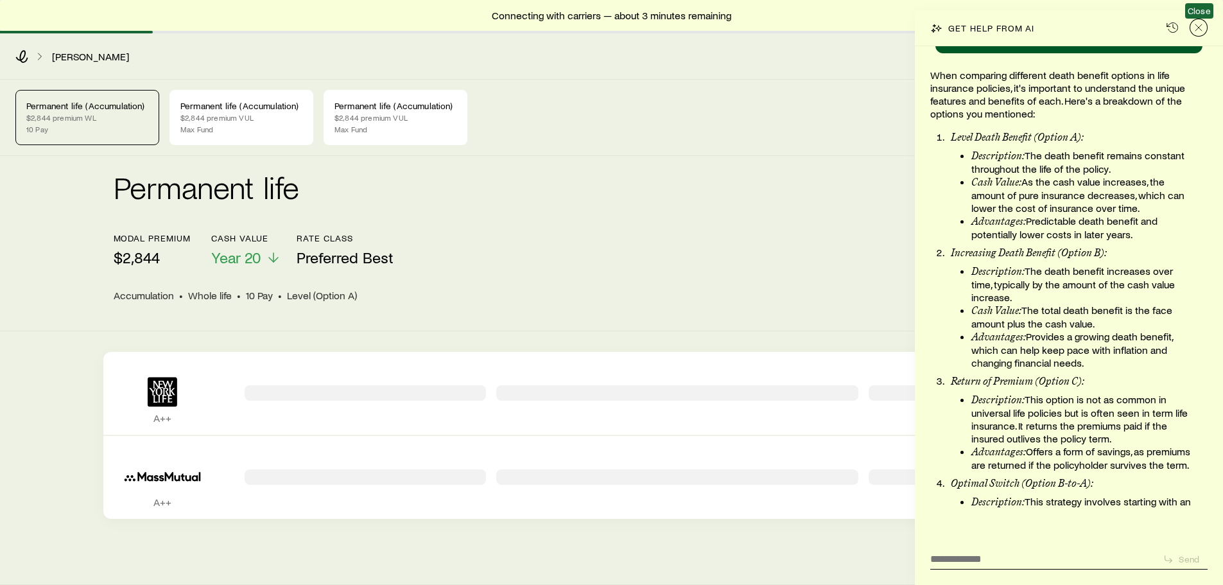
click at [605, 25] on icon "Close" at bounding box center [1199, 27] width 13 height 13
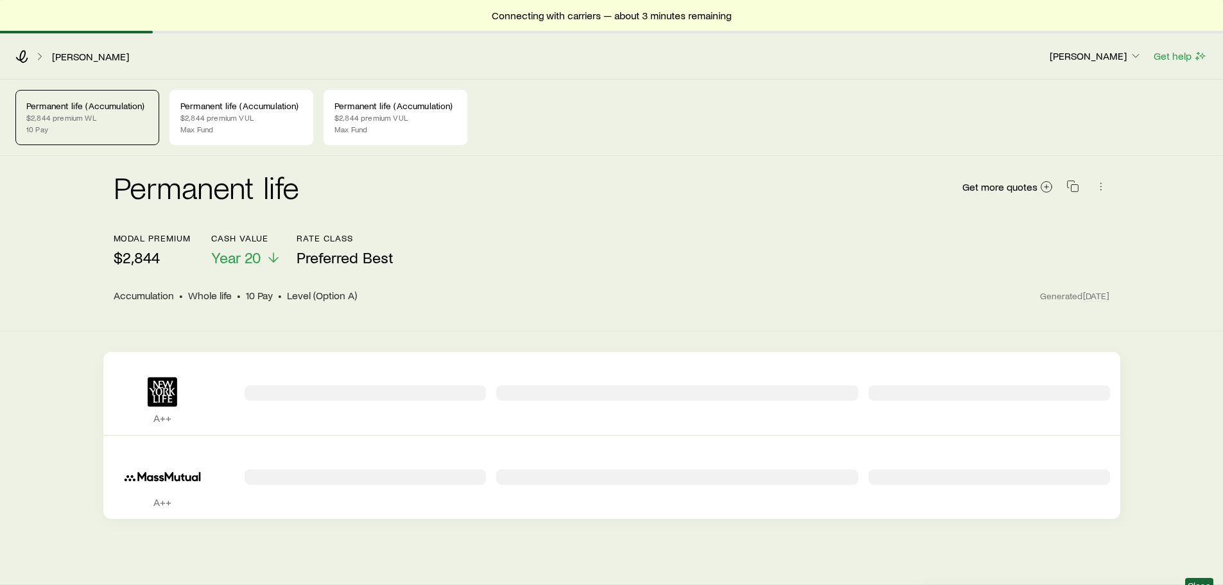
scroll to position [2158, 0]
click at [605, 25] on div "Connecting with carriers — about 3 minutes remaining [PERSON_NAME] [PERSON_NAME…" at bounding box center [611, 308] width 1223 height 616
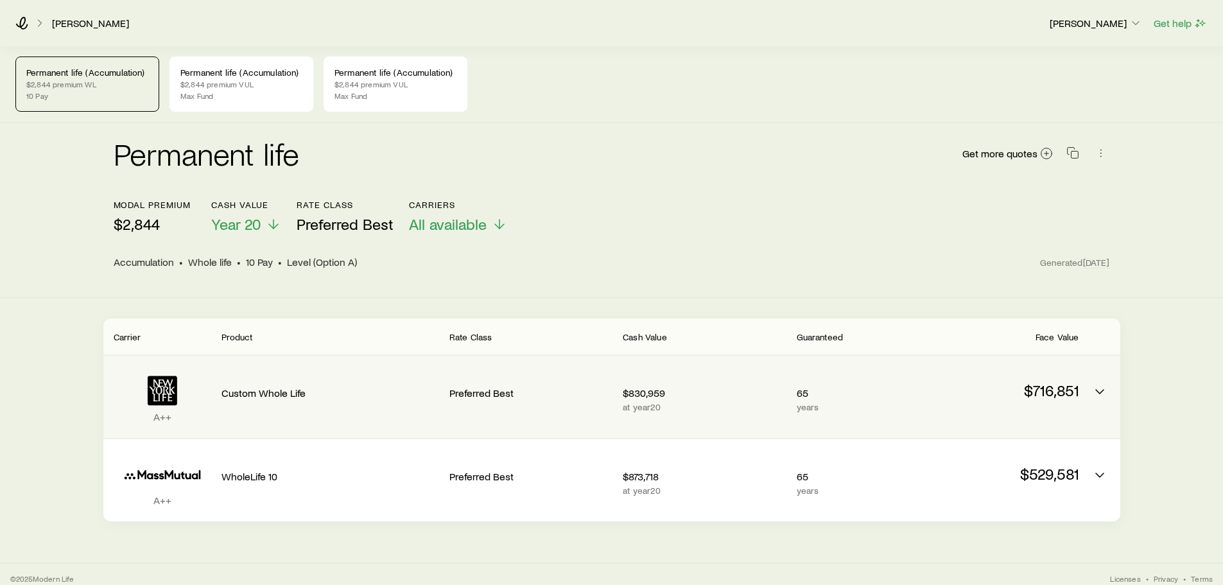
scroll to position [9, 0]
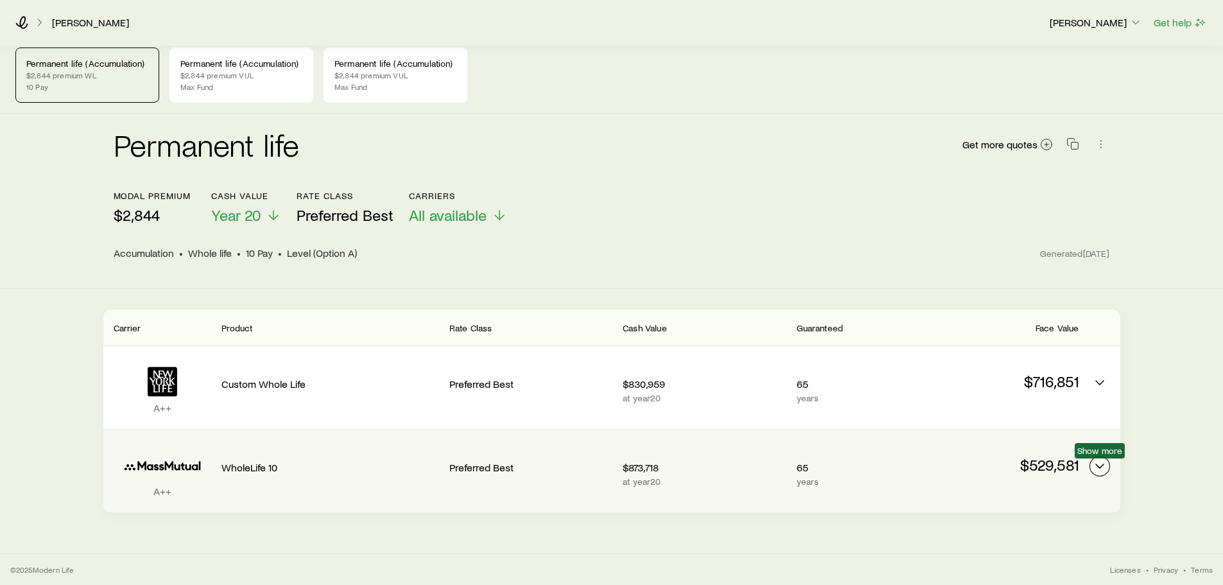
click at [605, 463] on icon "Permanent quotes" at bounding box center [1099, 466] width 15 height 15
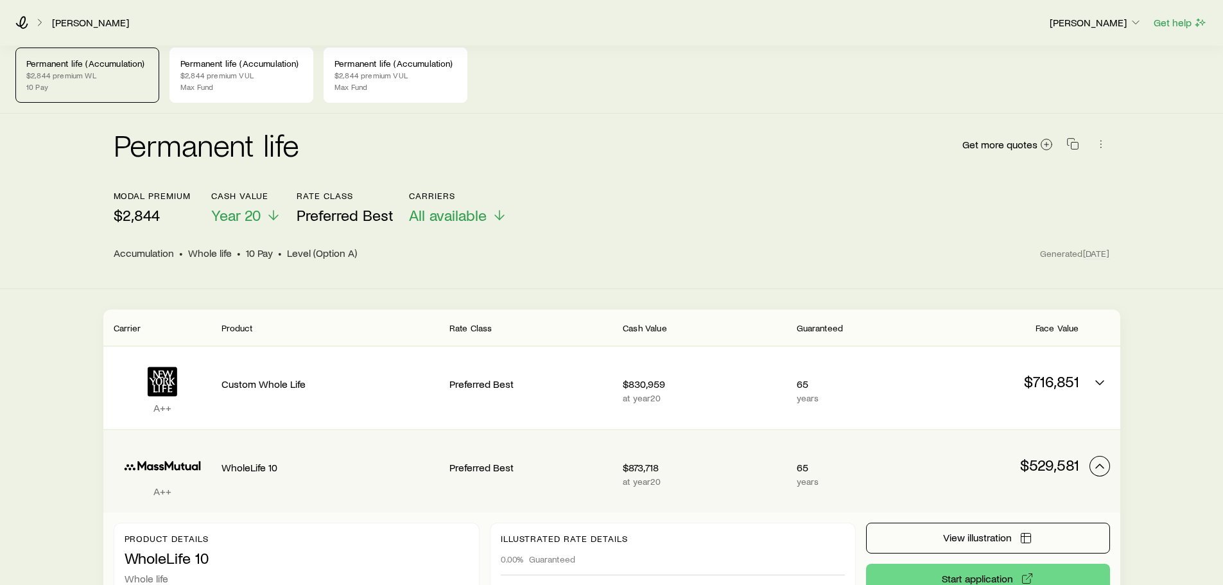
scroll to position [124, 0]
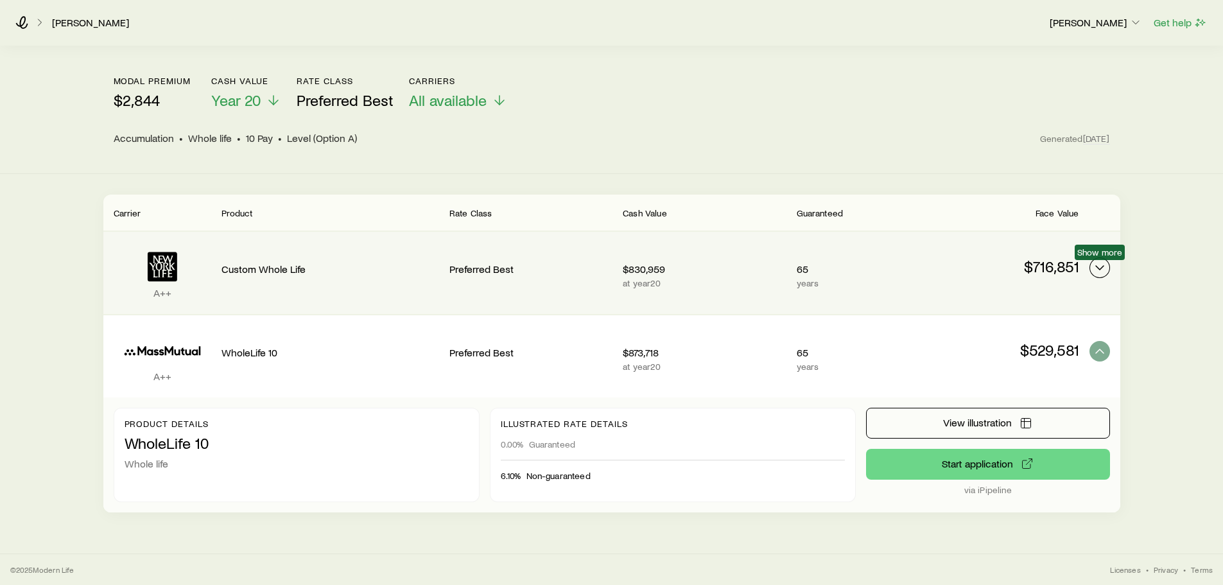
click at [605, 267] on icon "Permanent quotes" at bounding box center [1099, 267] width 15 height 15
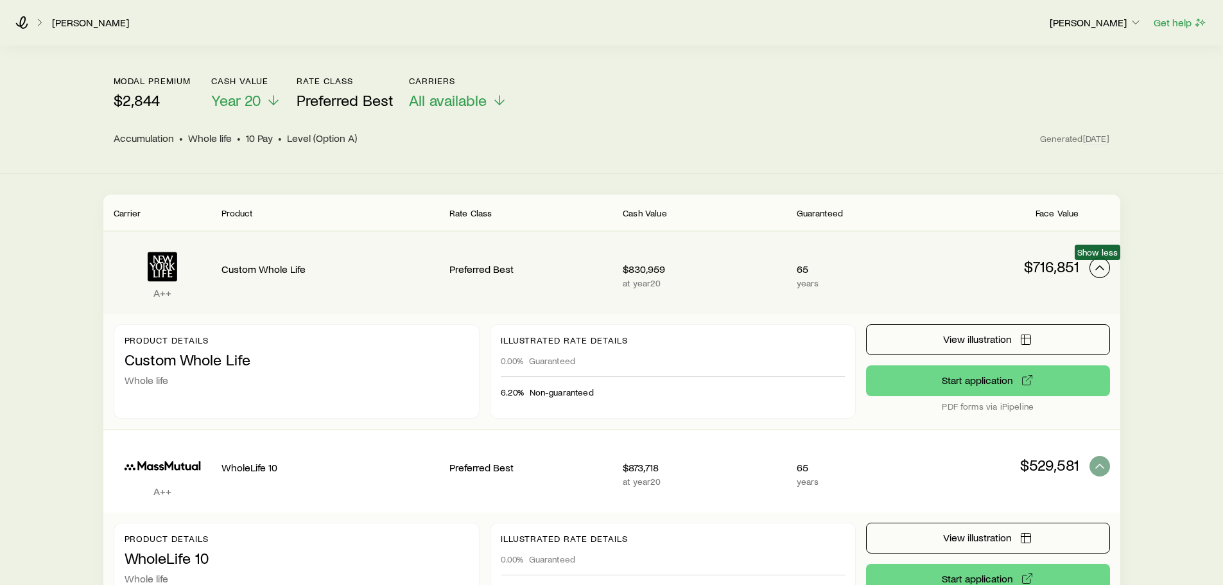
click at [605, 267] on icon "Permanent quotes" at bounding box center [1099, 267] width 15 height 15
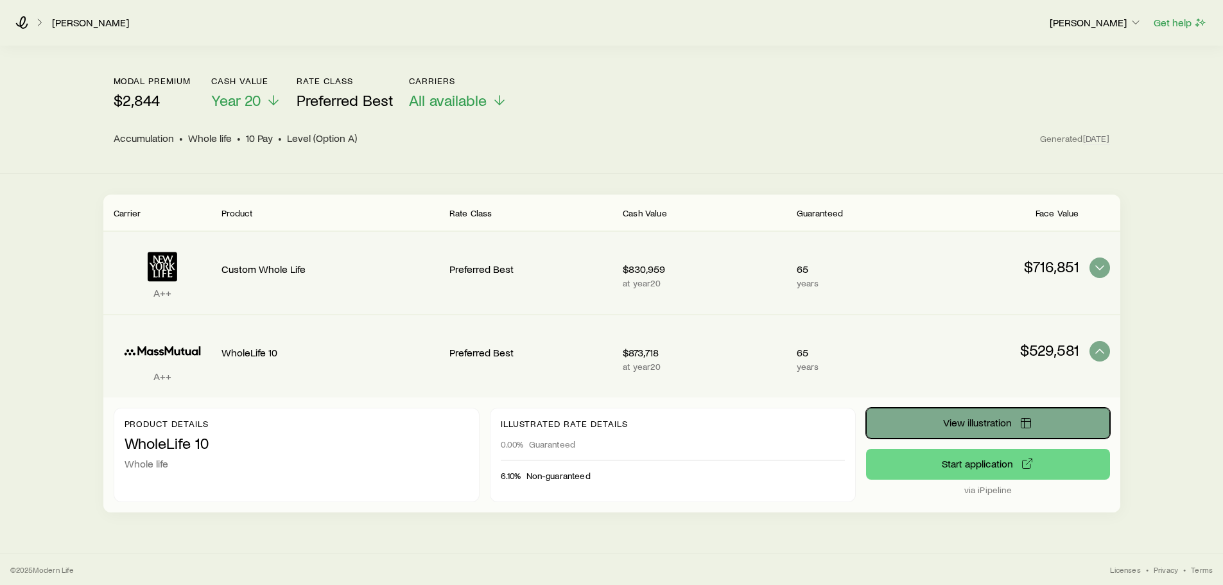
click at [605, 421] on button "View illustration" at bounding box center [988, 423] width 244 height 31
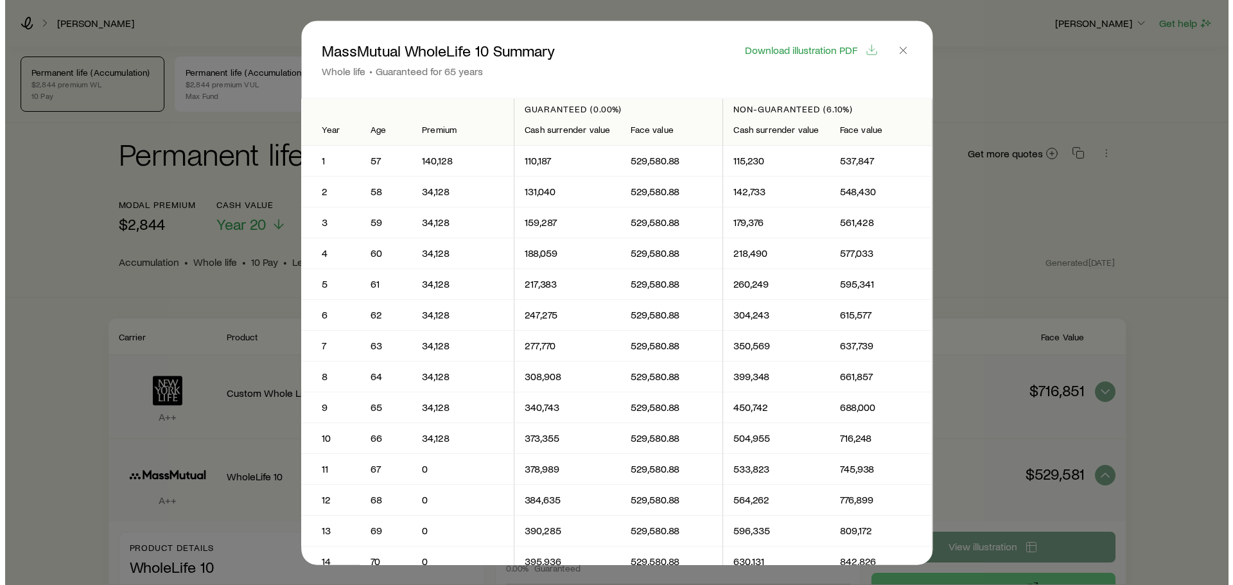
scroll to position [0, 0]
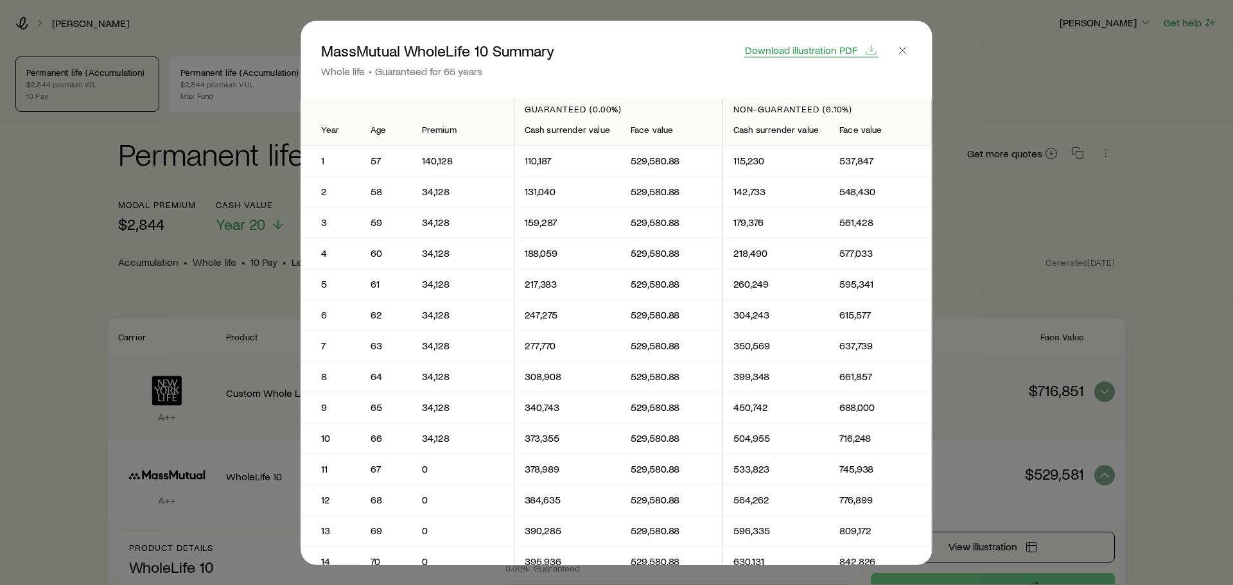
click at [605, 45] on span "Download illustration PDF" at bounding box center [801, 49] width 112 height 10
click at [605, 48] on icon "button" at bounding box center [903, 50] width 13 height 13
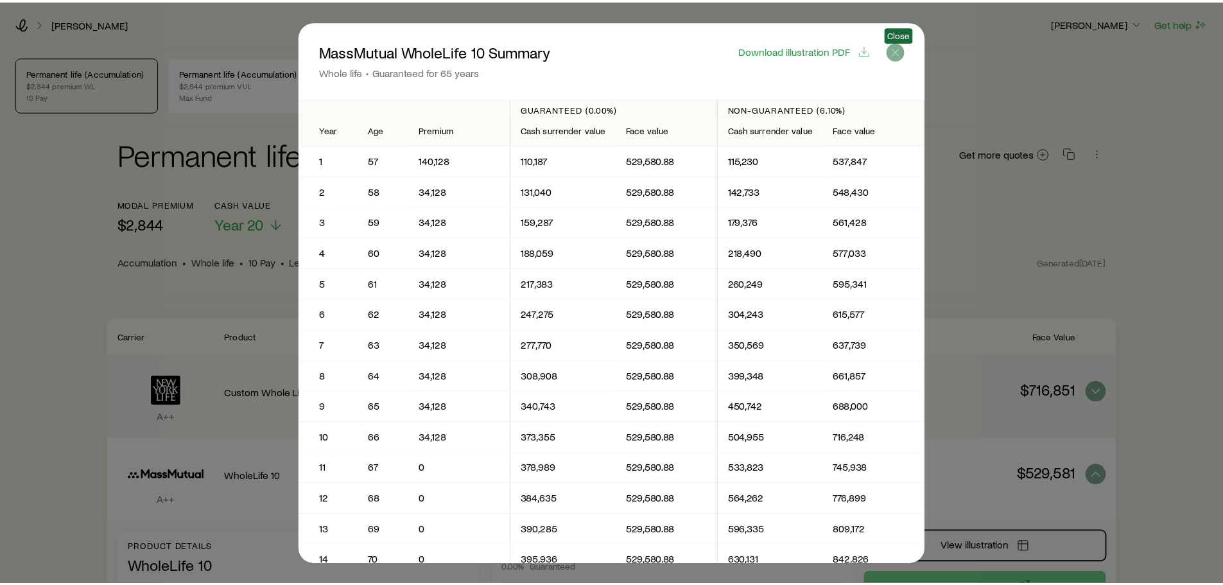
scroll to position [124, 0]
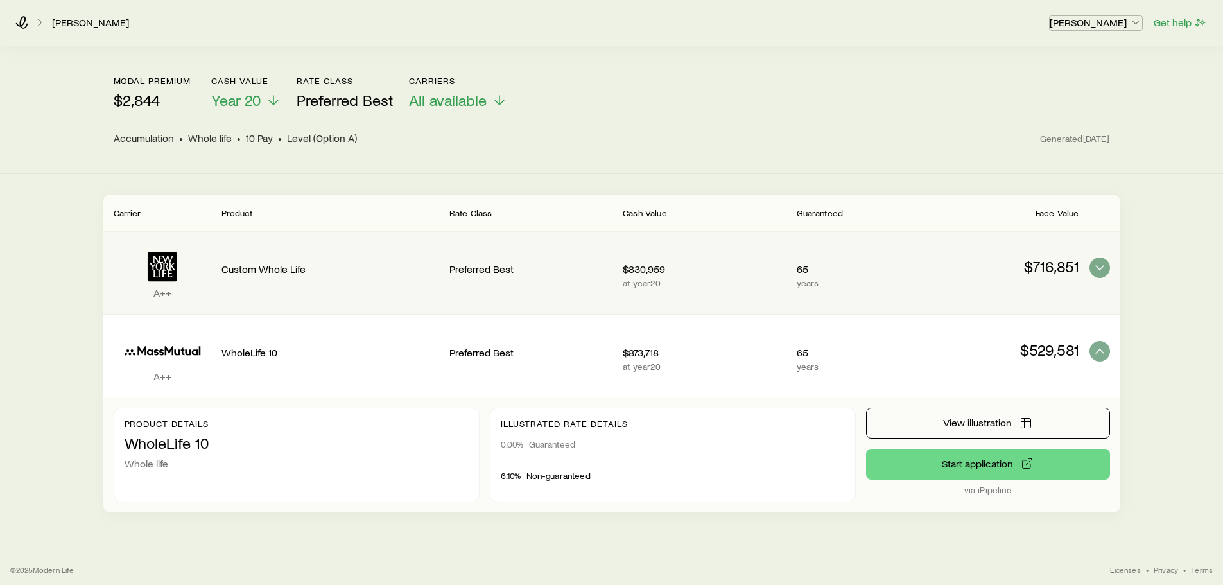
click at [605, 19] on icon "button" at bounding box center [1136, 22] width 13 height 13
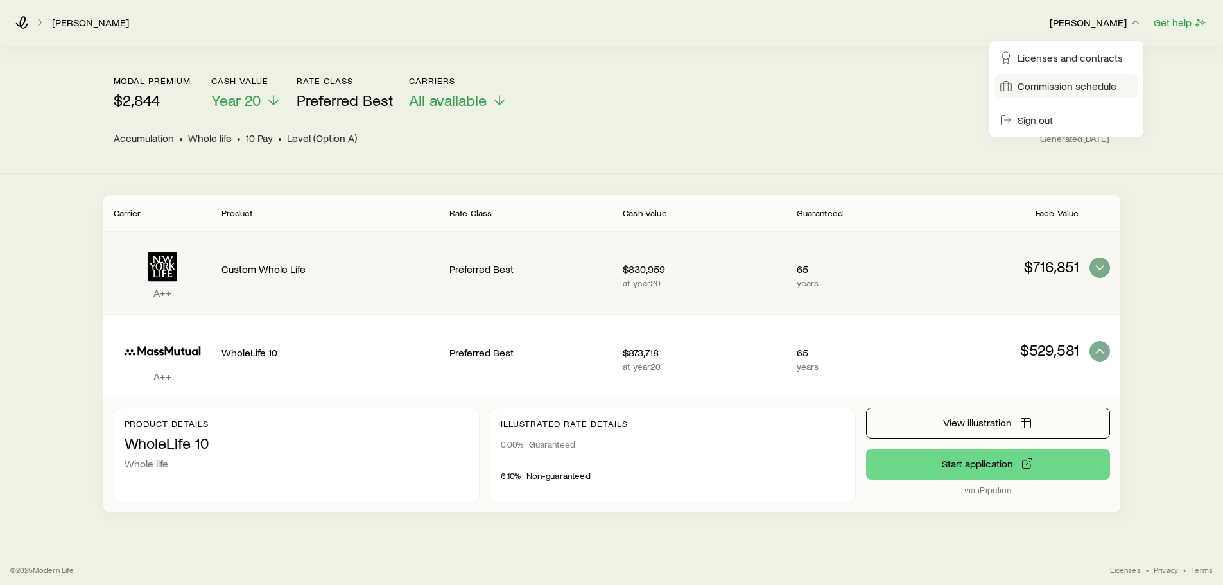
click at [605, 83] on span "Commission schedule" at bounding box center [1067, 86] width 99 height 13
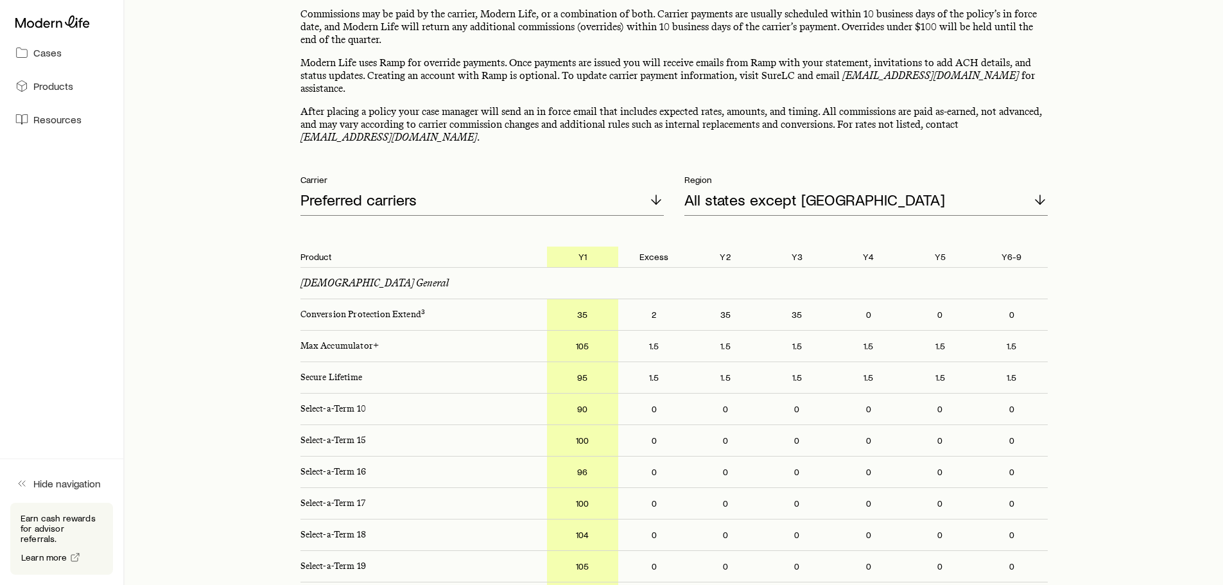
scroll to position [80, 0]
click at [605, 193] on div "Preferred carriers" at bounding box center [482, 201] width 363 height 31
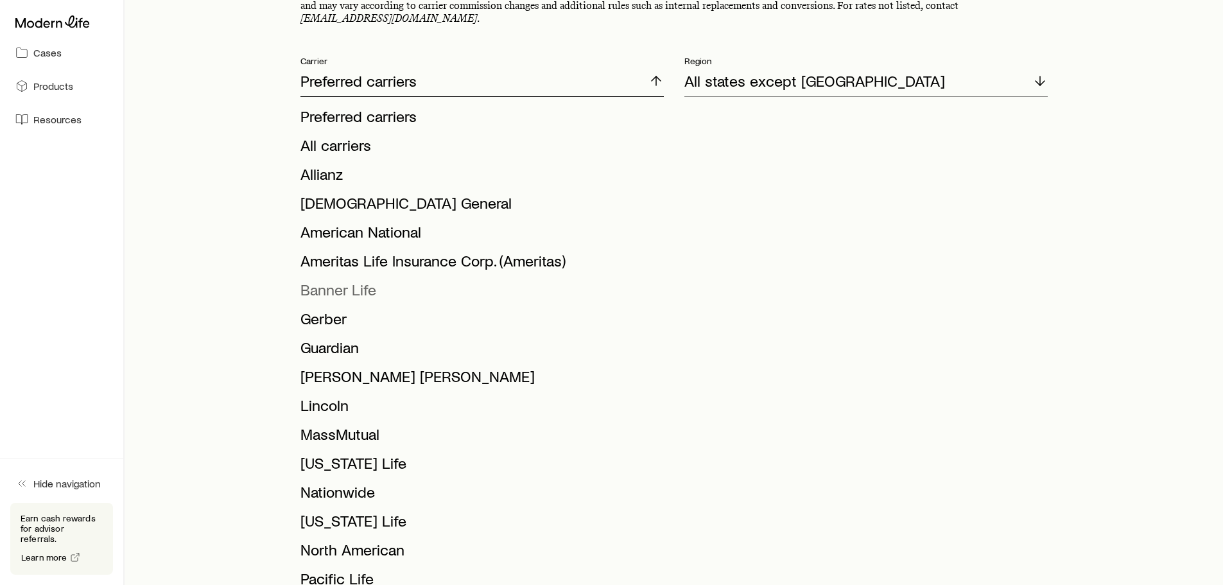
scroll to position [200, 0]
click at [353, 424] on span "MassMutual" at bounding box center [340, 433] width 79 height 19
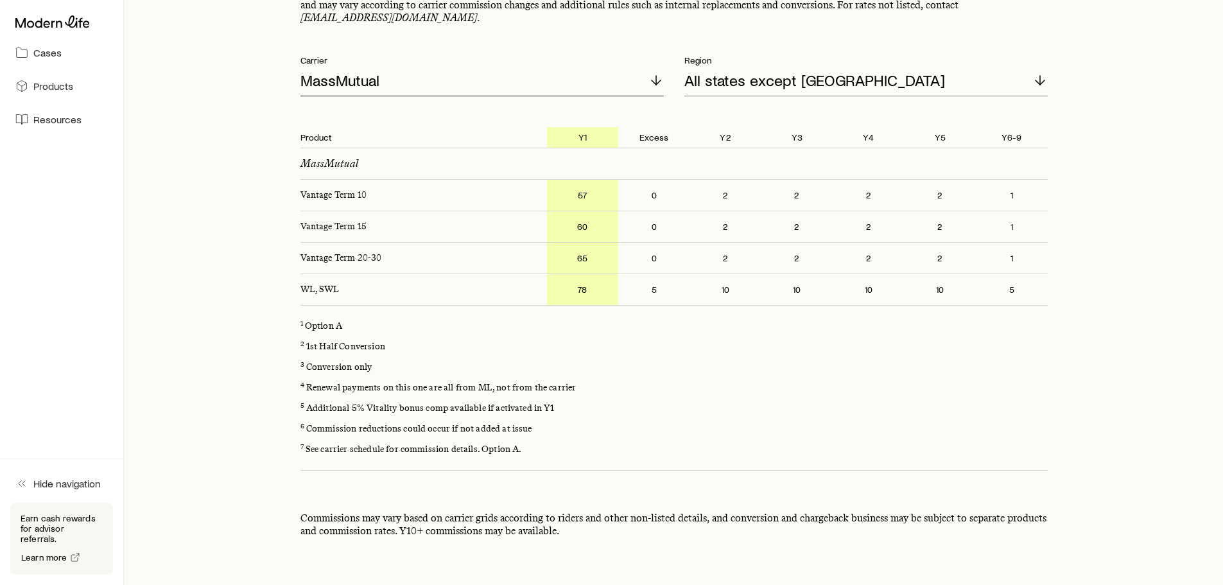
click at [539, 69] on div "MassMutual" at bounding box center [482, 81] width 363 height 31
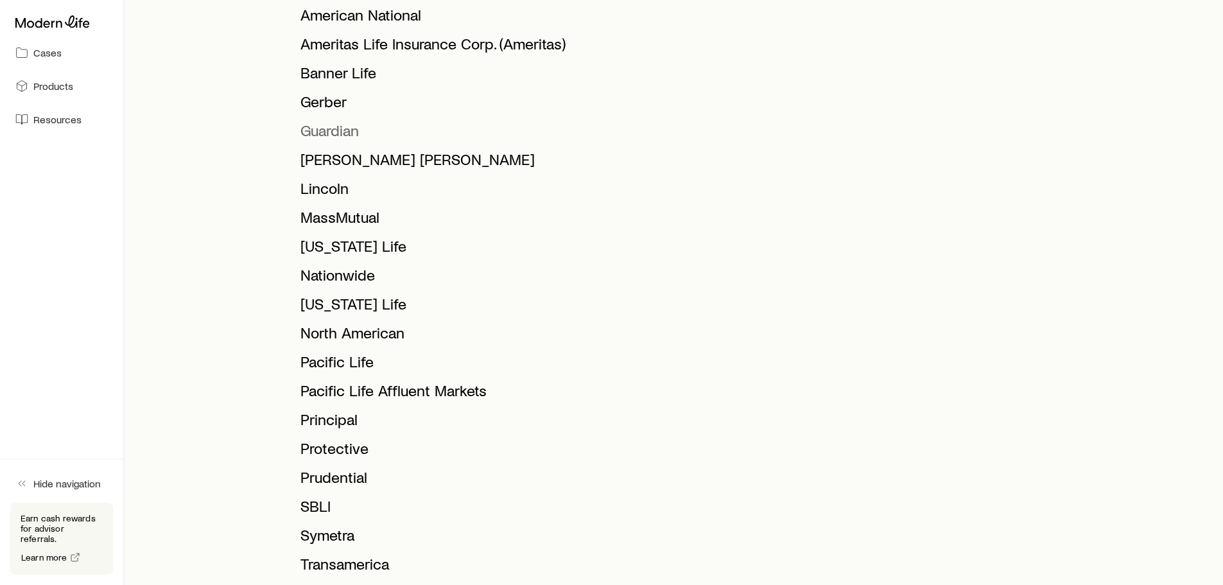
scroll to position [429, 0]
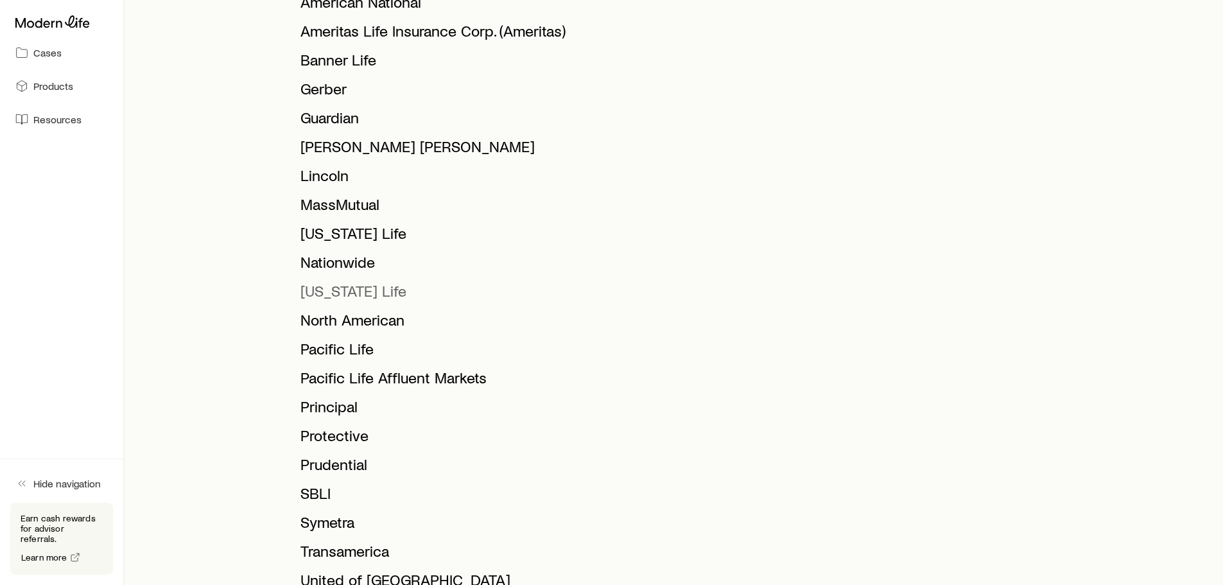
click at [365, 287] on li "[US_STATE] Life" at bounding box center [479, 291] width 356 height 29
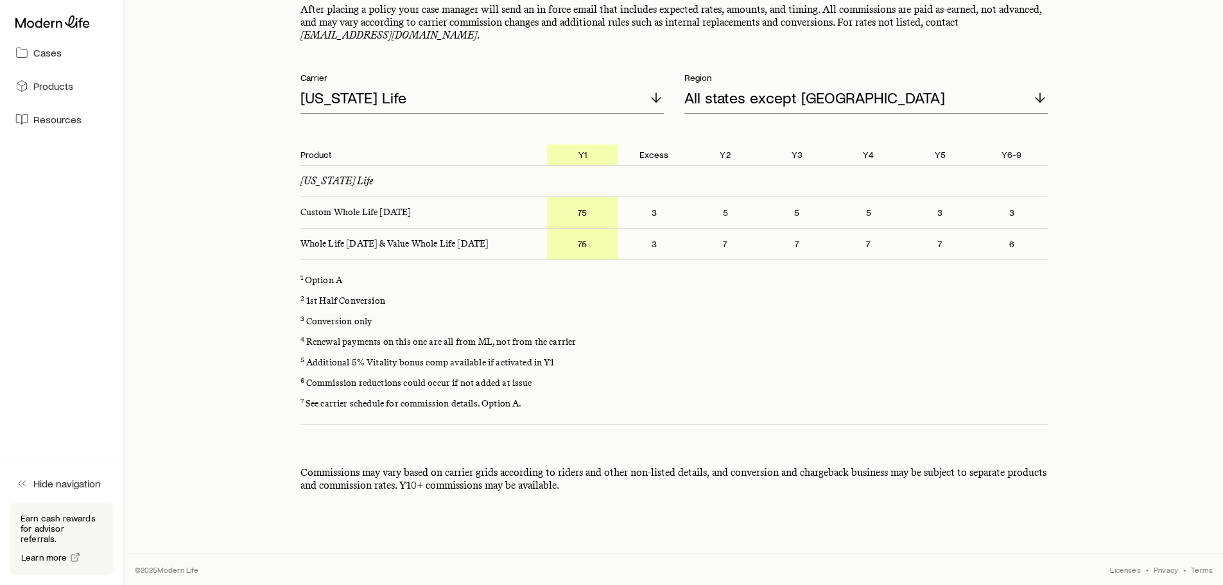
scroll to position [170, 0]
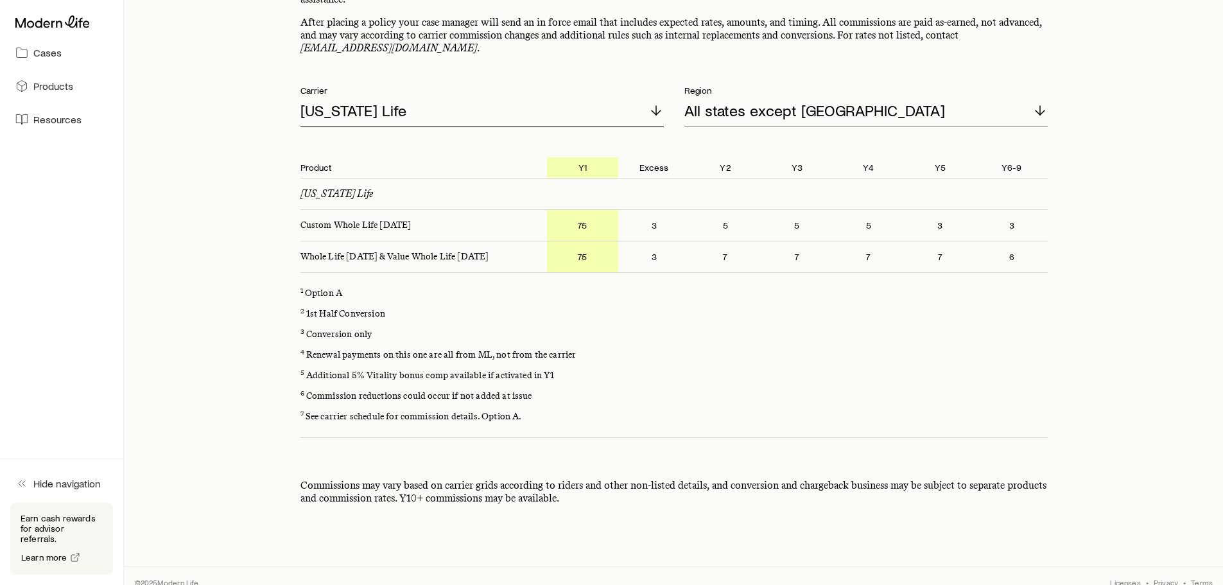
click at [552, 101] on div "[US_STATE] Life" at bounding box center [482, 111] width 363 height 31
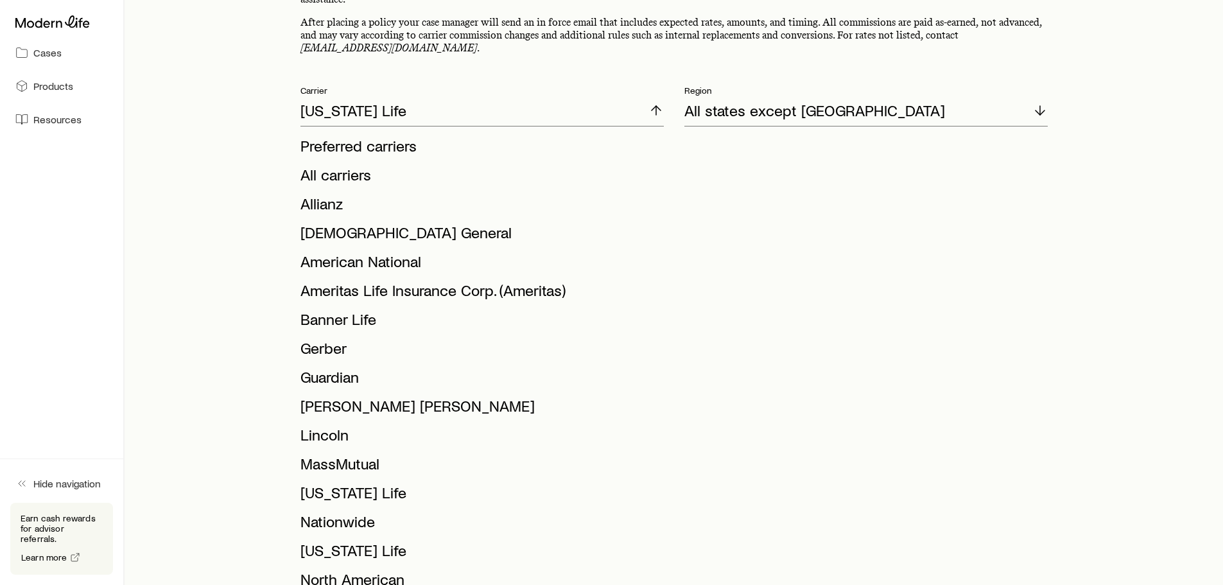
click at [247, 142] on div "Commissions may be paid by the carrier, Modern Life, or a combination of both. …" at bounding box center [674, 577] width 1017 height 1319
click at [605, 88] on div "Commissions may be paid by the carrier, Modern Life, or a combination of both. …" at bounding box center [674, 577] width 1017 height 1319
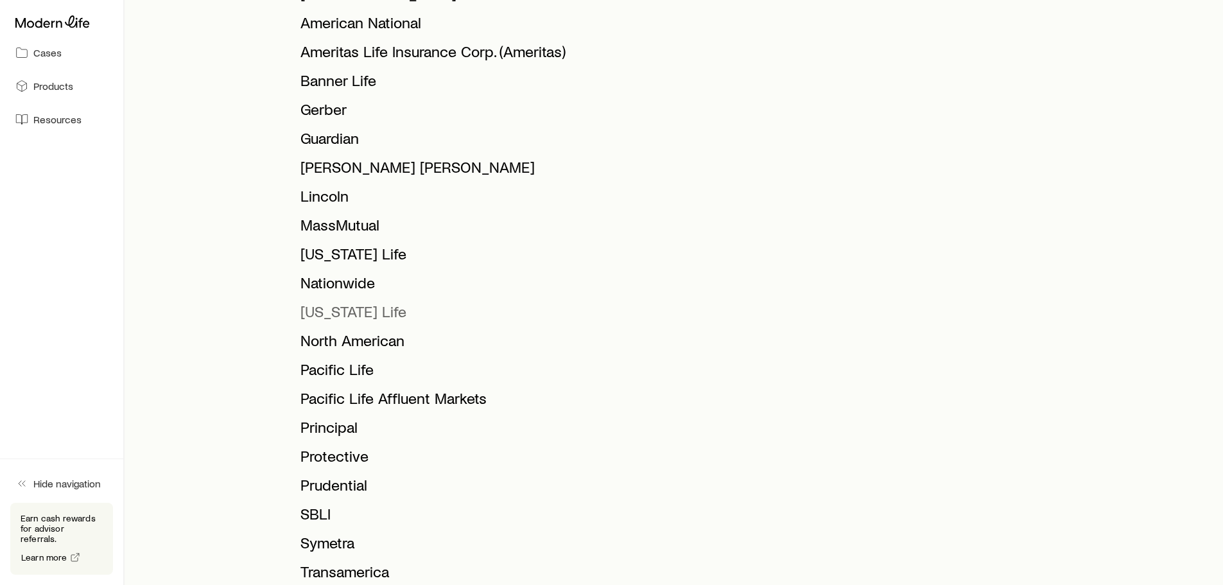
click at [371, 302] on span "[US_STATE] Life" at bounding box center [354, 311] width 106 height 19
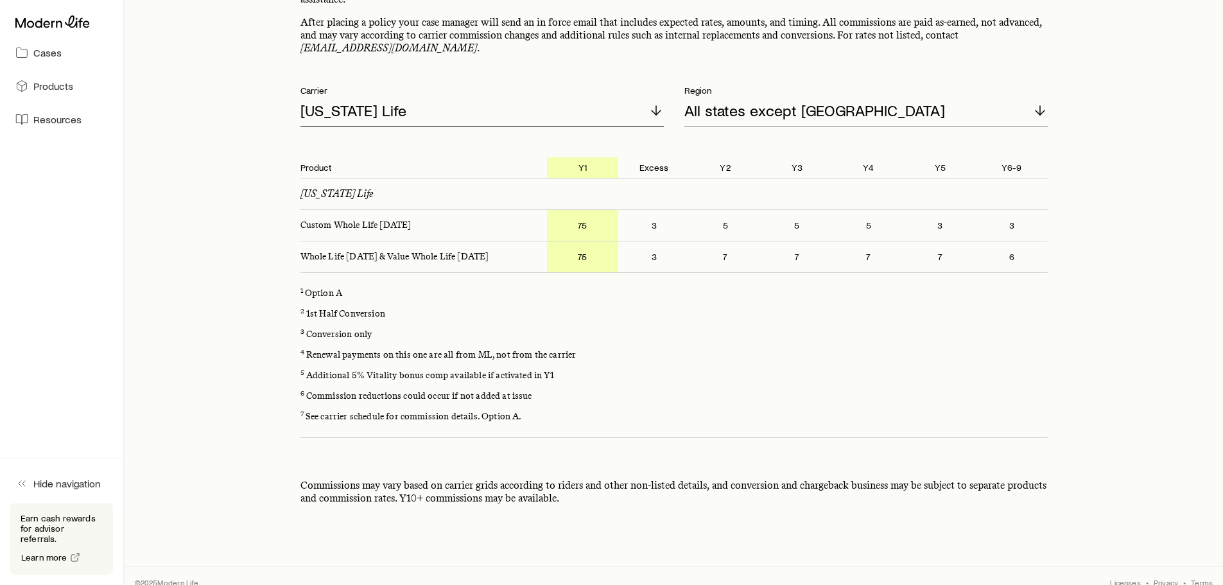
click at [519, 96] on div "[US_STATE] Life" at bounding box center [482, 111] width 363 height 31
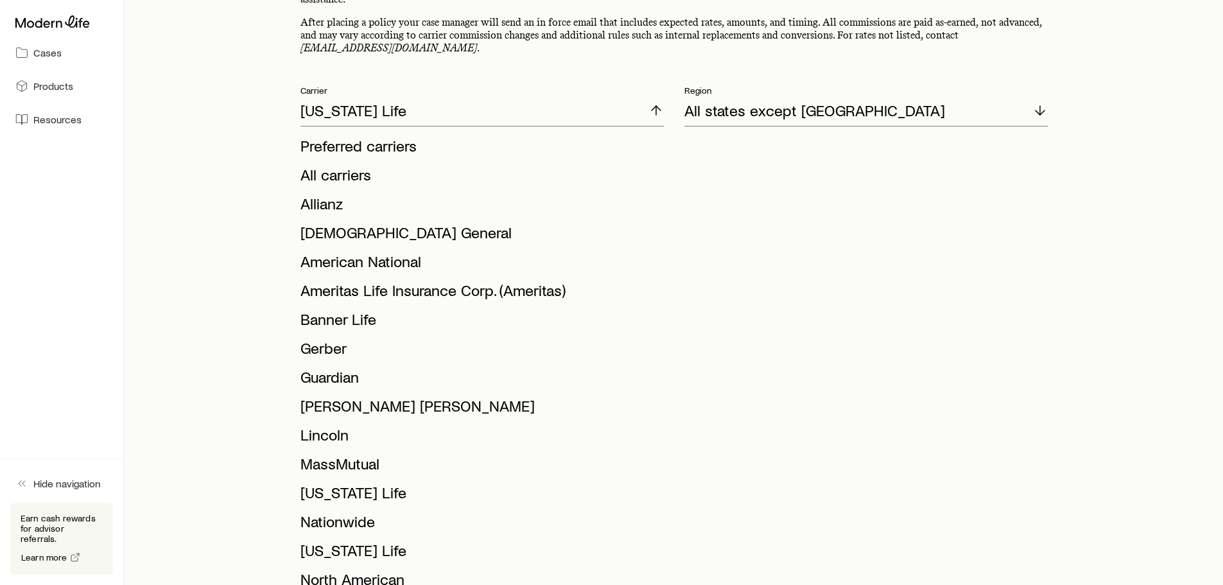
click at [358, 454] on span "MassMutual" at bounding box center [340, 463] width 79 height 19
